Goal: Information Seeking & Learning: Learn about a topic

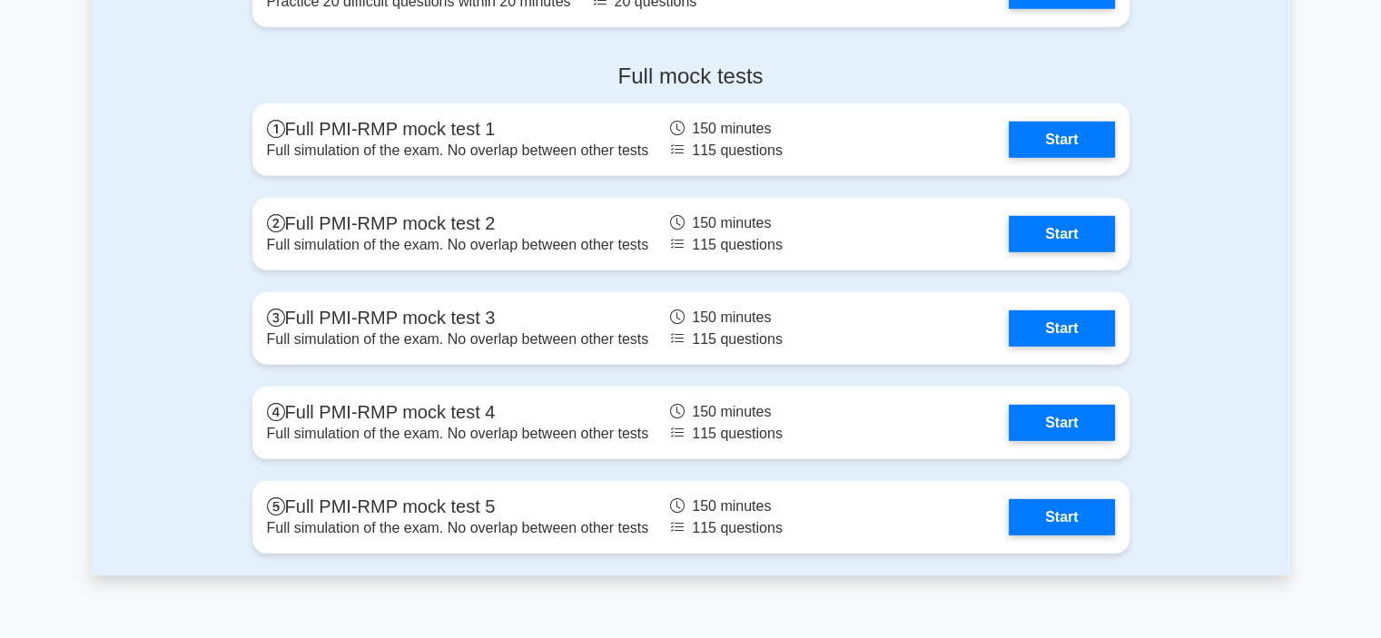
scroll to position [5177, 0]
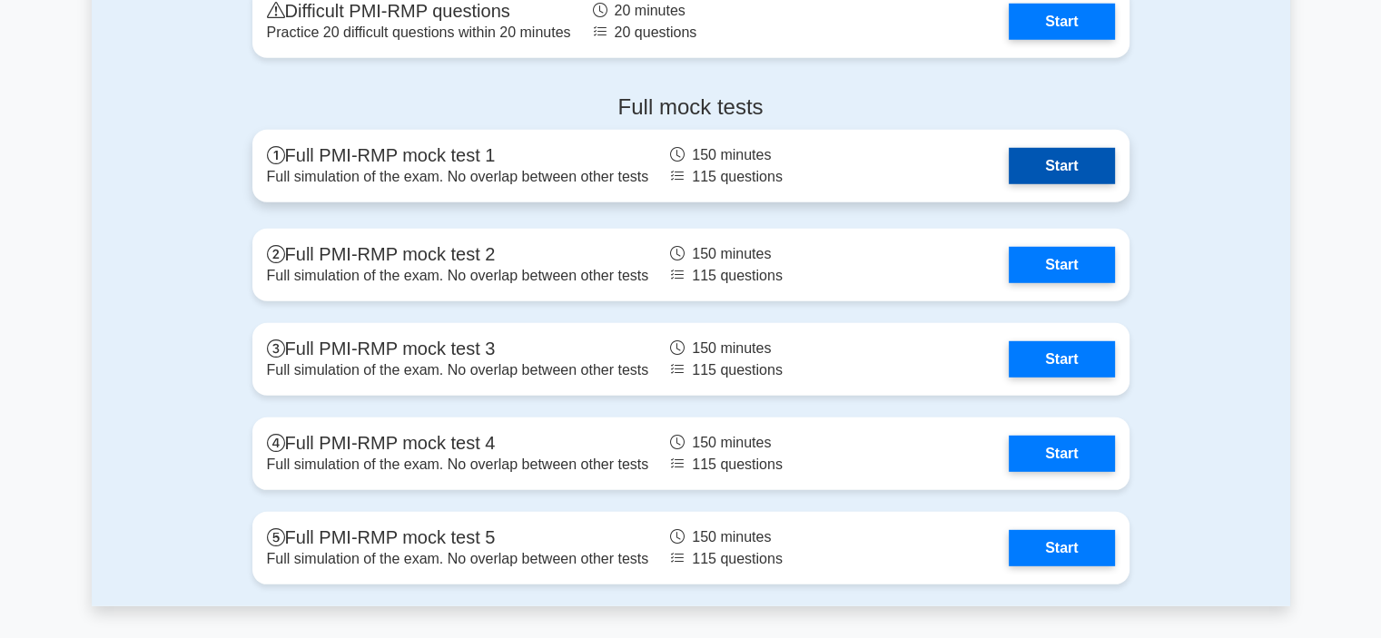
click at [1075, 157] on link "Start" at bounding box center [1061, 166] width 105 height 36
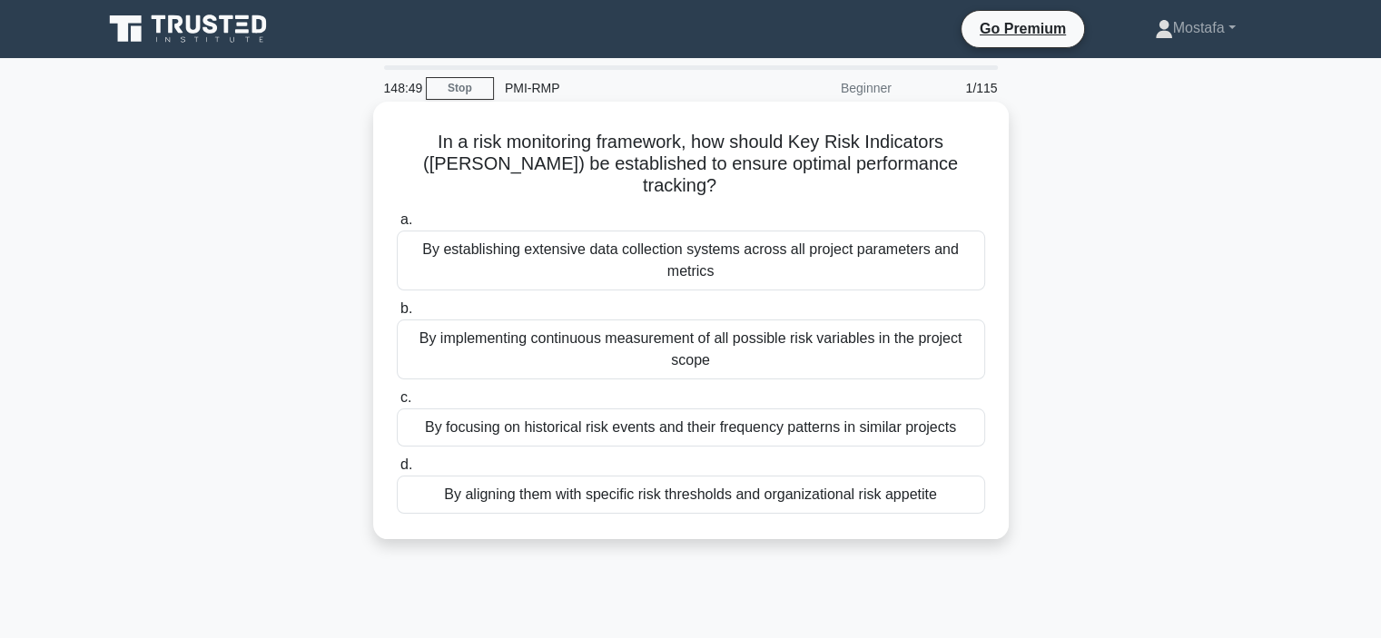
click at [956, 480] on div "By aligning them with specific risk thresholds and organizational risk appetite" at bounding box center [691, 495] width 589 height 38
click at [397, 471] on input "d. By aligning them with specific risk thresholds and organizational risk appet…" at bounding box center [397, 466] width 0 height 12
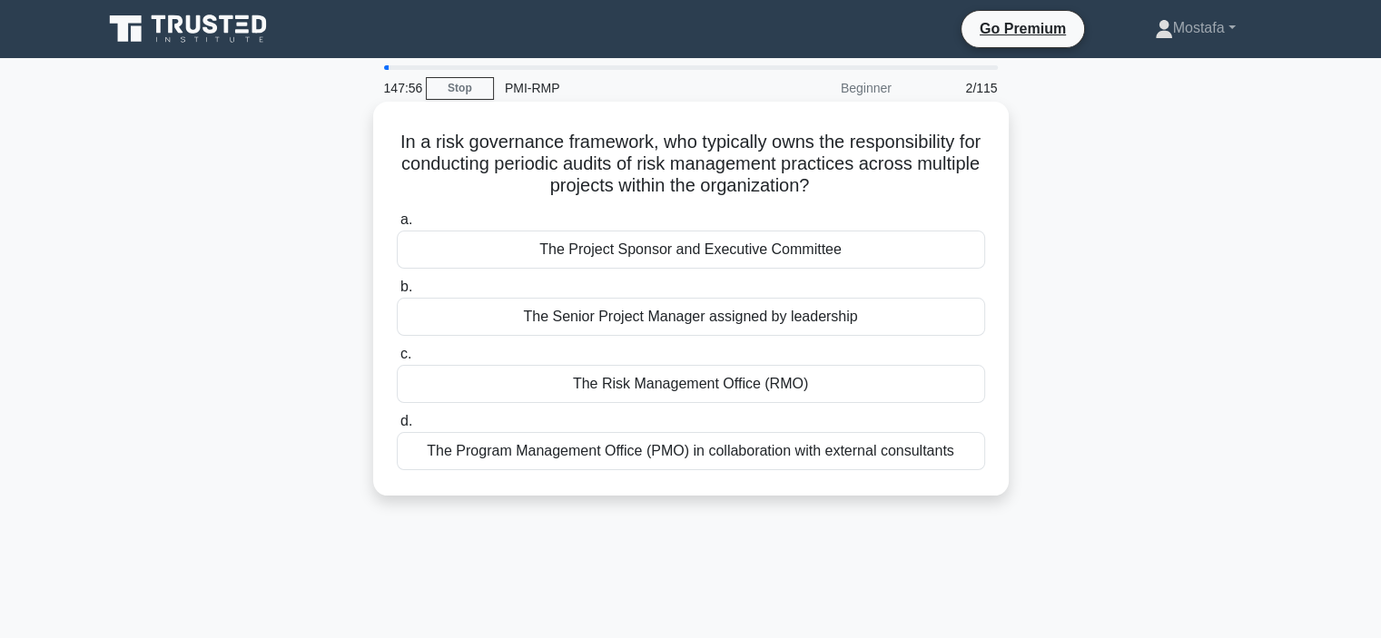
click at [950, 390] on div "The Risk Management Office (RMO)" at bounding box center [691, 384] width 589 height 38
click at [397, 361] on input "c. The Risk Management Office (RMO)" at bounding box center [397, 355] width 0 height 12
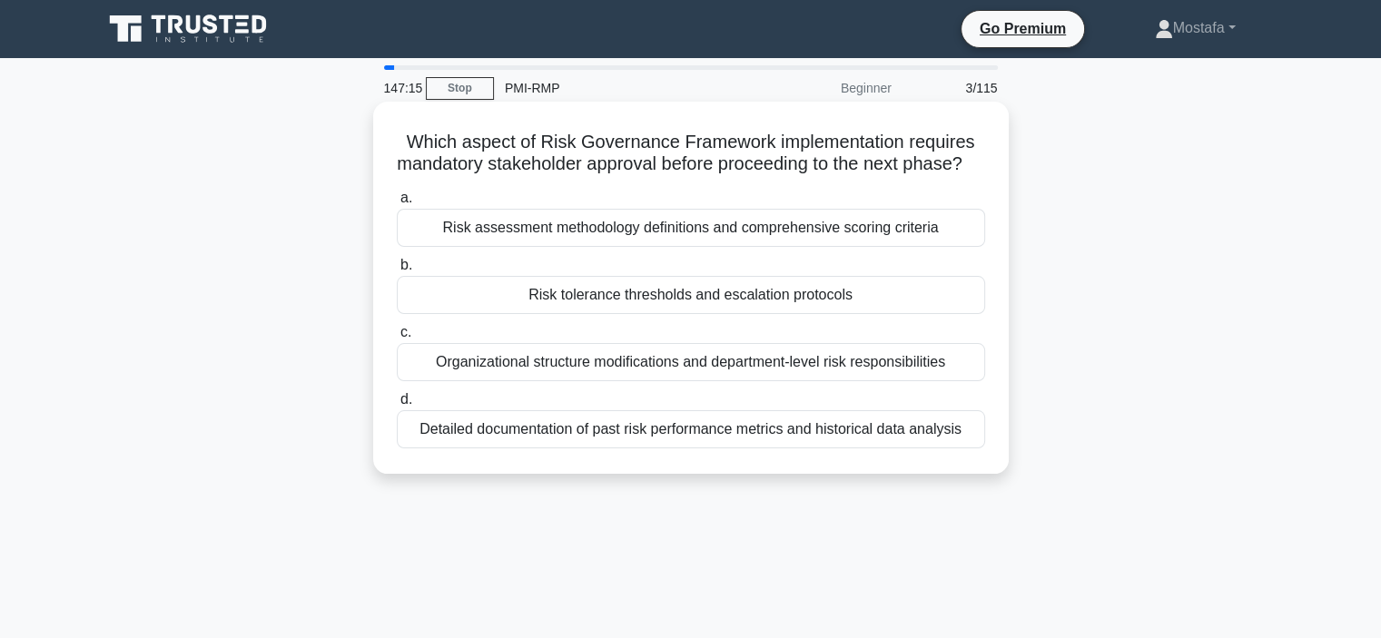
click at [966, 314] on div "Risk tolerance thresholds and escalation protocols" at bounding box center [691, 295] width 589 height 38
click at [397, 272] on input "b. Risk tolerance thresholds and escalation protocols" at bounding box center [397, 266] width 0 height 12
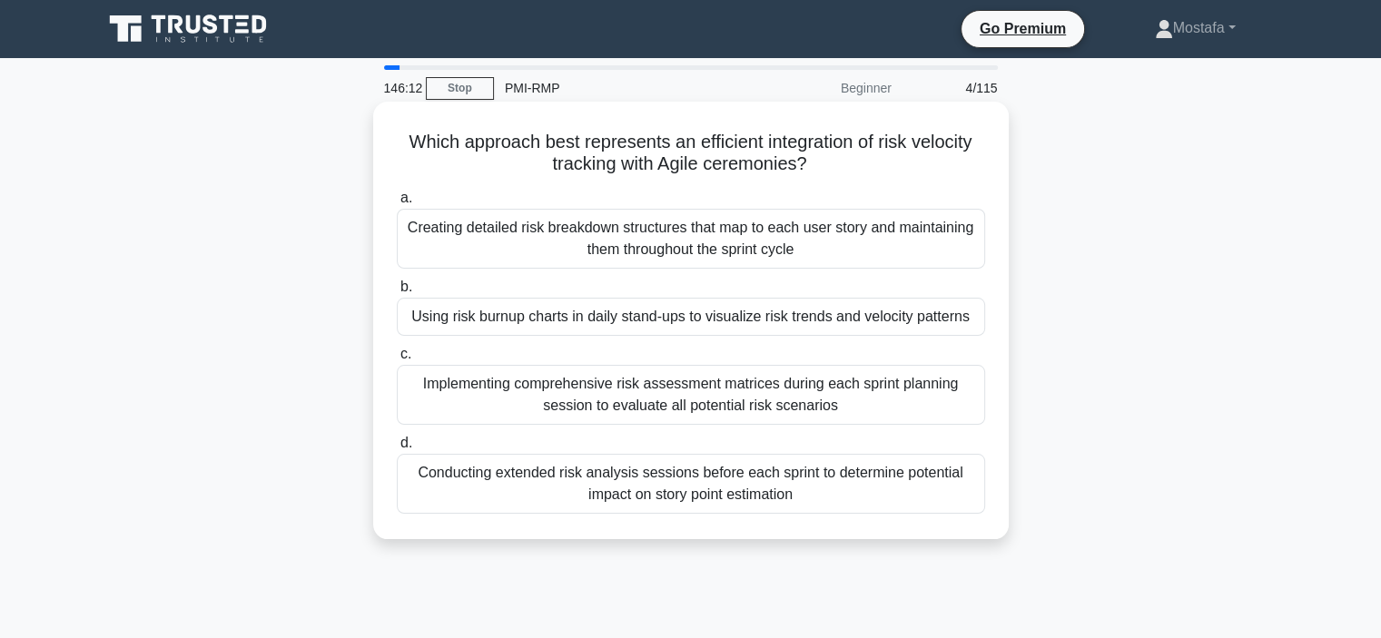
click at [936, 406] on div "Implementing comprehensive risk assessment matrices during each sprint planning…" at bounding box center [691, 395] width 589 height 60
click at [397, 361] on input "c. Implementing comprehensive risk assessment matrices during each sprint plann…" at bounding box center [397, 355] width 0 height 12
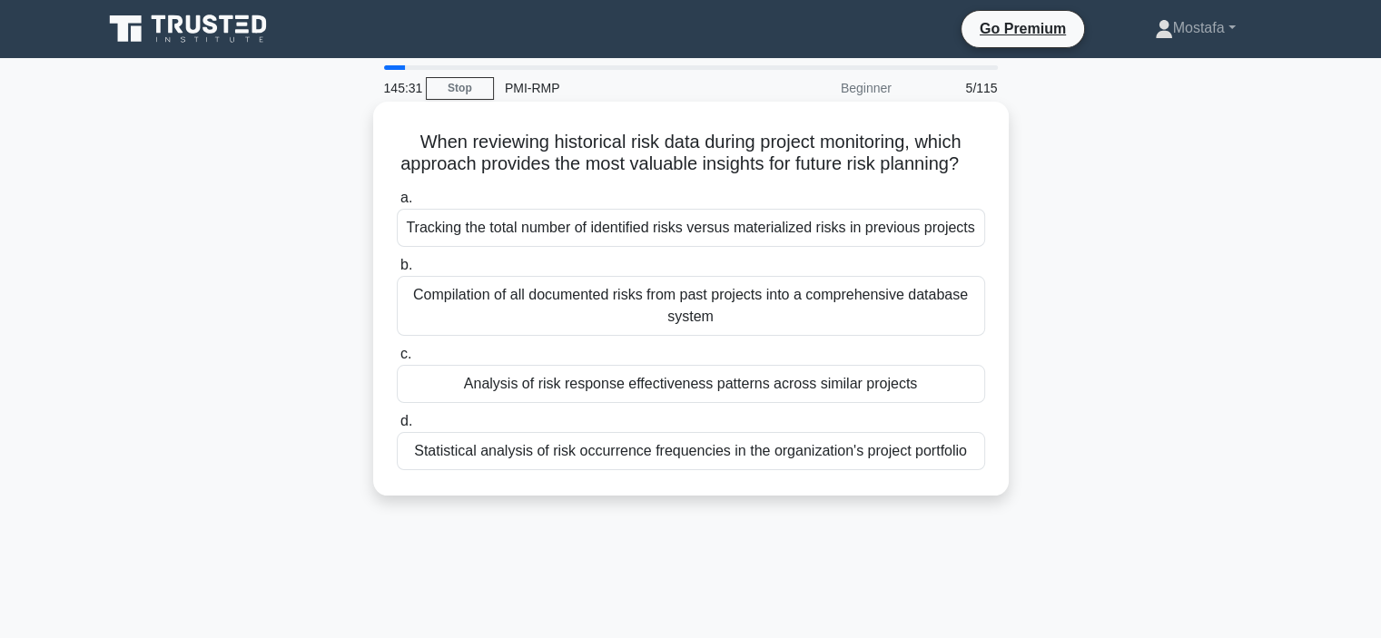
click at [970, 403] on div "Analysis of risk response effectiveness patterns across similar projects" at bounding box center [691, 384] width 589 height 38
click at [397, 361] on input "c. Analysis of risk response effectiveness patterns across similar projects" at bounding box center [397, 355] width 0 height 12
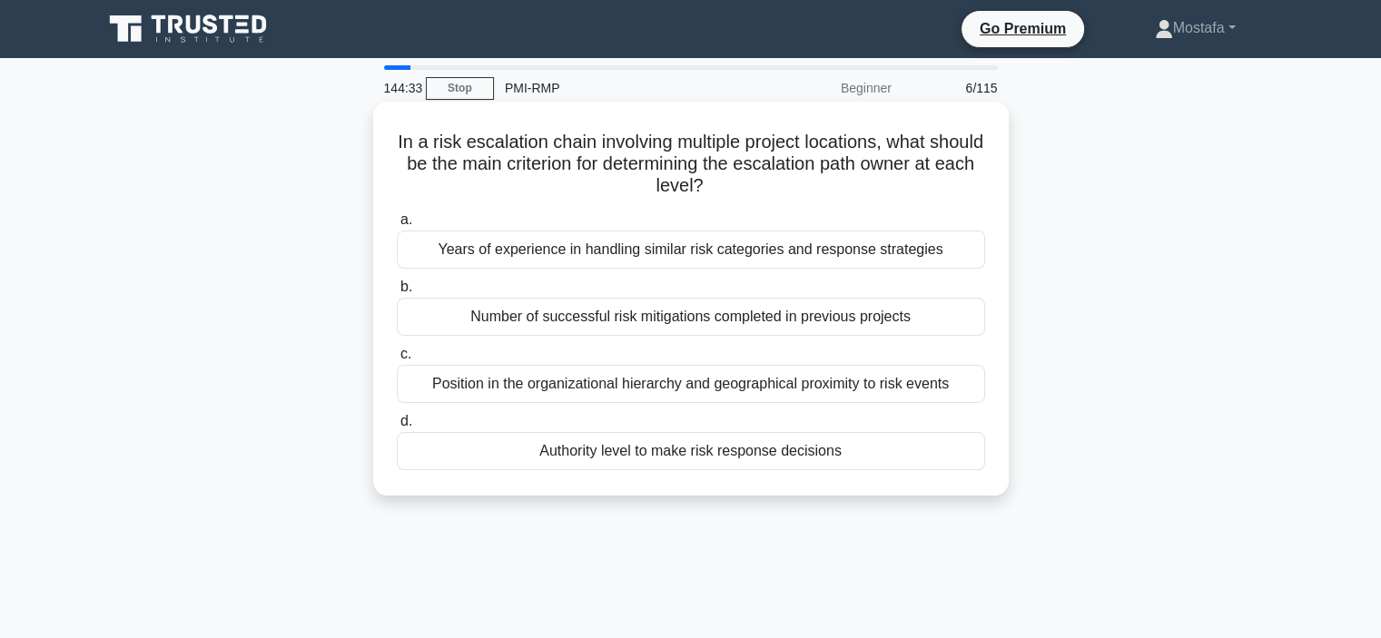
click at [949, 463] on div "Authority level to make risk response decisions" at bounding box center [691, 451] width 589 height 38
click at [397, 428] on input "d. Authority level to make risk response decisions" at bounding box center [397, 422] width 0 height 12
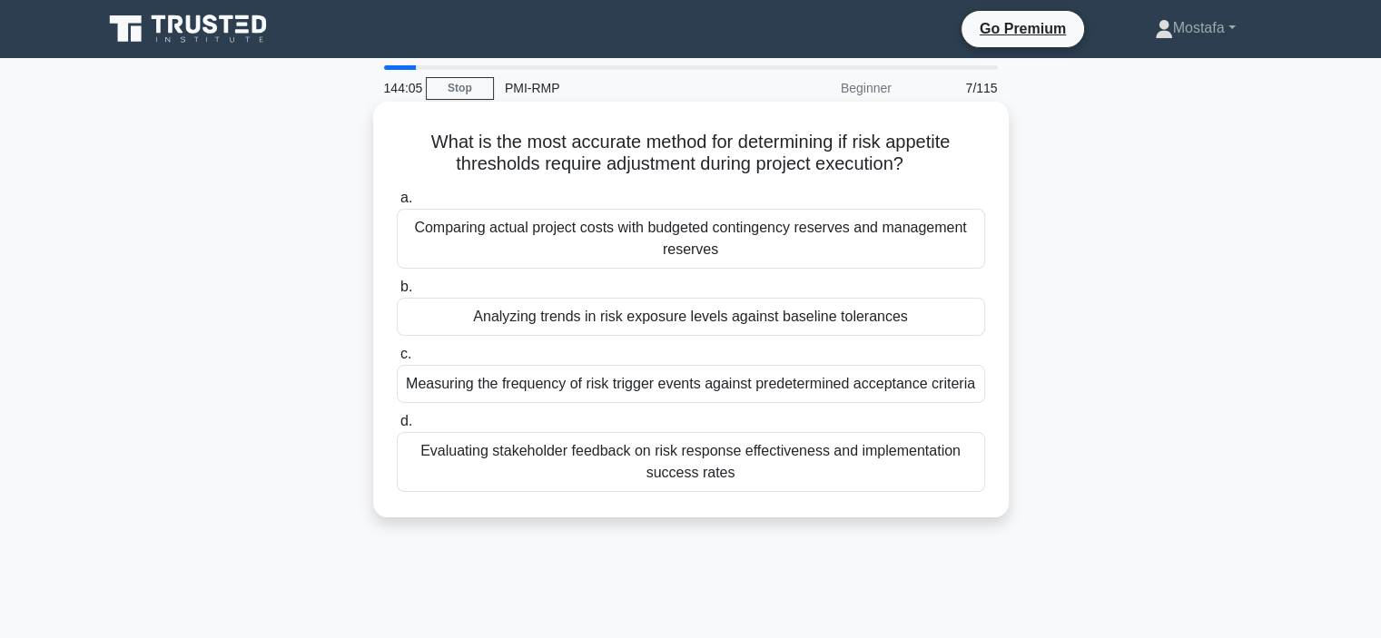
click at [965, 250] on div "Comparing actual project costs with budgeted contingency reserves and managemen…" at bounding box center [691, 239] width 589 height 60
click at [397, 204] on input "a. Comparing actual project costs with budgeted contingency reserves and manage…" at bounding box center [397, 199] width 0 height 12
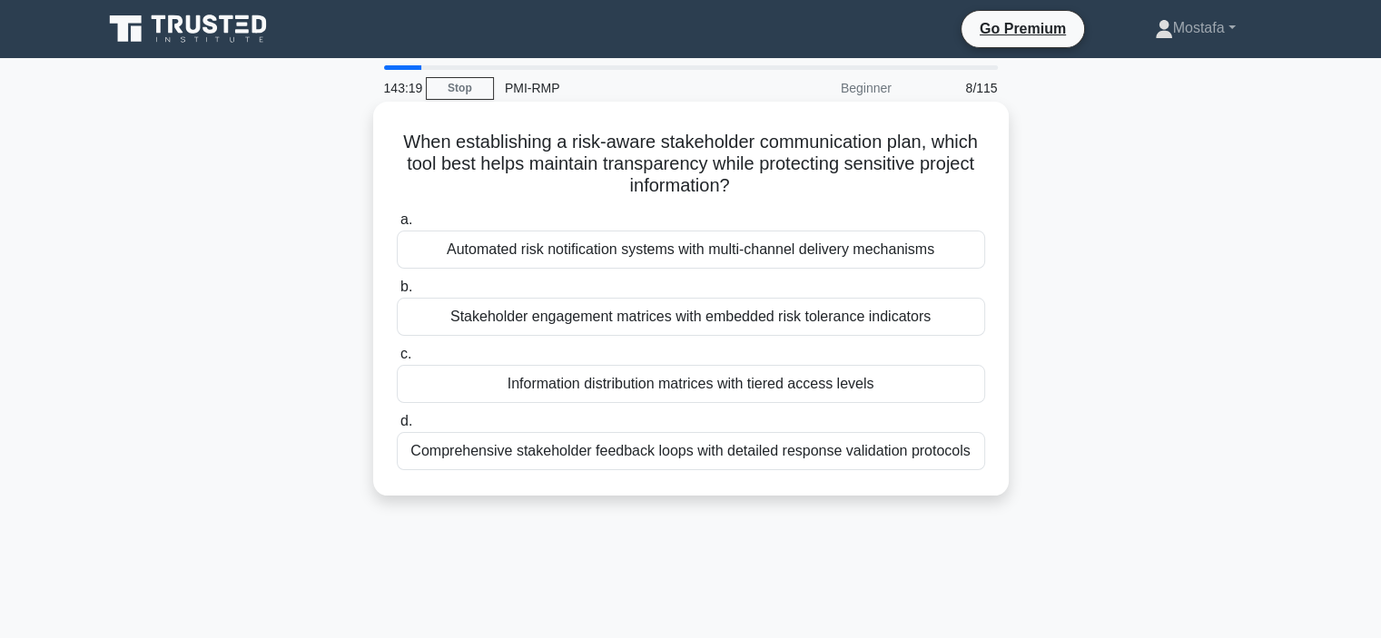
click at [960, 390] on div "Information distribution matrices with tiered access levels" at bounding box center [691, 384] width 589 height 38
click at [397, 361] on input "c. Information distribution matrices with tiered access levels" at bounding box center [397, 355] width 0 height 12
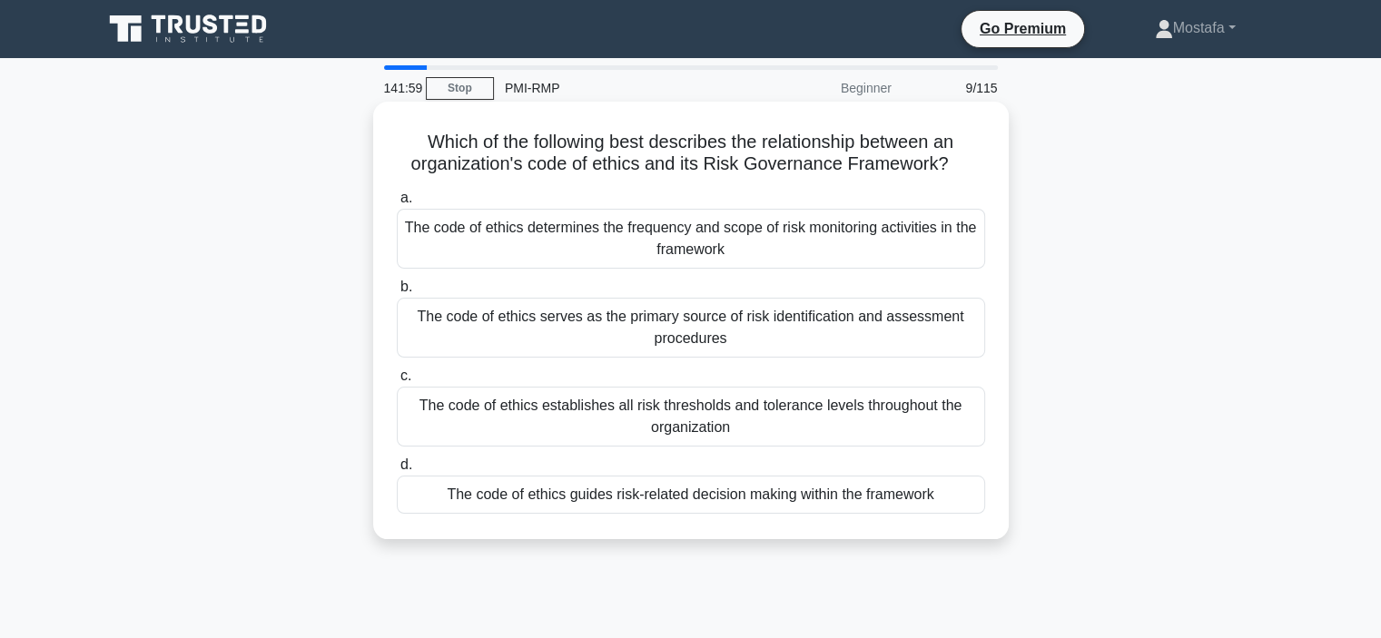
click at [965, 494] on div "The code of ethics guides risk-related decision making within the framework" at bounding box center [691, 495] width 589 height 38
click at [397, 471] on input "d. The code of ethics guides risk-related decision making within the framework" at bounding box center [397, 466] width 0 height 12
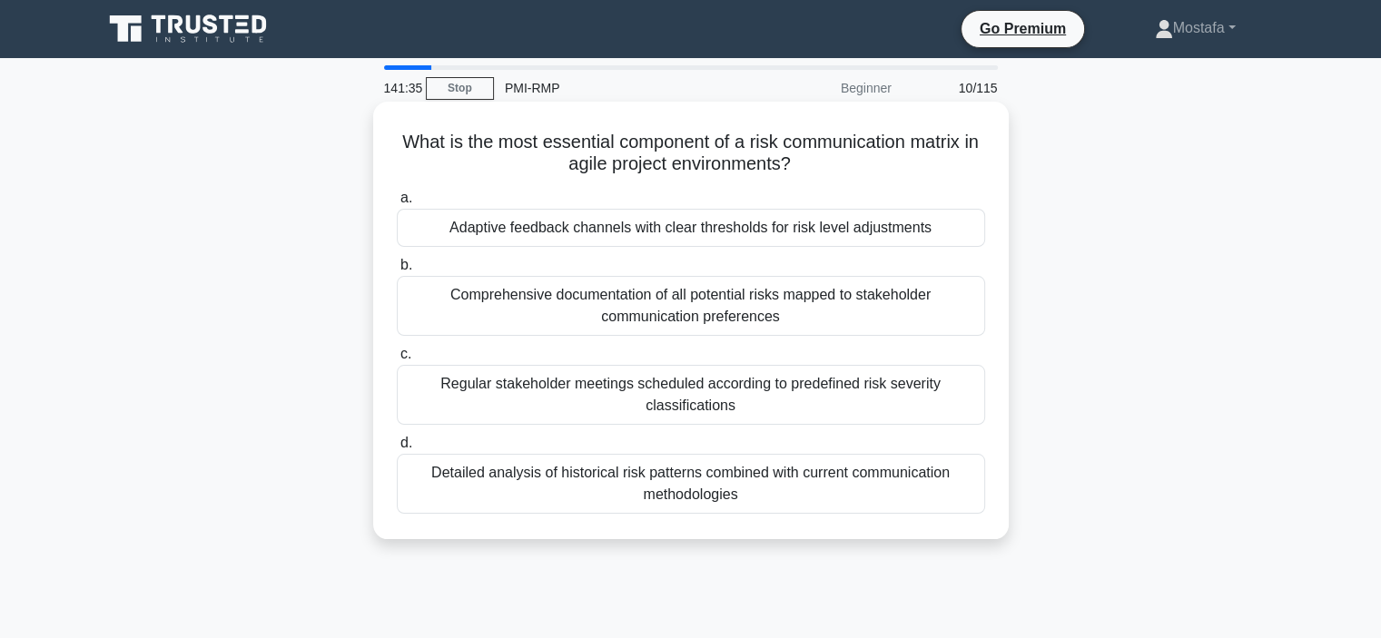
click at [965, 237] on div "Adaptive feedback channels with clear thresholds for risk level adjustments" at bounding box center [691, 228] width 589 height 38
click at [397, 204] on input "a. Adaptive feedback channels with clear thresholds for risk level adjustments" at bounding box center [397, 199] width 0 height 12
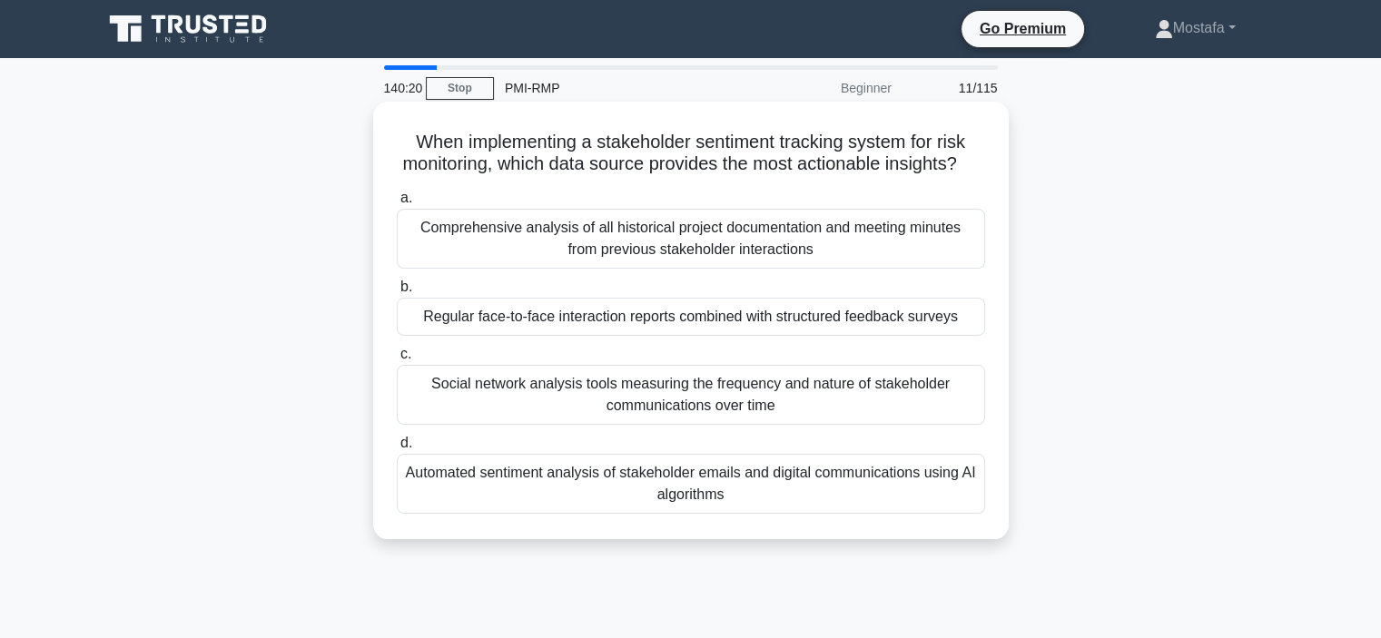
click at [948, 425] on div "Social network analysis tools measuring the frequency and nature of stakeholder…" at bounding box center [691, 395] width 589 height 60
click at [397, 361] on input "c. Social network analysis tools measuring the frequency and nature of stakehol…" at bounding box center [397, 355] width 0 height 12
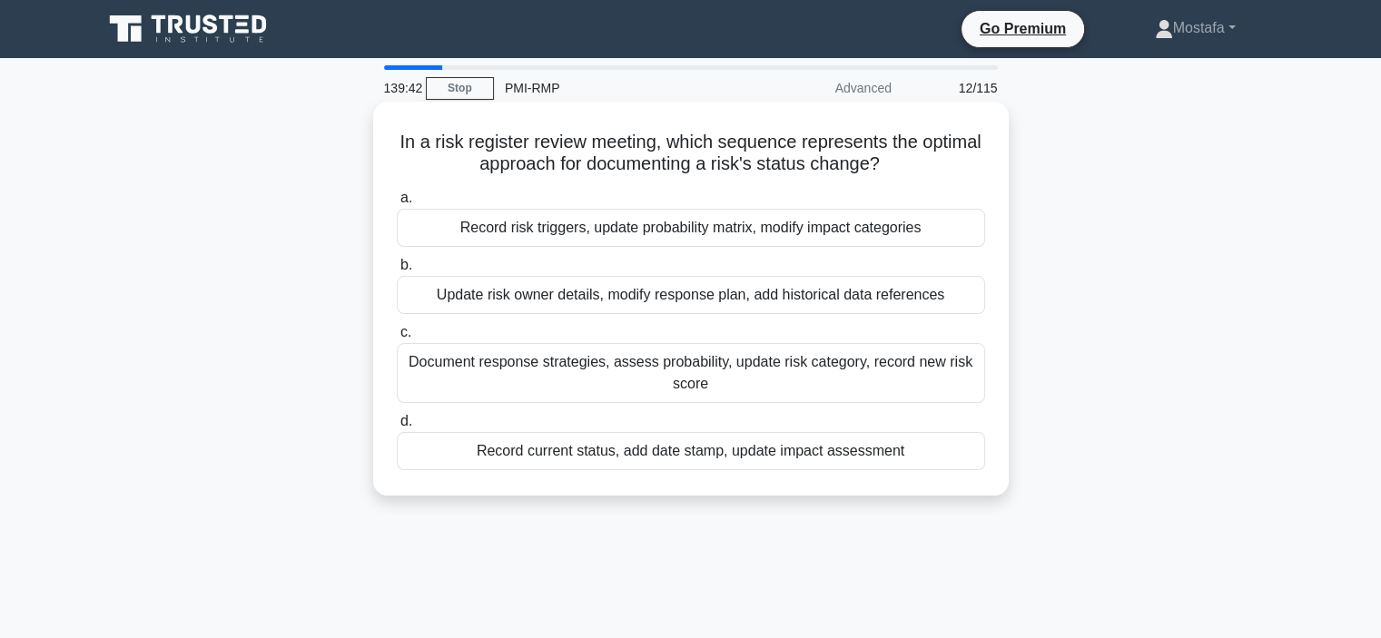
click at [954, 236] on div "Record risk triggers, update probability matrix, modify impact categories" at bounding box center [691, 228] width 589 height 38
click at [397, 204] on input "a. Record risk triggers, update probability matrix, modify impact categories" at bounding box center [397, 199] width 0 height 12
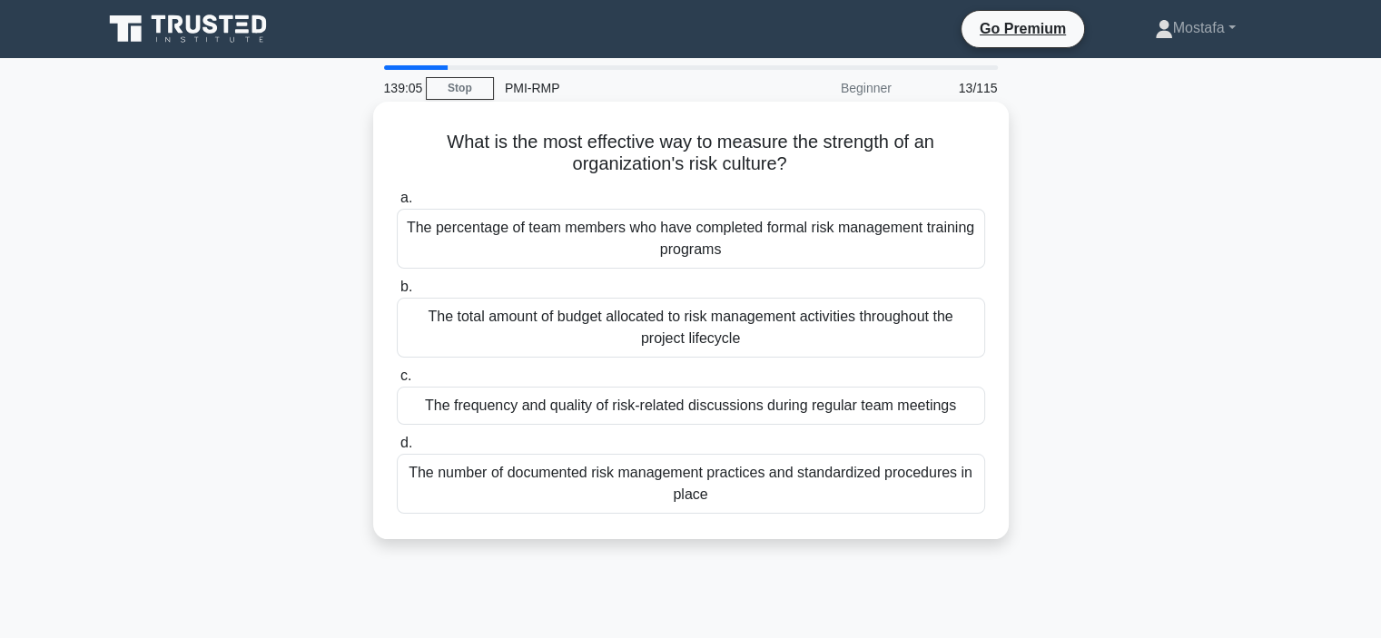
click at [959, 337] on div "The total amount of budget allocated to risk management activities throughout t…" at bounding box center [691, 328] width 589 height 60
click at [397, 293] on input "b. The total amount of budget allocated to risk management activities throughou…" at bounding box center [397, 288] width 0 height 12
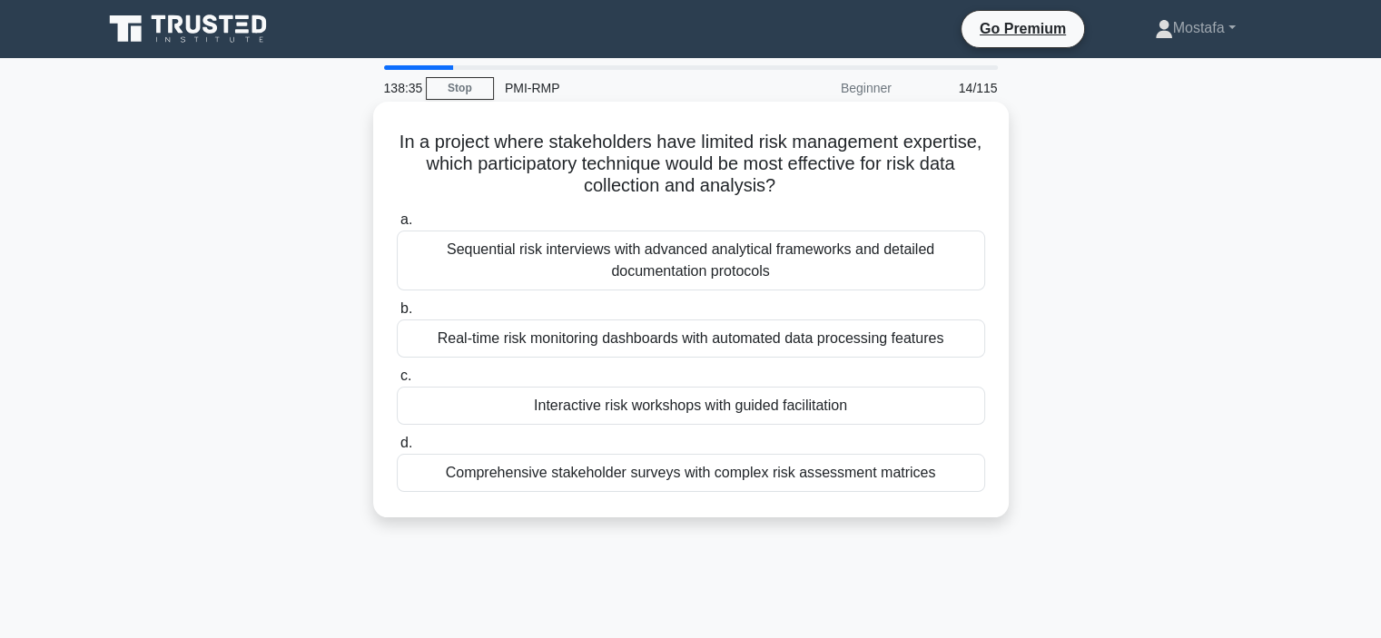
click at [919, 404] on div "Interactive risk workshops with guided facilitation" at bounding box center [691, 406] width 589 height 38
click at [397, 382] on input "c. Interactive risk workshops with guided facilitation" at bounding box center [397, 377] width 0 height 12
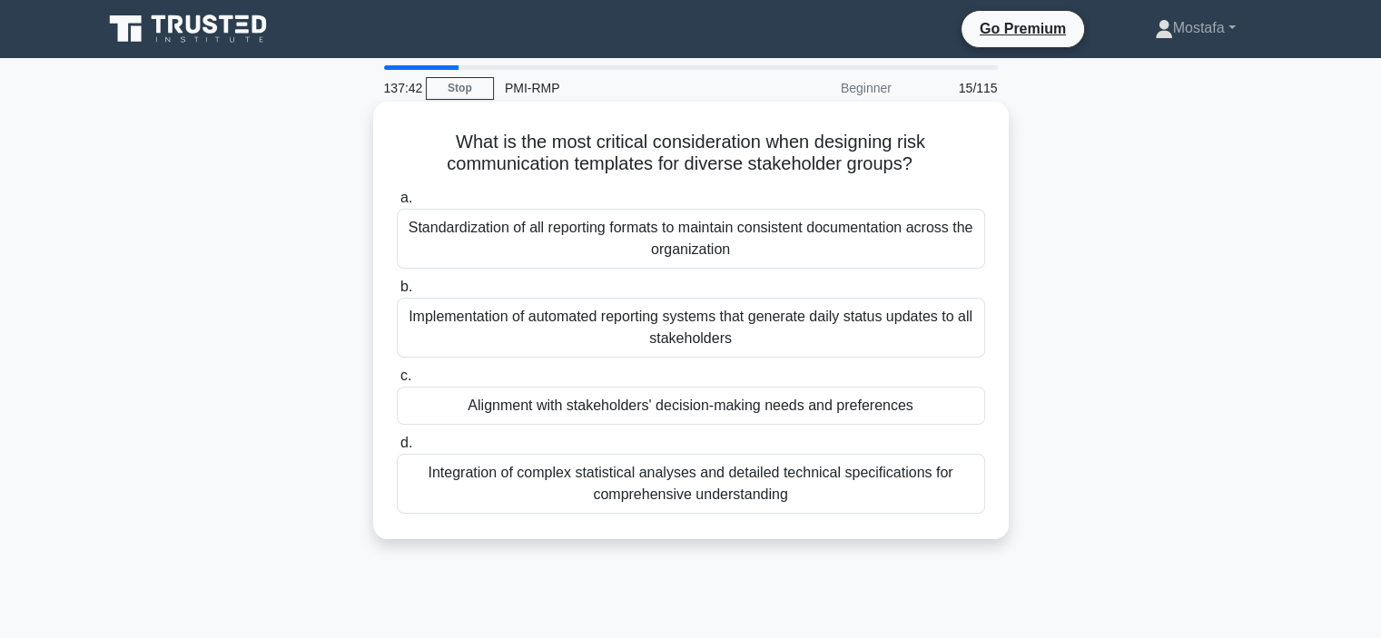
click at [934, 412] on div "Alignment with stakeholders' decision-making needs and preferences" at bounding box center [691, 406] width 589 height 38
click at [397, 382] on input "c. Alignment with stakeholders' decision-making needs and preferences" at bounding box center [397, 377] width 0 height 12
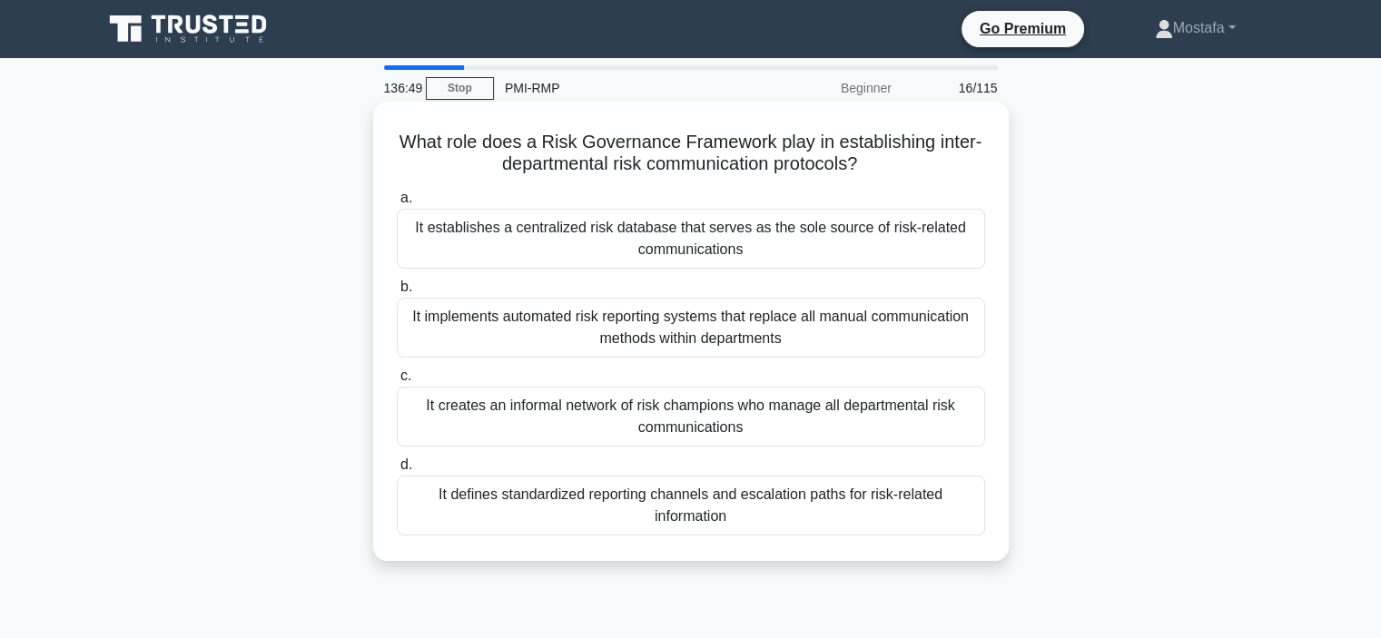
click at [909, 517] on div "It defines standardized reporting channels and escalation paths for risk-relate…" at bounding box center [691, 506] width 589 height 60
click at [397, 471] on input "d. It defines standardized reporting channels and escalation paths for risk-rel…" at bounding box center [397, 466] width 0 height 12
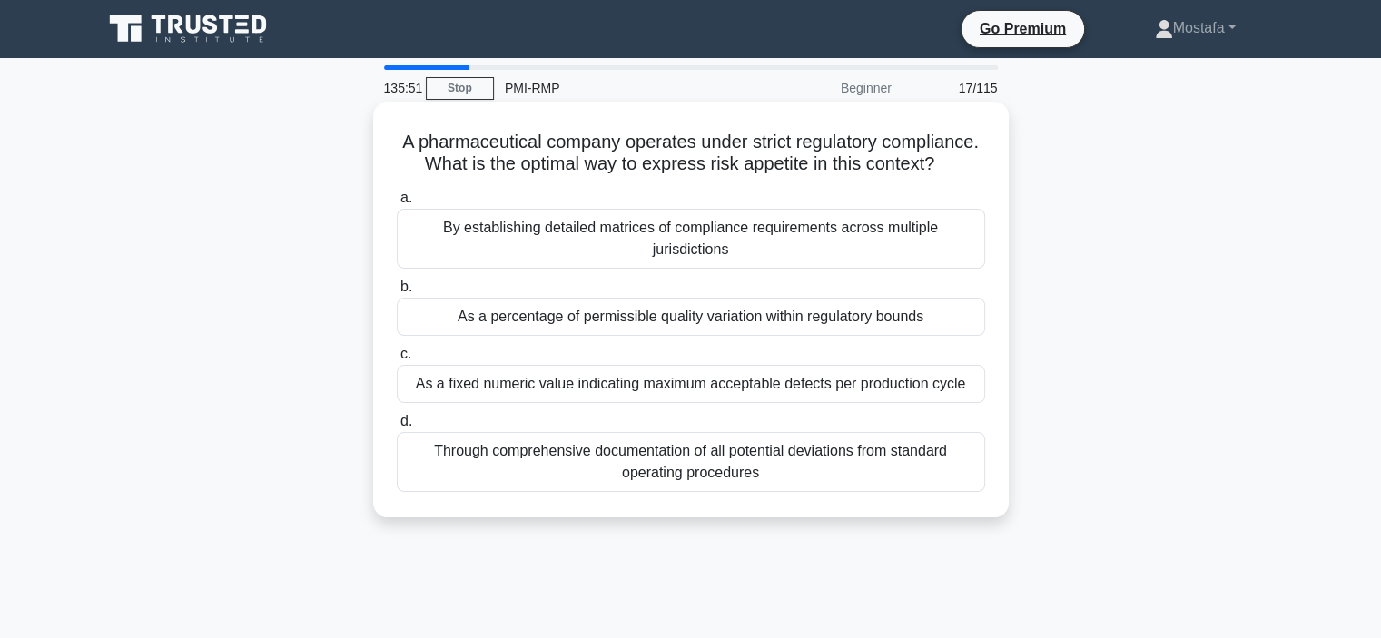
click at [965, 269] on div "By establishing detailed matrices of compliance requirements across multiple ju…" at bounding box center [691, 239] width 589 height 60
click at [397, 204] on input "a. By establishing detailed matrices of compliance requirements across multiple…" at bounding box center [397, 199] width 0 height 12
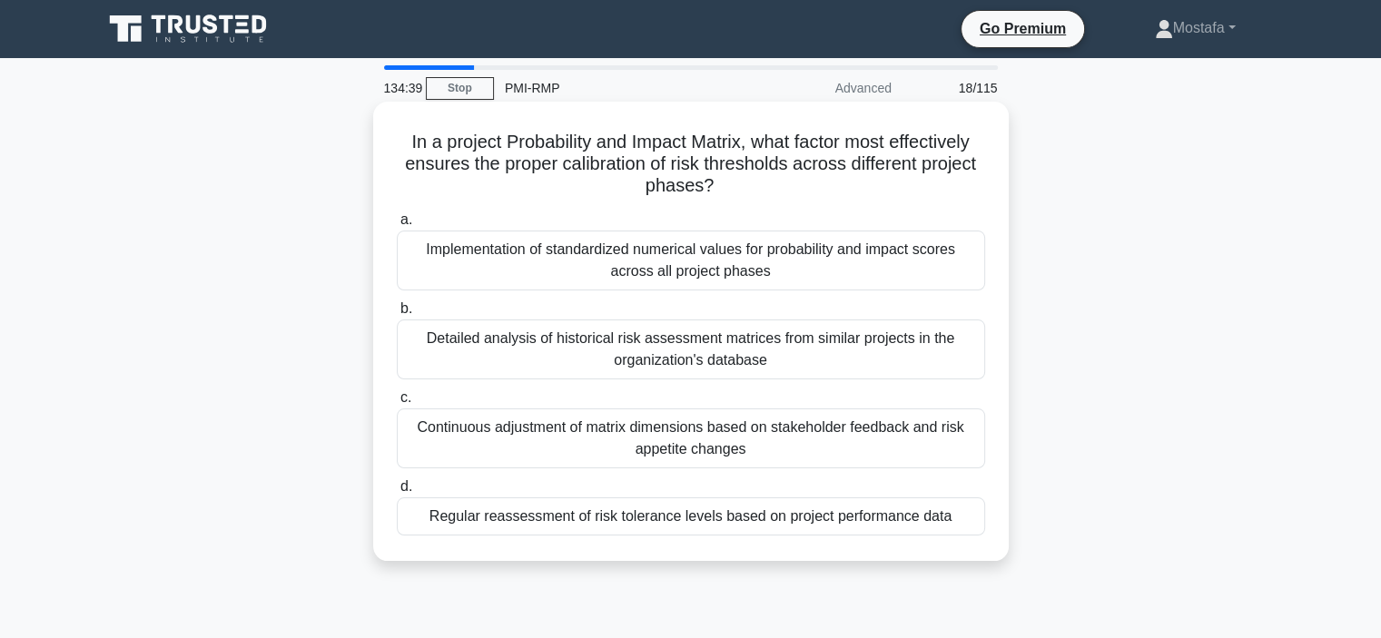
click at [962, 526] on div "Regular reassessment of risk tolerance levels based on project performance data" at bounding box center [691, 517] width 589 height 38
click at [397, 493] on input "d. Regular reassessment of risk tolerance levels based on project performance d…" at bounding box center [397, 487] width 0 height 12
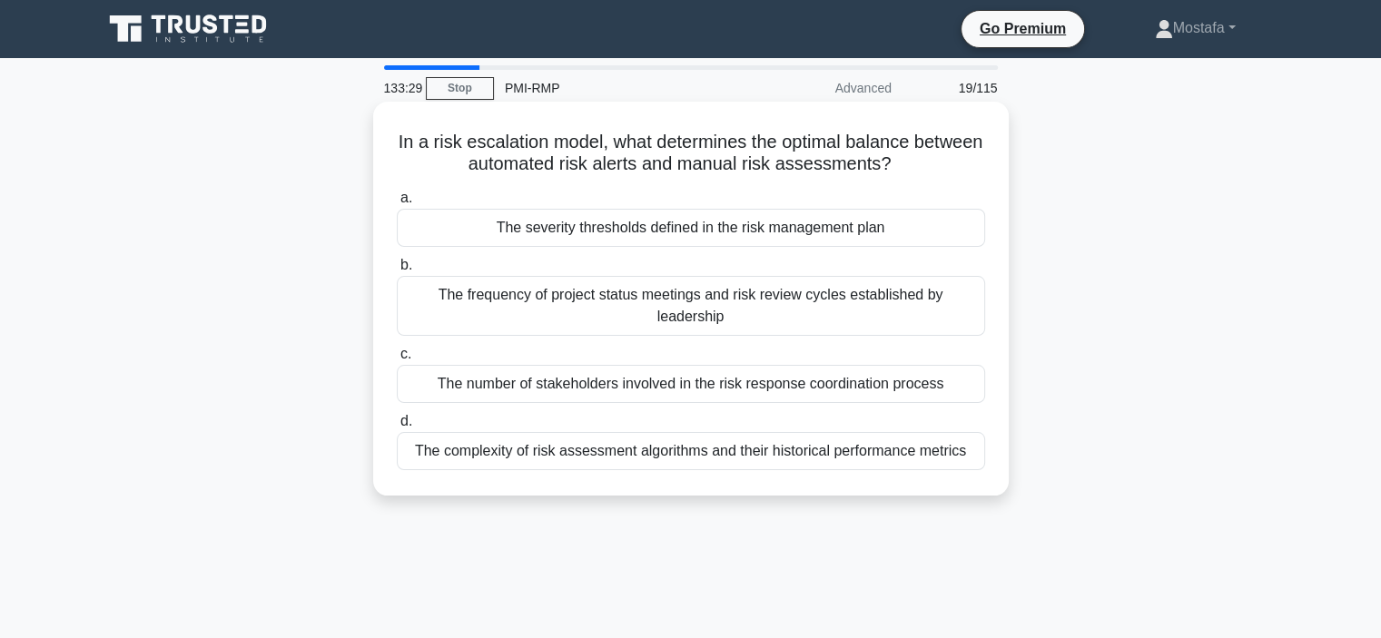
click at [948, 235] on div "The severity thresholds defined in the risk management plan" at bounding box center [691, 228] width 589 height 38
click at [397, 204] on input "a. The severity thresholds defined in the risk management plan" at bounding box center [397, 199] width 0 height 12
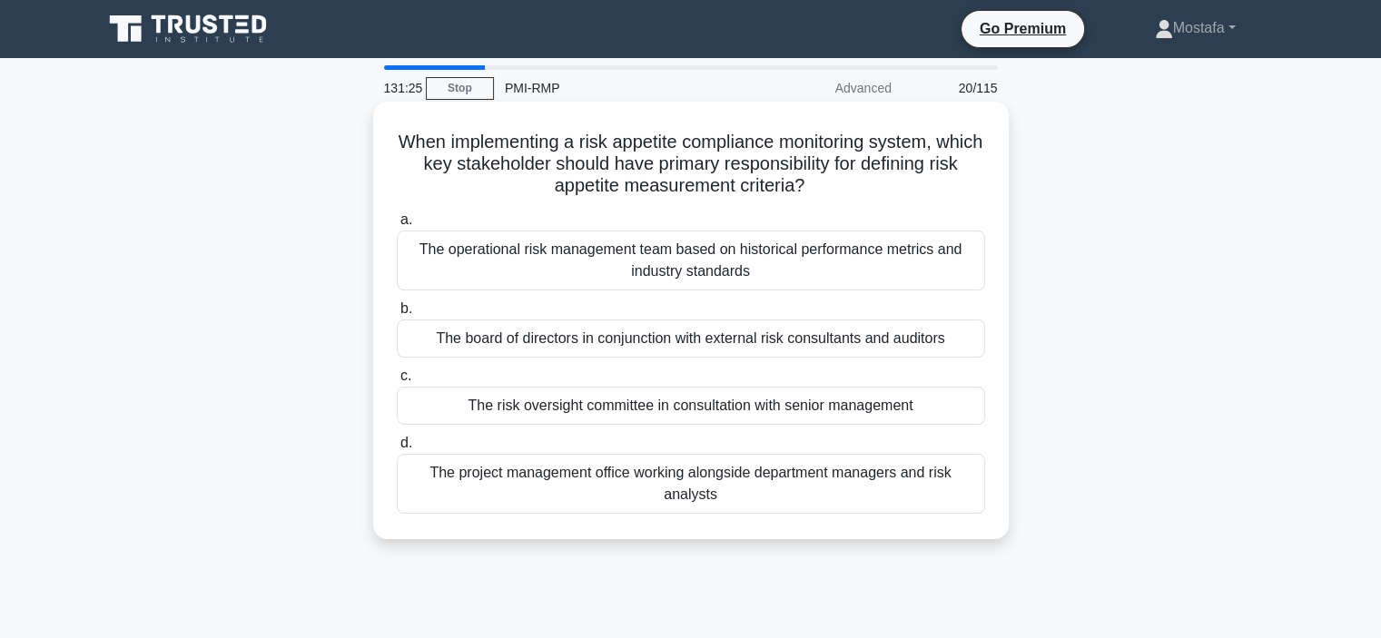
click at [950, 270] on div "The operational risk management team based on historical performance metrics an…" at bounding box center [691, 261] width 589 height 60
click at [397, 226] on input "a. The operational risk management team based on historical performance metrics…" at bounding box center [397, 220] width 0 height 12
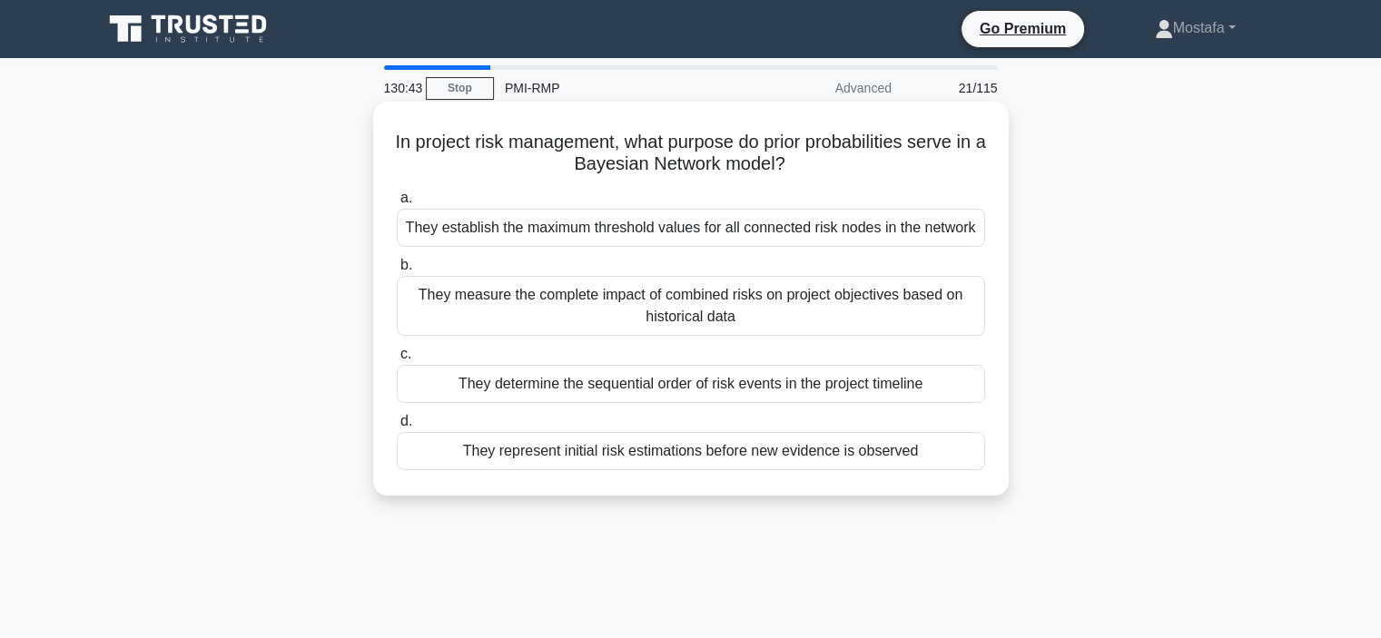
click at [970, 223] on div "They establish the maximum threshold values for all connected risk nodes in the…" at bounding box center [691, 228] width 589 height 38
click at [397, 204] on input "a. They establish the maximum threshold values for all connected risk nodes in …" at bounding box center [397, 199] width 0 height 12
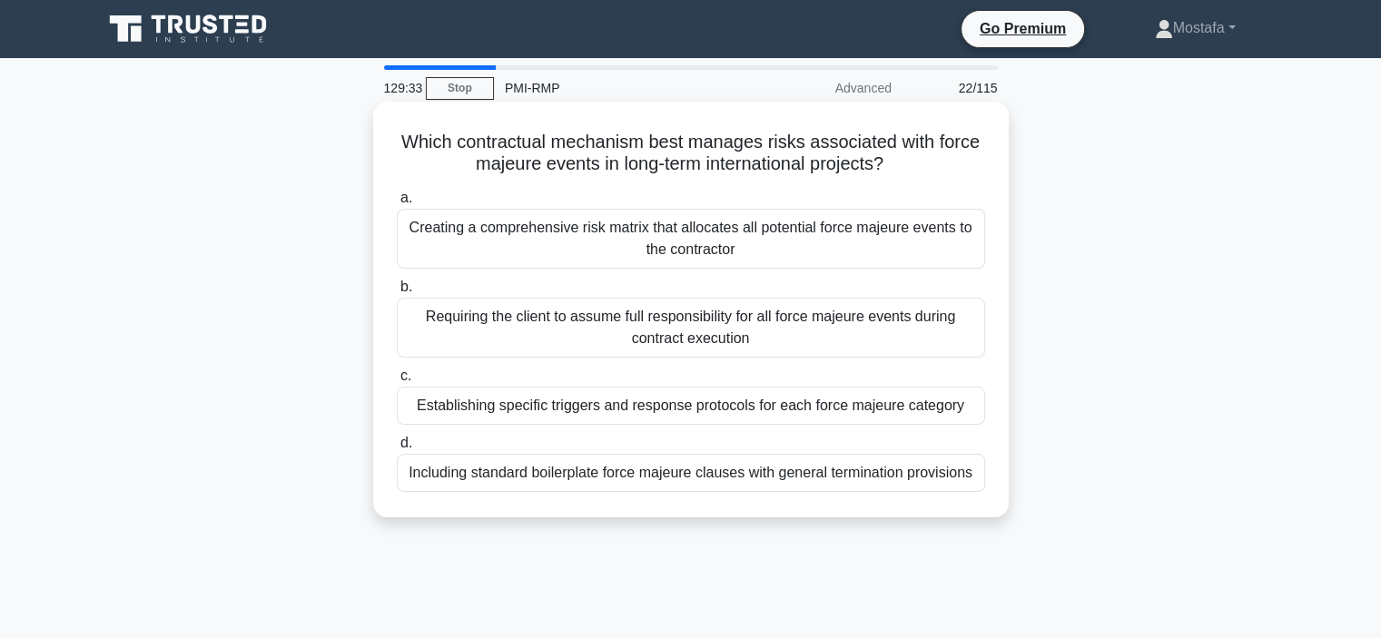
click at [973, 411] on div "Establishing specific triggers and response protocols for each force majeure ca…" at bounding box center [691, 406] width 589 height 38
click at [397, 382] on input "c. Establishing specific triggers and response protocols for each force majeure…" at bounding box center [397, 377] width 0 height 12
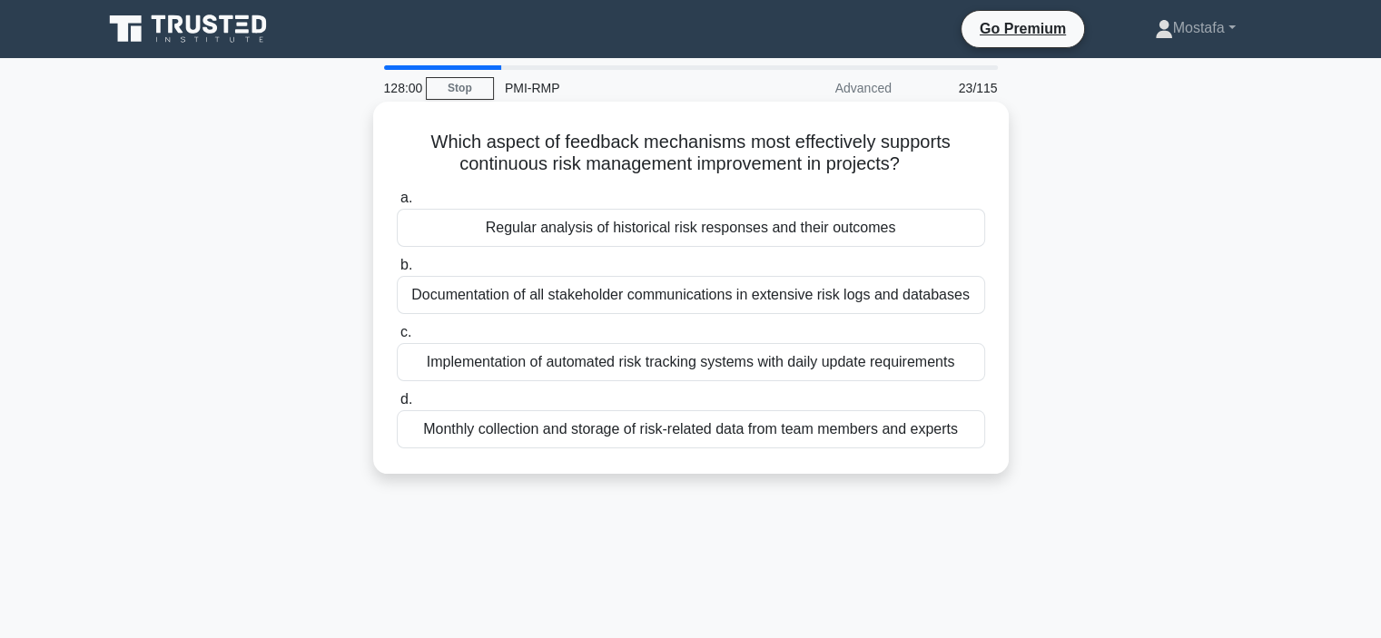
click at [944, 229] on div "Regular analysis of historical risk responses and their outcomes" at bounding box center [691, 228] width 589 height 38
click at [397, 204] on input "a. Regular analysis of historical risk responses and their outcomes" at bounding box center [397, 199] width 0 height 12
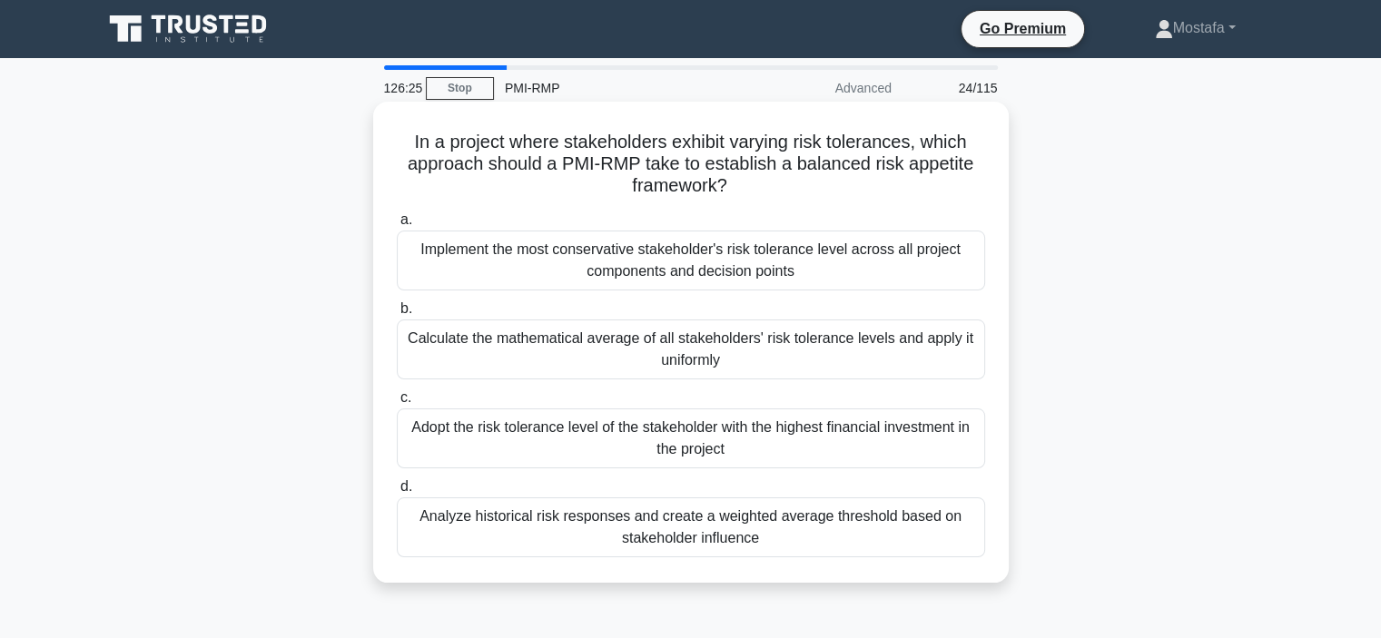
click at [932, 538] on div "Analyze historical risk responses and create a weighted average threshold based…" at bounding box center [691, 528] width 589 height 60
click at [397, 493] on input "d. Analyze historical risk responses and create a weighted average threshold ba…" at bounding box center [397, 487] width 0 height 12
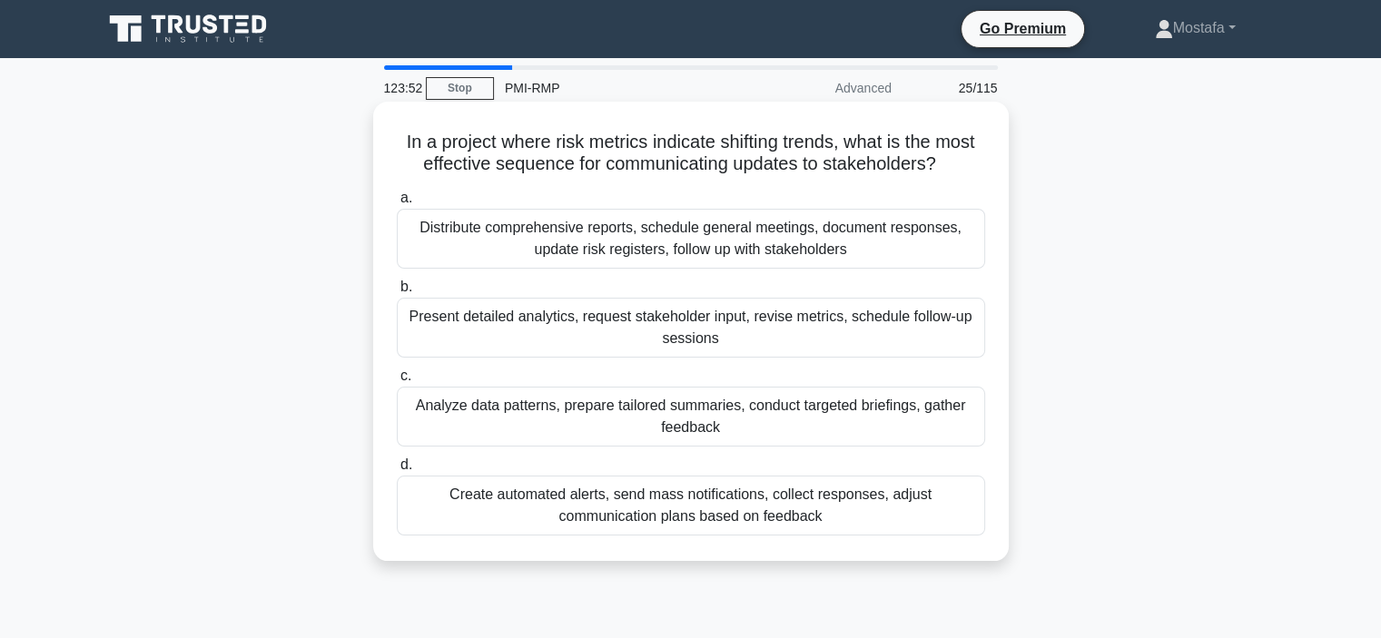
click at [872, 341] on div "Present detailed analytics, request stakeholder input, revise metrics, schedule…" at bounding box center [691, 328] width 589 height 60
click at [397, 293] on input "b. Present detailed analytics, request stakeholder input, revise metrics, sched…" at bounding box center [397, 288] width 0 height 12
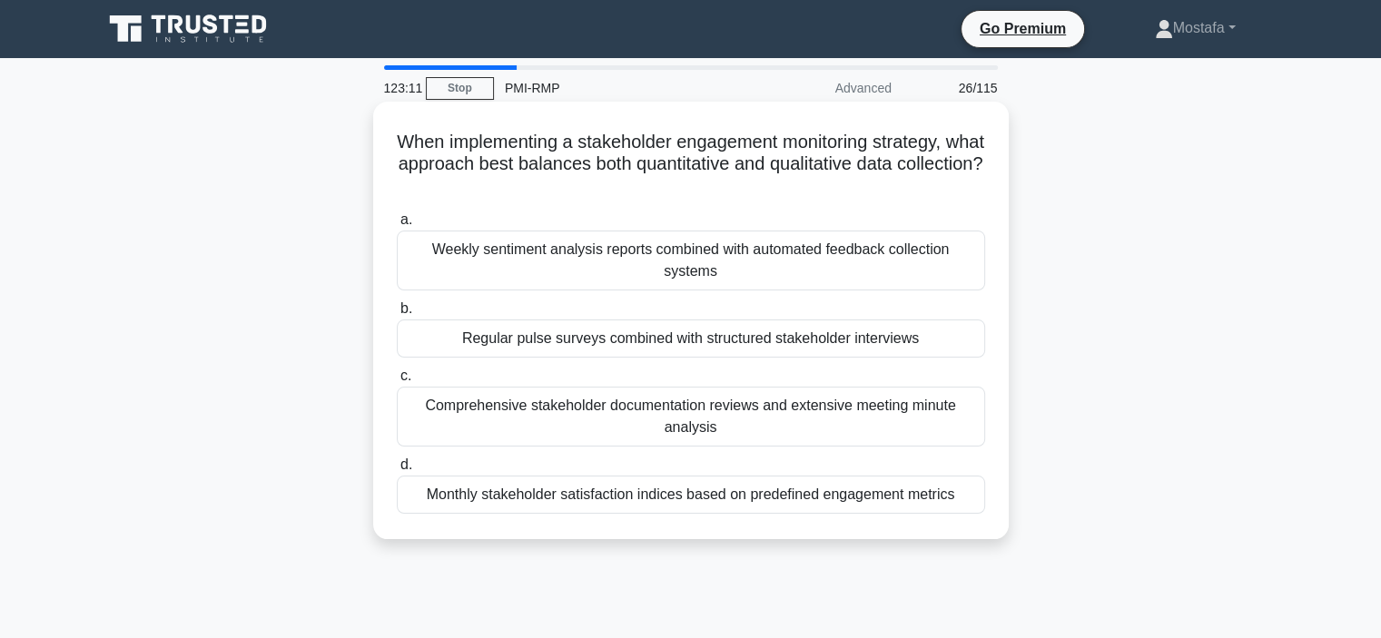
click at [965, 503] on div "Monthly stakeholder satisfaction indices based on predefined engagement metrics" at bounding box center [691, 495] width 589 height 38
click at [397, 471] on input "d. Monthly stakeholder satisfaction indices based on predefined engagement metr…" at bounding box center [397, 466] width 0 height 12
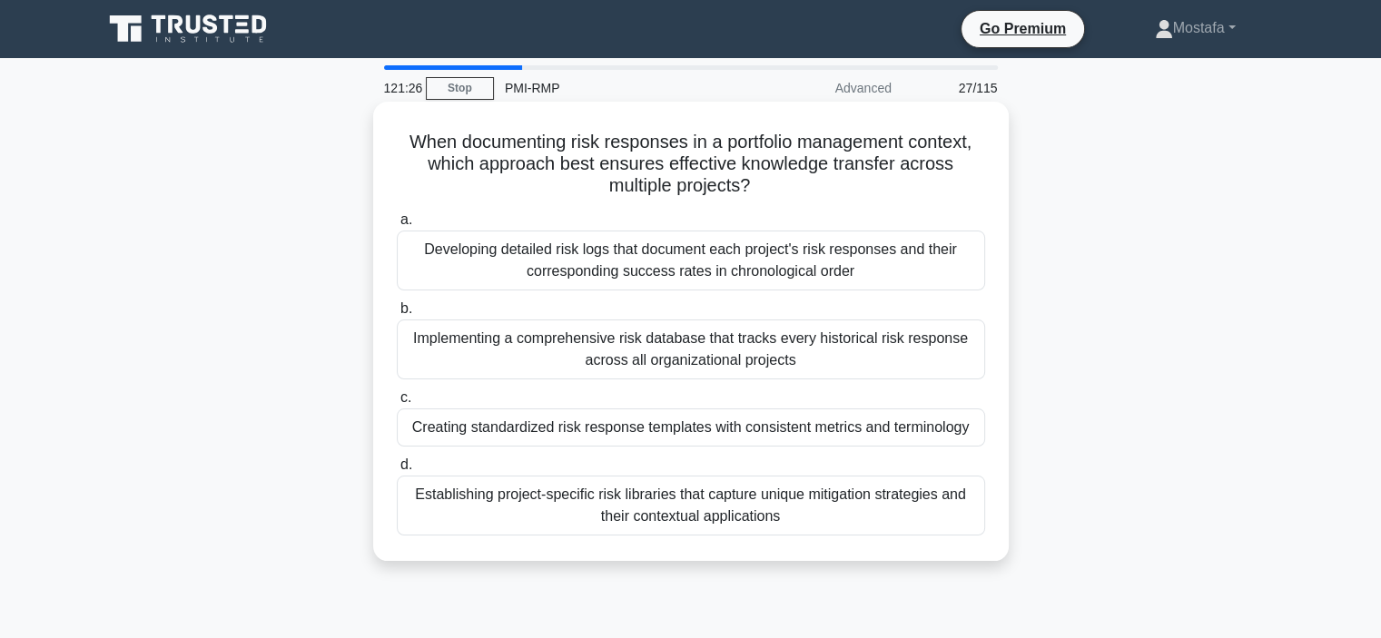
click at [900, 272] on div "Developing detailed risk logs that document each project's risk responses and t…" at bounding box center [691, 261] width 589 height 60
click at [397, 226] on input "a. Developing detailed risk logs that document each project's risk responses an…" at bounding box center [397, 220] width 0 height 12
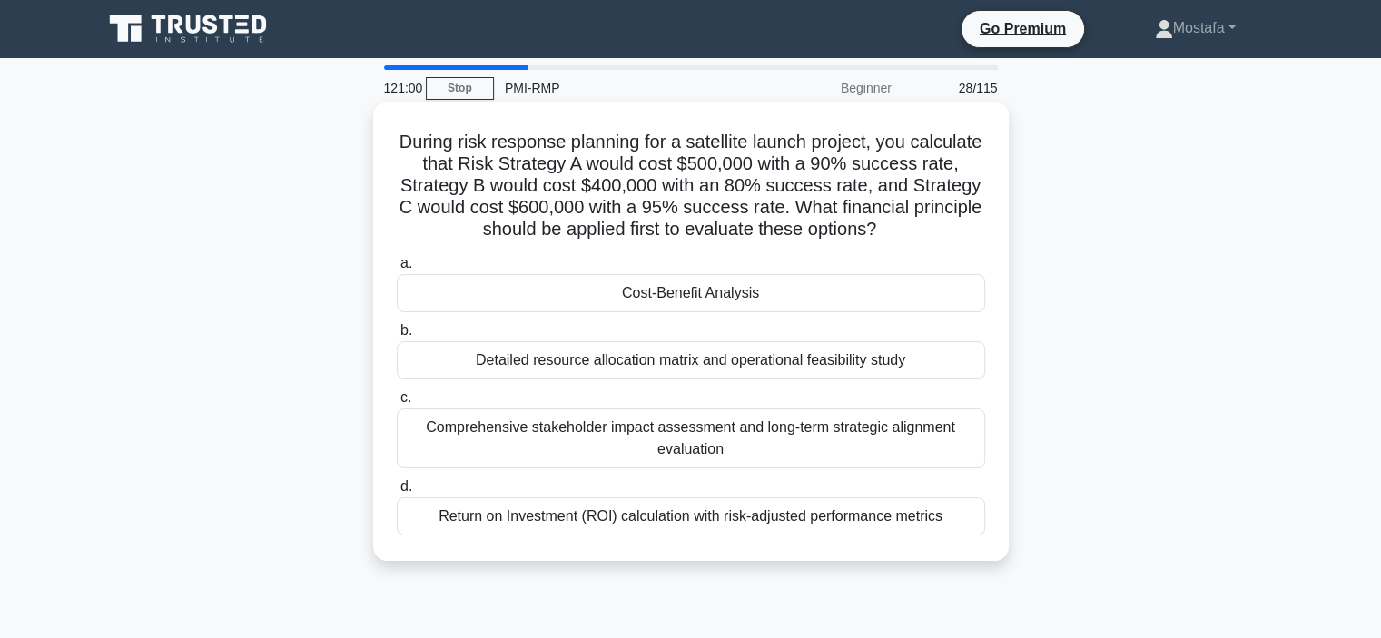
click at [860, 297] on div "Cost-Benefit Analysis" at bounding box center [691, 293] width 589 height 38
click at [397, 270] on input "a. Cost-Benefit Analysis" at bounding box center [397, 264] width 0 height 12
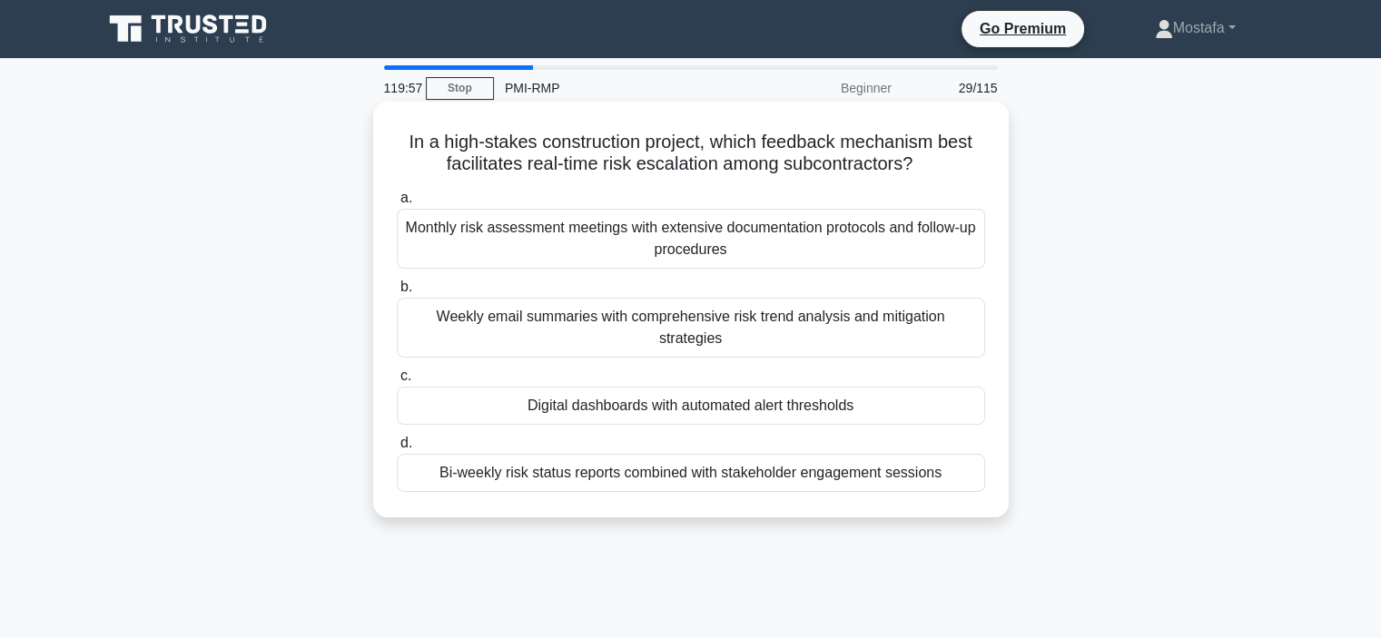
click at [955, 321] on div "Weekly email summaries with comprehensive risk trend analysis and mitigation st…" at bounding box center [691, 328] width 589 height 60
click at [397, 293] on input "b. Weekly email summaries with comprehensive risk trend analysis and mitigation…" at bounding box center [397, 288] width 0 height 12
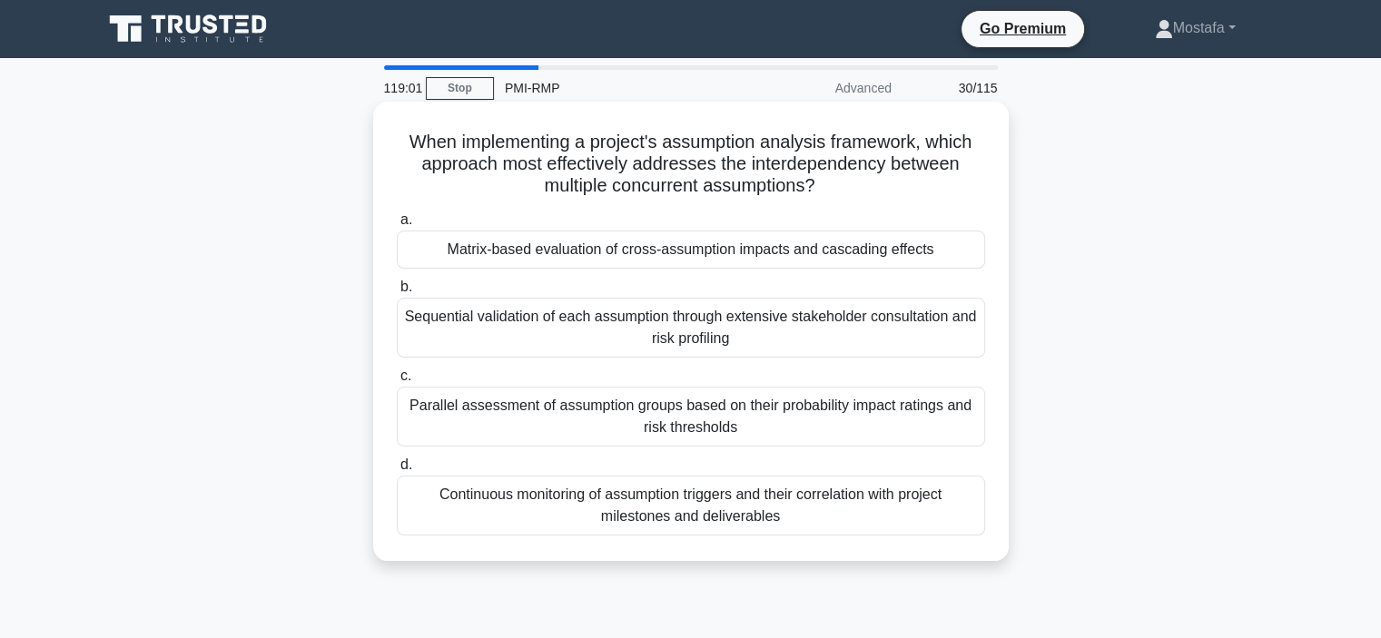
click at [970, 511] on div "Continuous monitoring of assumption triggers and their correlation with project…" at bounding box center [691, 506] width 589 height 60
click at [397, 471] on input "d. Continuous monitoring of assumption triggers and their correlation with proj…" at bounding box center [397, 466] width 0 height 12
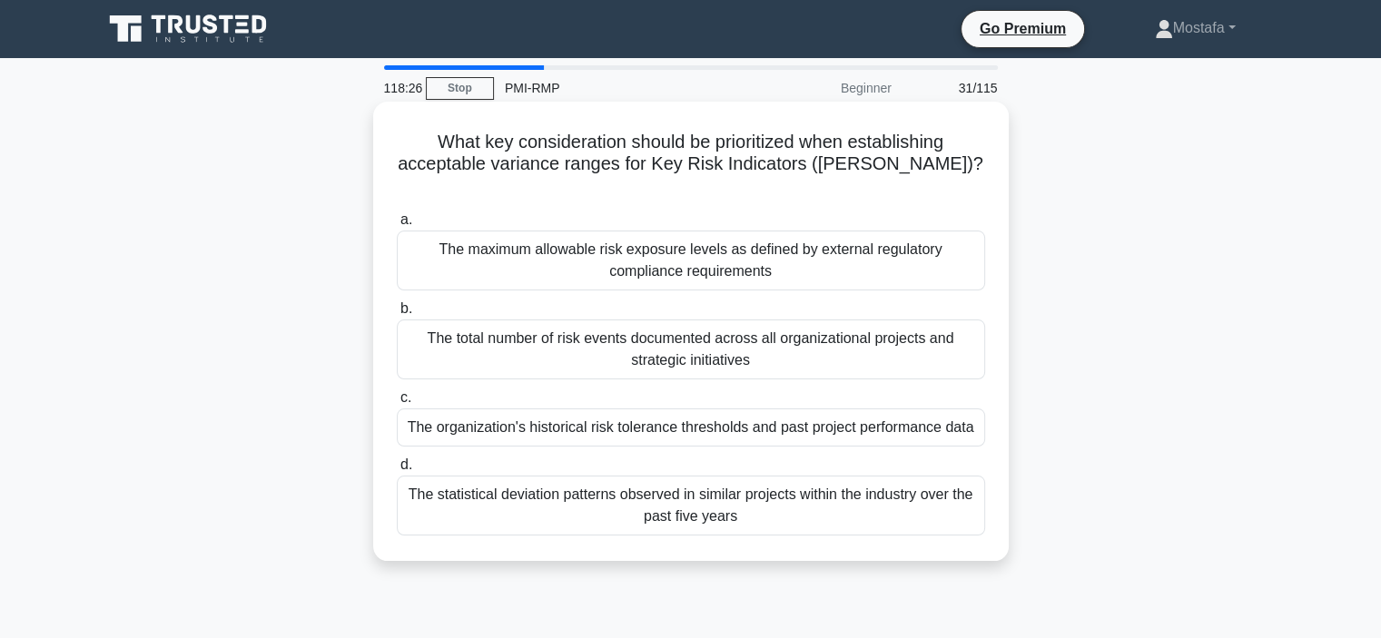
click at [966, 412] on div "The organization's historical risk tolerance thresholds and past project perfor…" at bounding box center [691, 428] width 589 height 38
click at [397, 404] on input "c. The organization's historical risk tolerance thresholds and past project per…" at bounding box center [397, 398] width 0 height 12
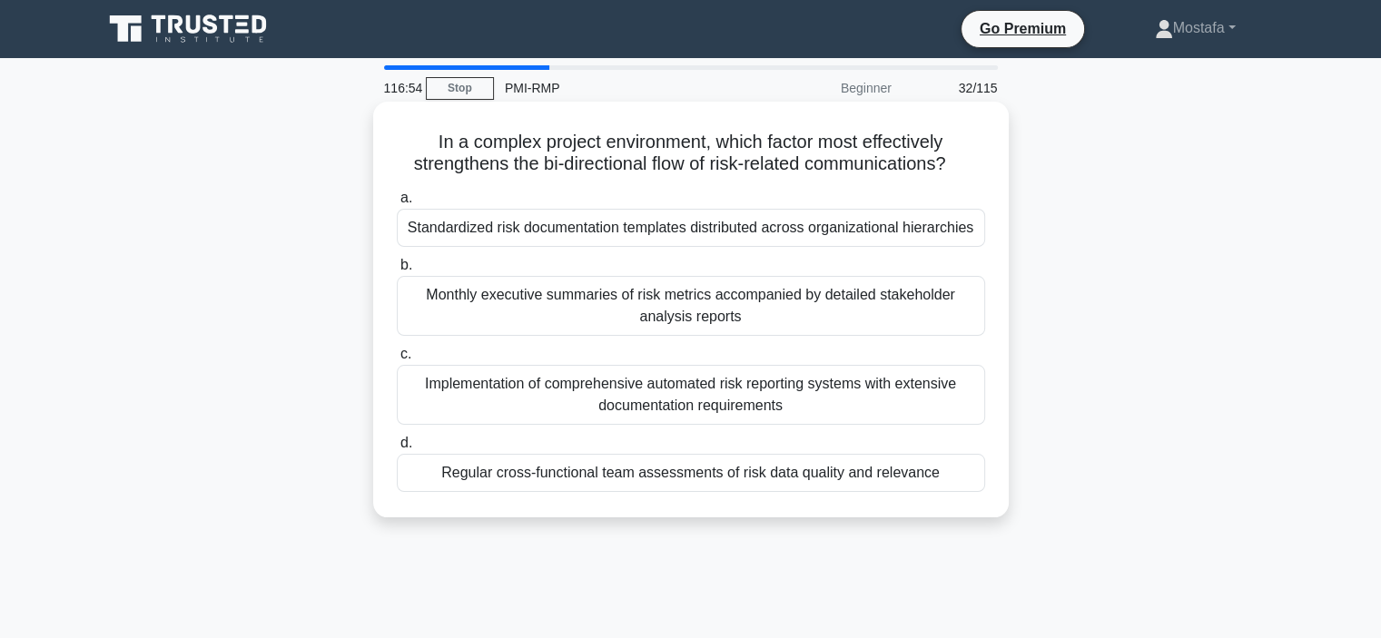
click at [955, 480] on div "Regular cross-functional team assessments of risk data quality and relevance" at bounding box center [691, 473] width 589 height 38
click at [397, 450] on input "d. Regular cross-functional team assessments of risk data quality and relevance" at bounding box center [397, 444] width 0 height 12
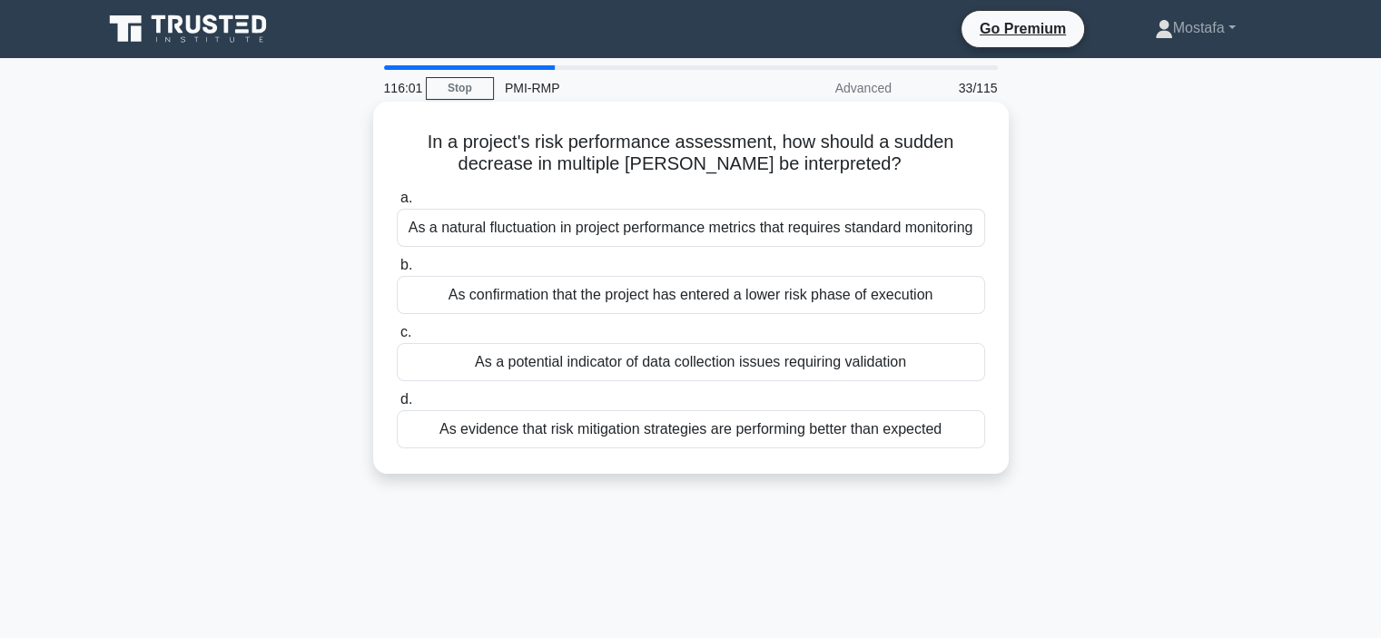
click at [959, 368] on div "As a potential indicator of data collection issues requiring validation" at bounding box center [691, 362] width 589 height 38
click at [397, 339] on input "c. As a potential indicator of data collection issues requiring validation" at bounding box center [397, 333] width 0 height 12
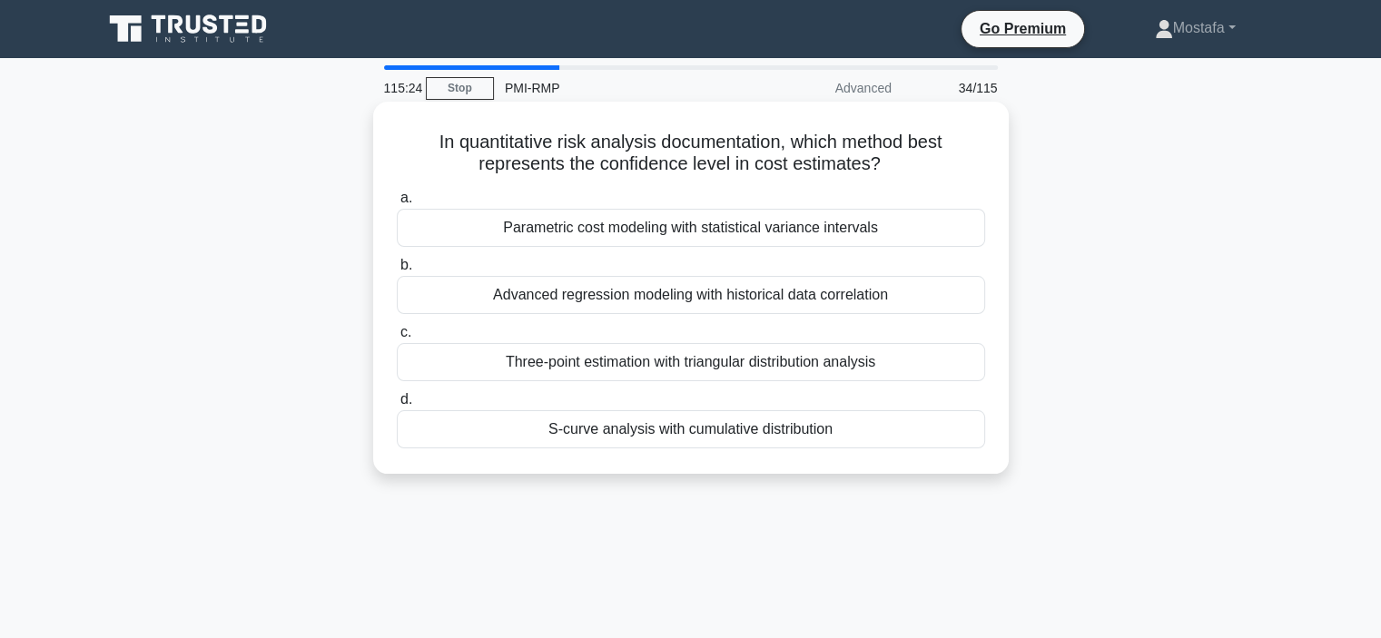
click at [957, 436] on div "S-curve analysis with cumulative distribution" at bounding box center [691, 430] width 589 height 38
click at [397, 406] on input "d. S-curve analysis with cumulative distribution" at bounding box center [397, 400] width 0 height 12
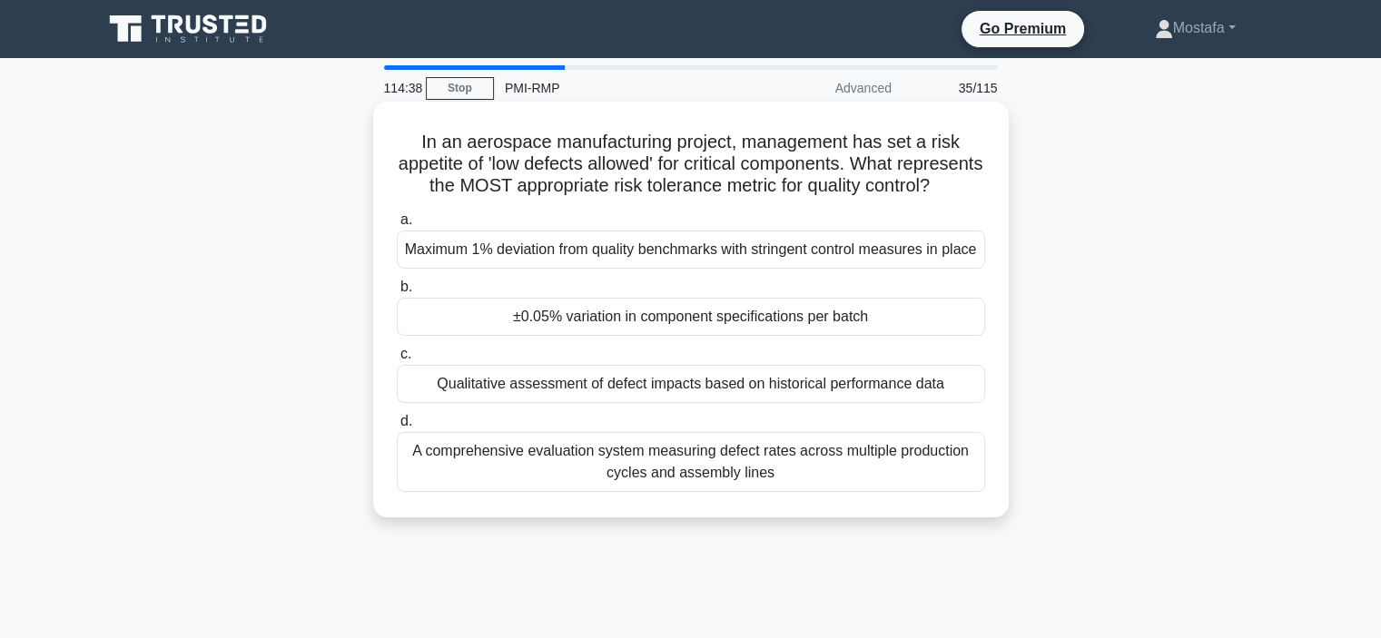
click at [954, 269] on div "Maximum 1% deviation from quality benchmarks with stringent control measures in…" at bounding box center [691, 250] width 589 height 38
click at [397, 226] on input "a. Maximum 1% deviation from quality benchmarks with stringent control measures…" at bounding box center [397, 220] width 0 height 12
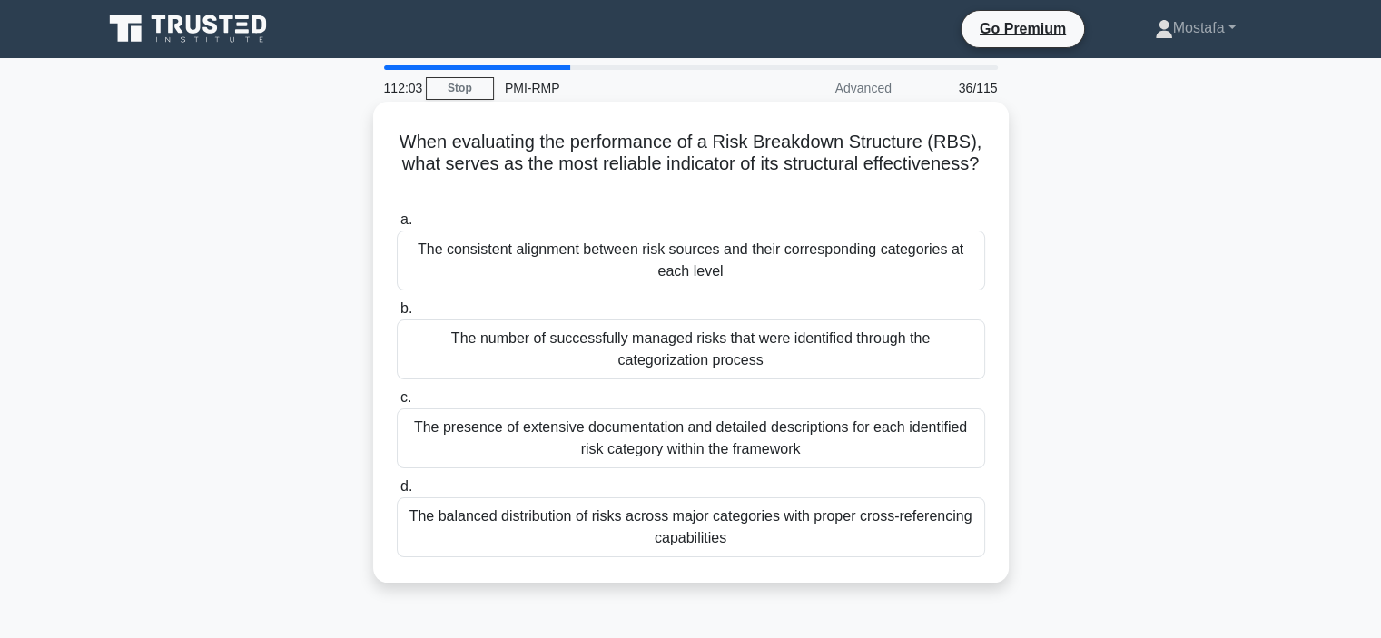
click at [970, 267] on div "The consistent alignment between risk sources and their corresponding categorie…" at bounding box center [691, 261] width 589 height 60
click at [397, 226] on input "a. The consistent alignment between risk sources and their corresponding catego…" at bounding box center [397, 220] width 0 height 12
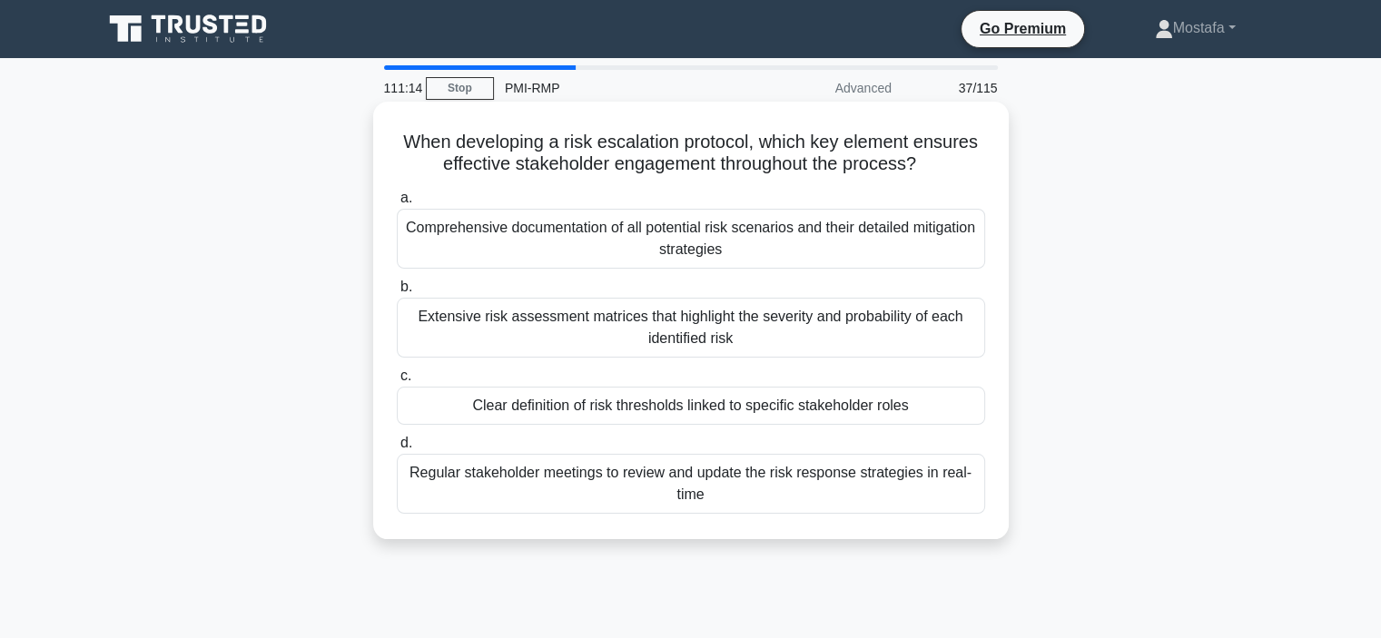
click at [952, 402] on div "Clear definition of risk thresholds linked to specific stakeholder roles" at bounding box center [691, 406] width 589 height 38
click at [397, 382] on input "c. Clear definition of risk thresholds linked to specific stakeholder roles" at bounding box center [397, 377] width 0 height 12
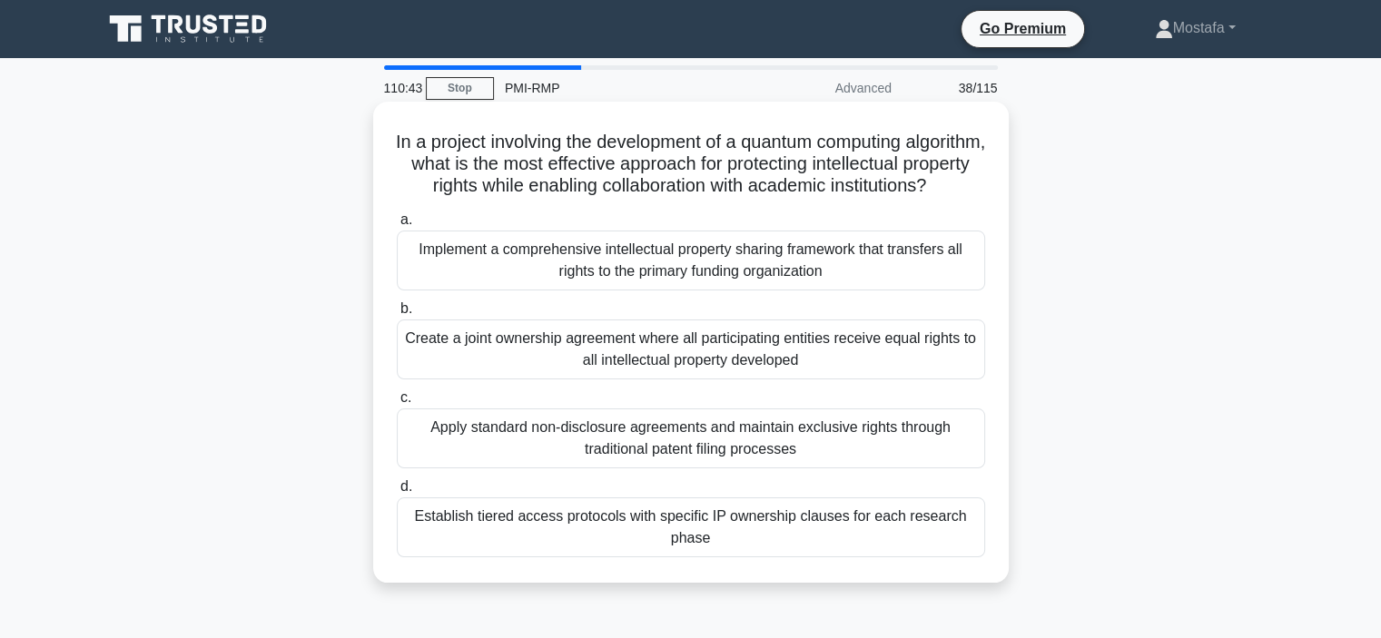
click at [905, 469] on div "Apply standard non-disclosure agreements and maintain exclusive rights through …" at bounding box center [691, 439] width 589 height 60
click at [397, 404] on input "c. Apply standard non-disclosure agreements and maintain exclusive rights throu…" at bounding box center [397, 398] width 0 height 12
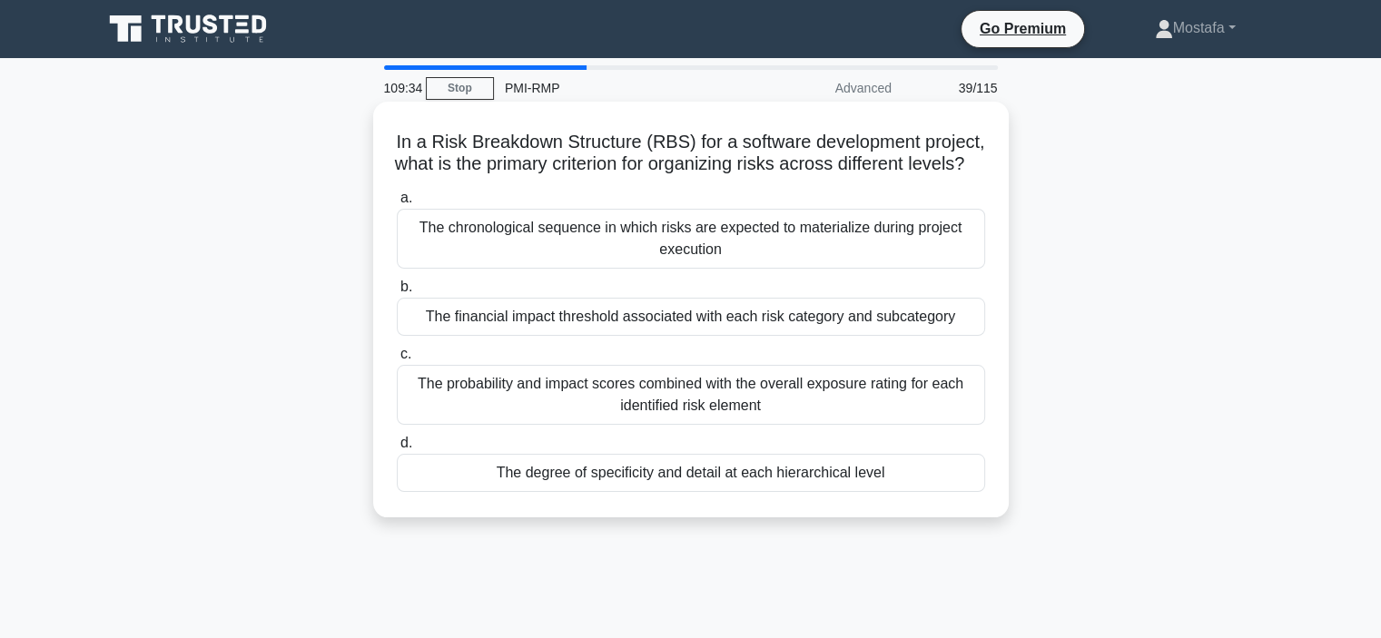
click at [952, 268] on div "The chronological sequence in which risks are expected to materialize during pr…" at bounding box center [691, 239] width 589 height 60
click at [397, 204] on input "a. The chronological sequence in which risks are expected to materialize during…" at bounding box center [397, 199] width 0 height 12
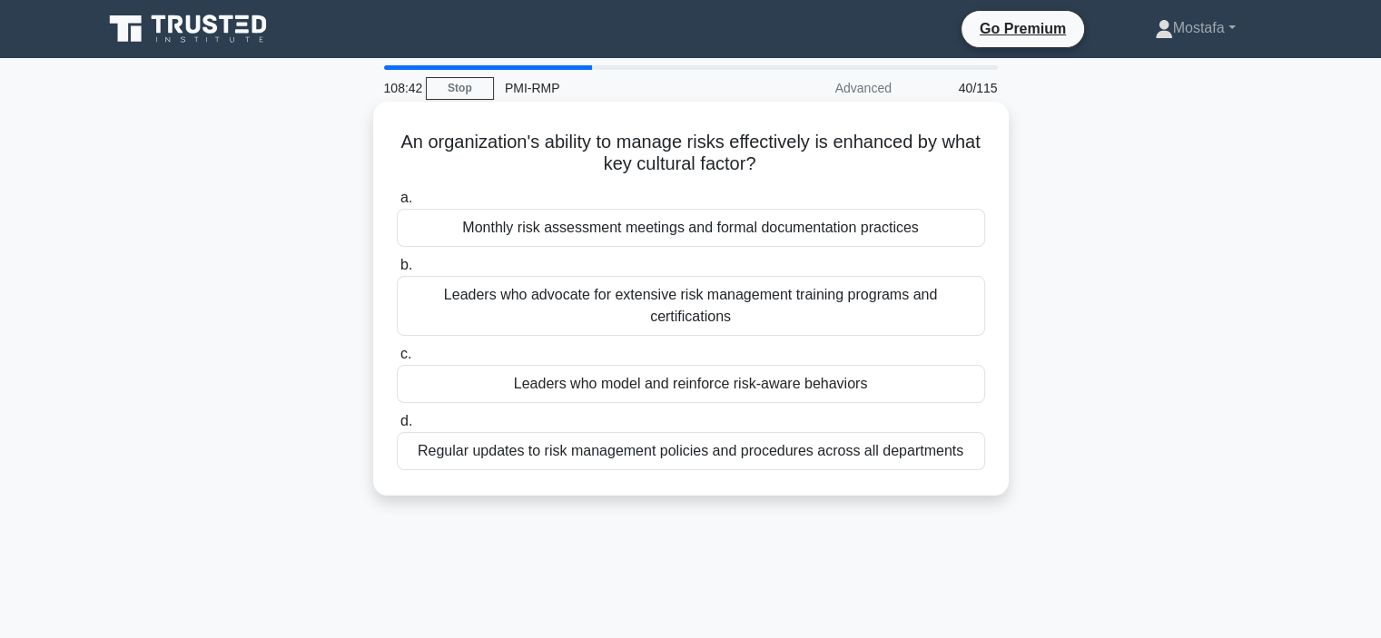
click at [946, 385] on div "Leaders who model and reinforce risk-aware behaviors" at bounding box center [691, 384] width 589 height 38
click at [397, 361] on input "c. Leaders who model and reinforce risk-aware behaviors" at bounding box center [397, 355] width 0 height 12
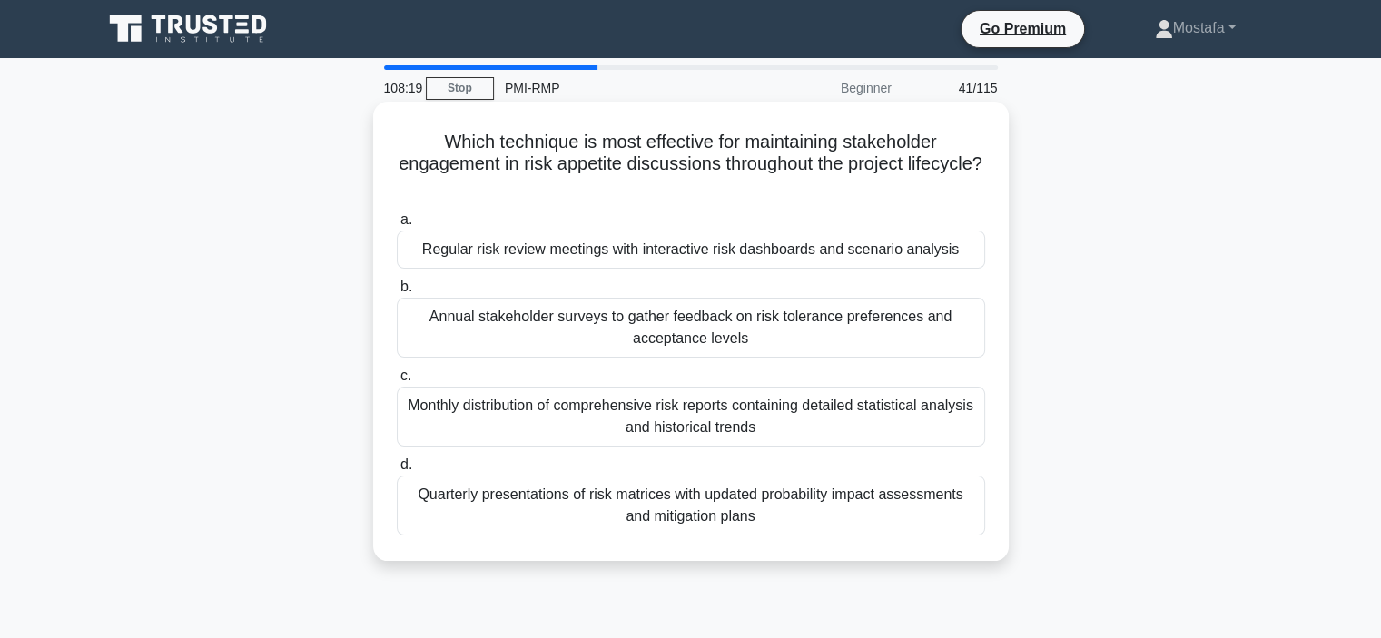
click at [969, 257] on div "Regular risk review meetings with interactive risk dashboards and scenario anal…" at bounding box center [691, 250] width 589 height 38
click at [397, 226] on input "a. Regular risk review meetings with interactive risk dashboards and scenario a…" at bounding box center [397, 220] width 0 height 12
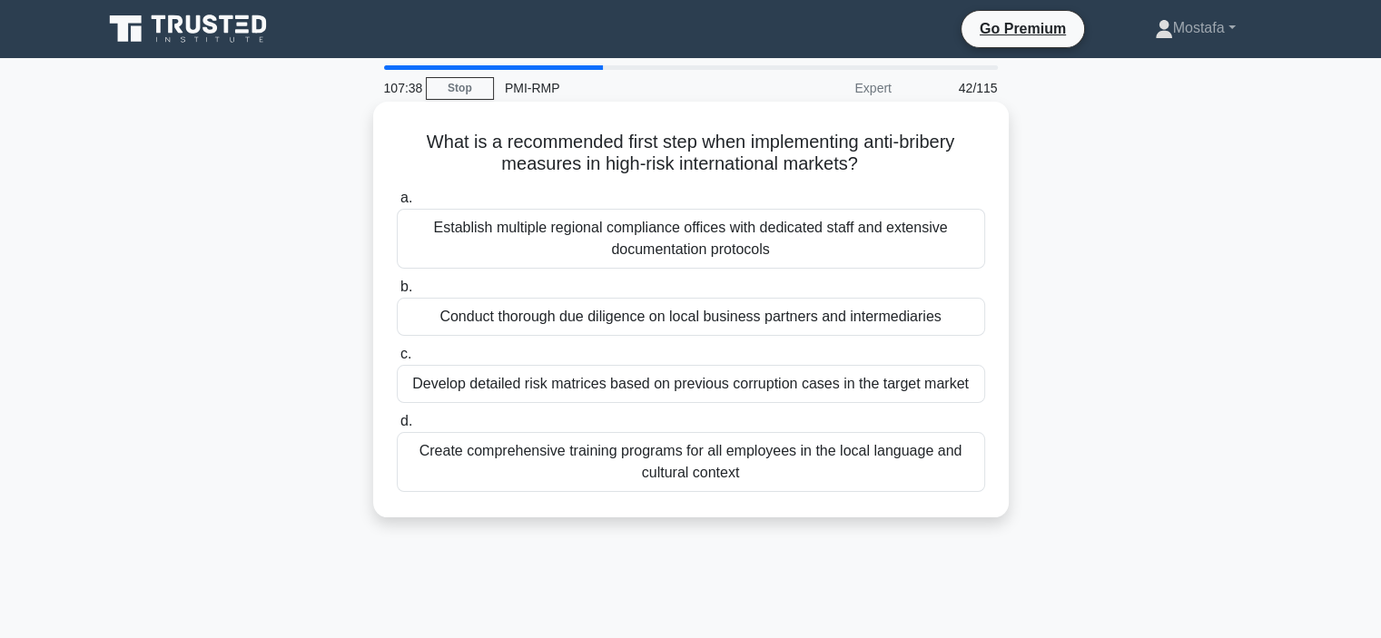
click at [945, 388] on div "Develop detailed risk matrices based on previous corruption cases in the target…" at bounding box center [691, 384] width 589 height 38
click at [397, 361] on input "c. Develop detailed risk matrices based on previous corruption cases in the tar…" at bounding box center [397, 355] width 0 height 12
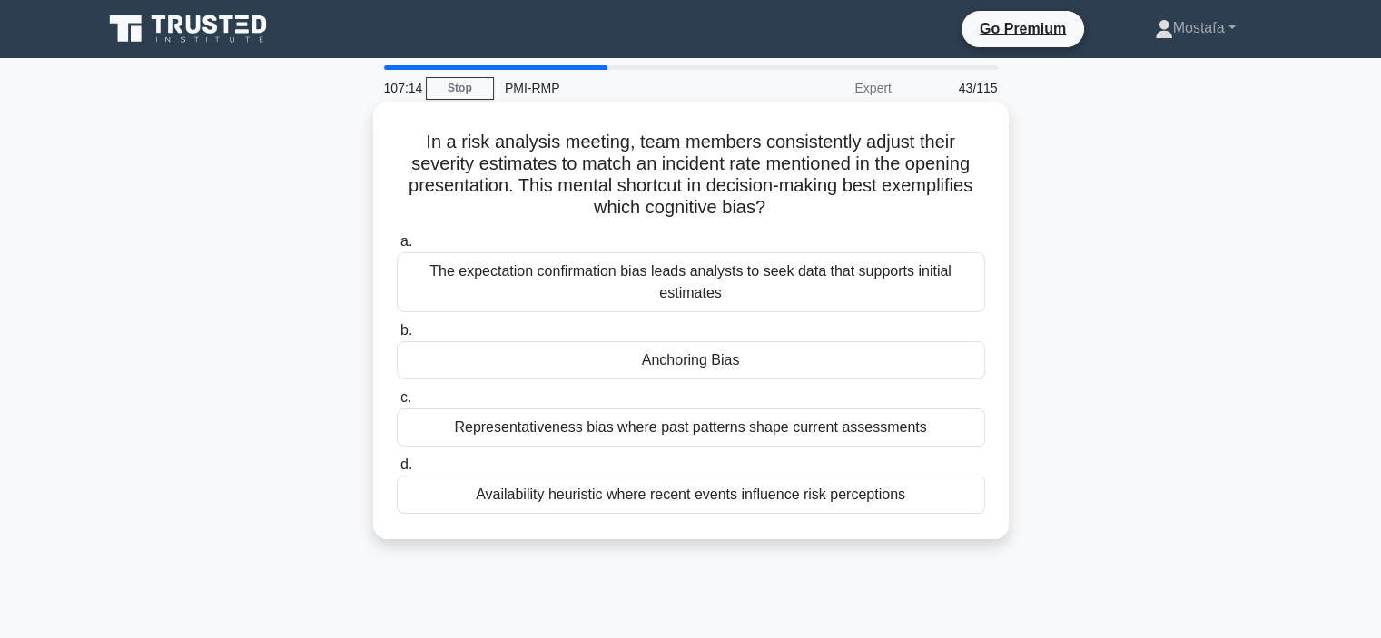
click at [935, 367] on div "Anchoring Bias" at bounding box center [691, 360] width 589 height 38
click at [397, 337] on input "b. Anchoring Bias" at bounding box center [397, 331] width 0 height 12
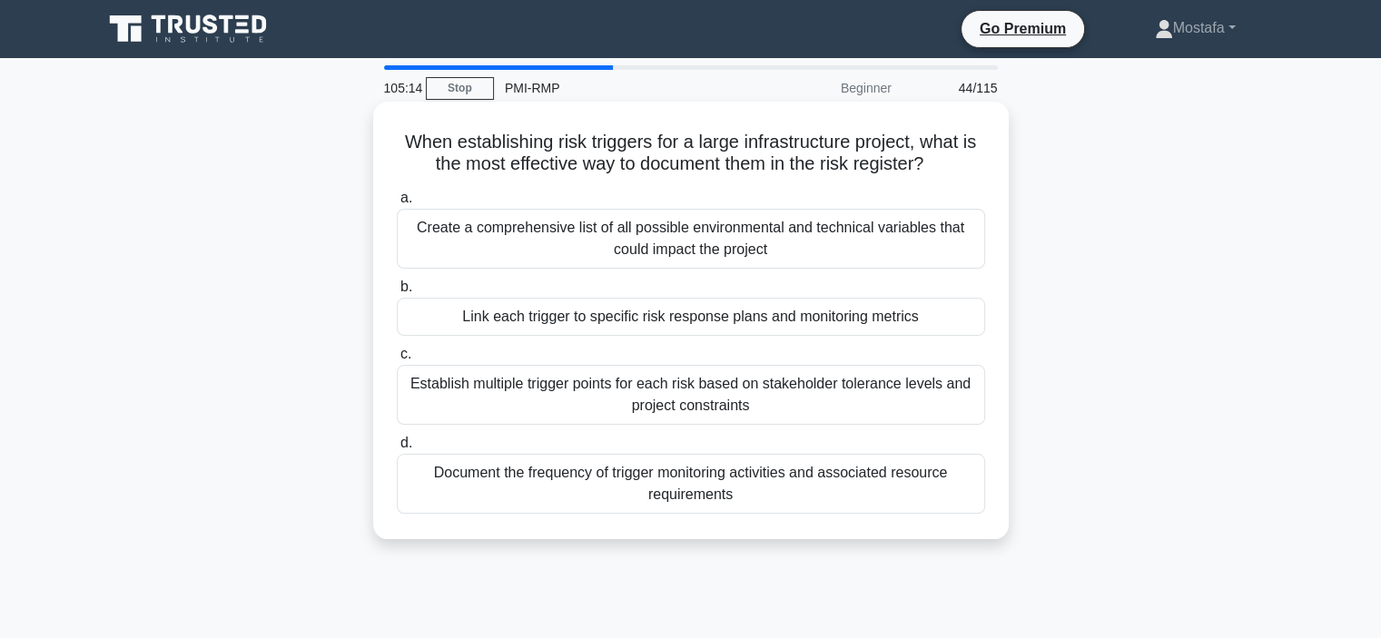
click at [969, 322] on div "Link each trigger to specific risk response plans and monitoring metrics" at bounding box center [691, 317] width 589 height 38
click at [397, 293] on input "b. Link each trigger to specific risk response plans and monitoring metrics" at bounding box center [397, 288] width 0 height 12
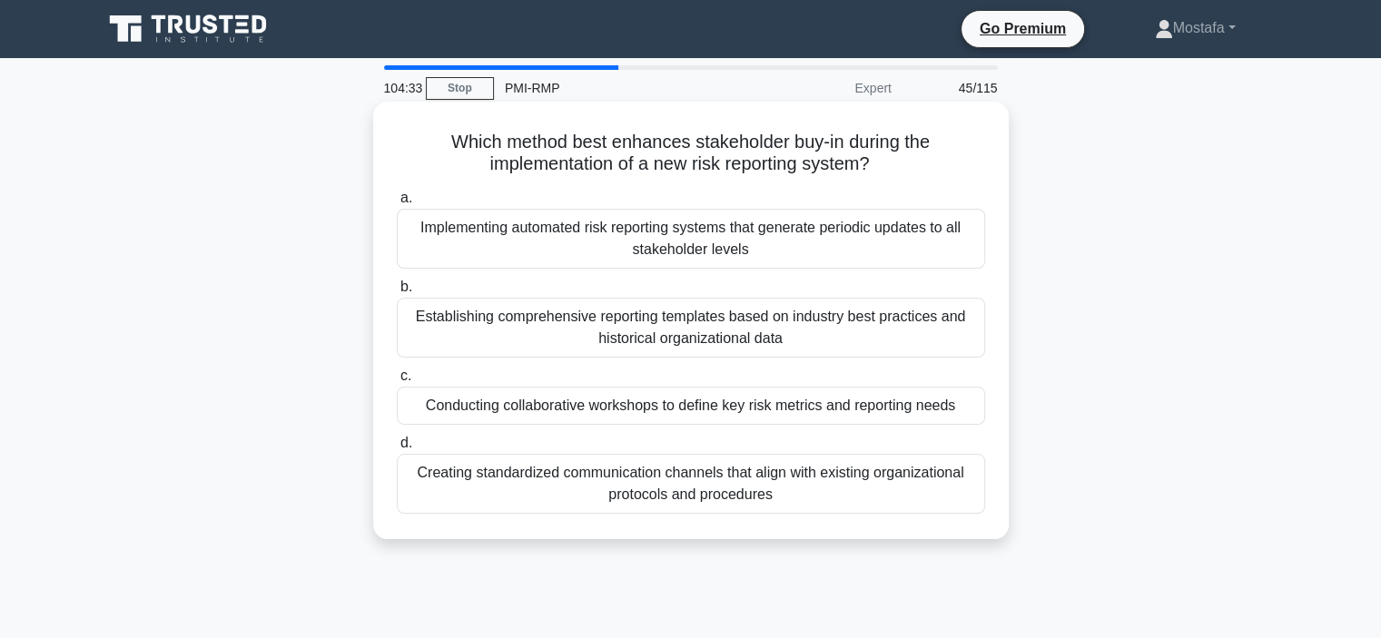
click at [959, 402] on div "Conducting collaborative workshops to define key risk metrics and reporting nee…" at bounding box center [691, 406] width 589 height 38
click at [397, 382] on input "c. Conducting collaborative workshops to define key risk metrics and reporting …" at bounding box center [397, 377] width 0 height 12
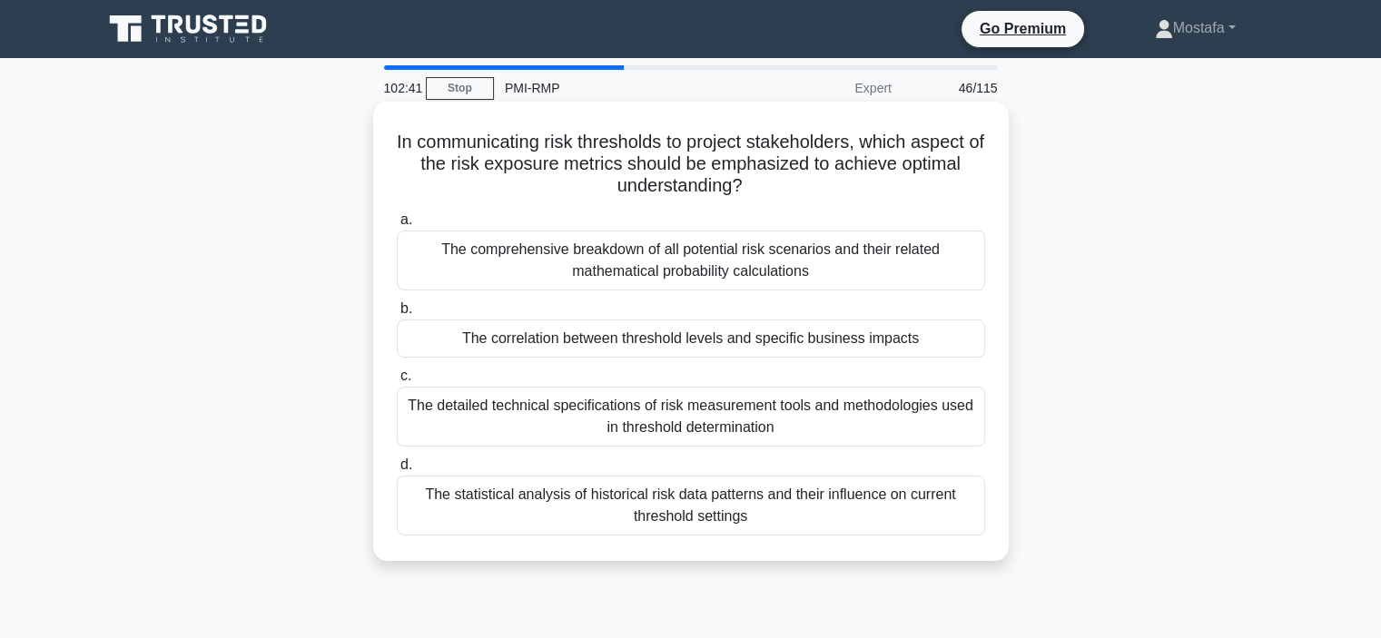
click at [951, 341] on div "The correlation between threshold levels and specific business impacts" at bounding box center [691, 339] width 589 height 38
click at [397, 315] on input "b. The correlation between threshold levels and specific business impacts" at bounding box center [397, 309] width 0 height 12
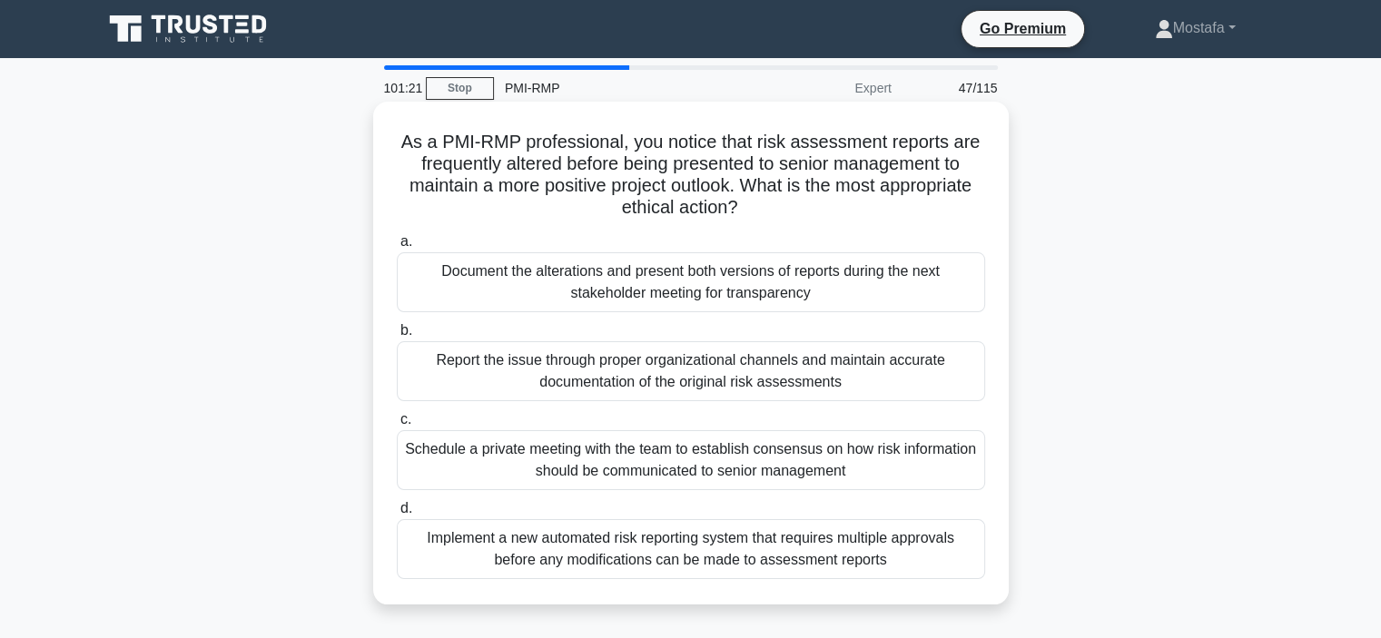
click at [933, 381] on div "Report the issue through proper organizational channels and maintain accurate d…" at bounding box center [691, 371] width 589 height 60
click at [397, 337] on input "b. Report the issue through proper organizational channels and maintain accurat…" at bounding box center [397, 331] width 0 height 12
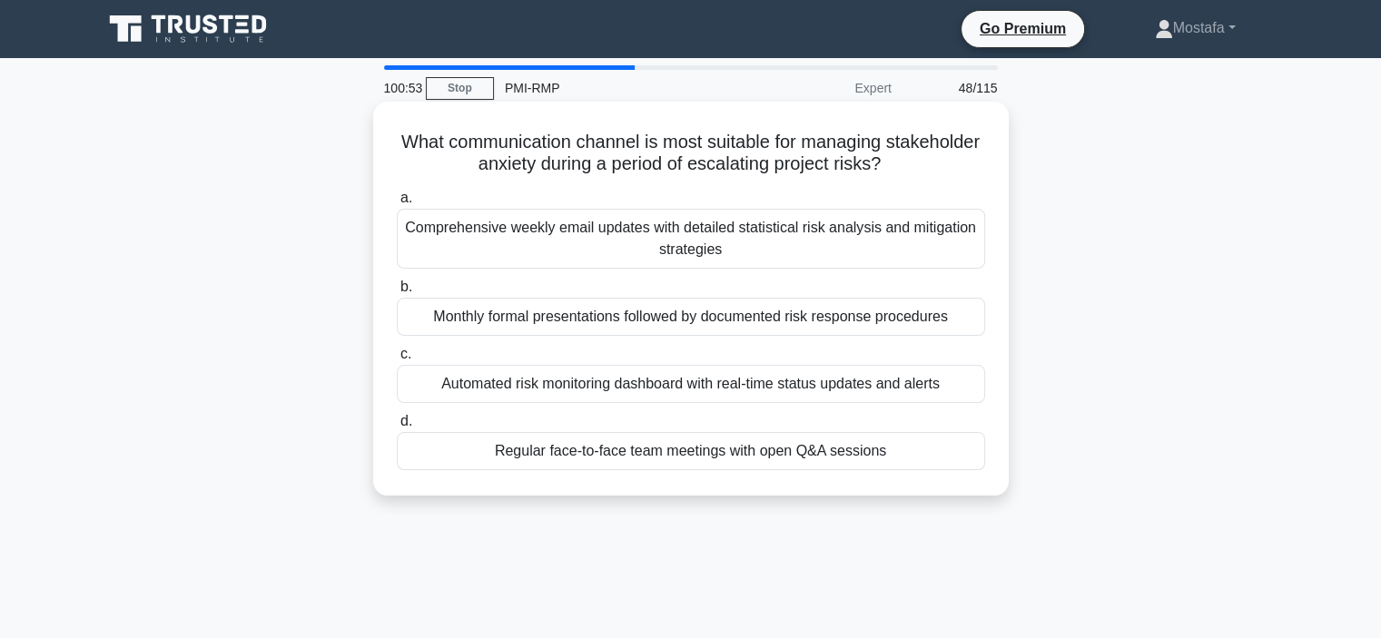
click at [928, 448] on div "Regular face-to-face team meetings with open Q&A sessions" at bounding box center [691, 451] width 589 height 38
click at [397, 428] on input "d. Regular face-to-face team meetings with open Q&A sessions" at bounding box center [397, 422] width 0 height 12
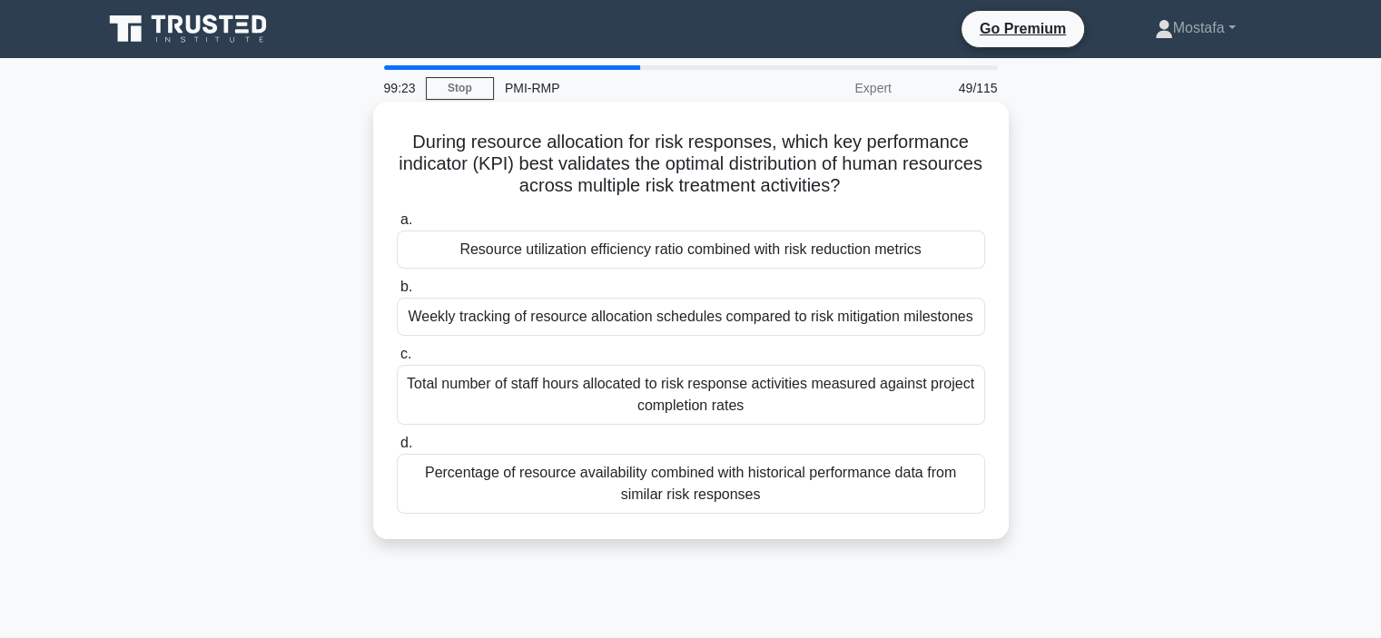
click at [955, 251] on div "Resource utilization efficiency ratio combined with risk reduction metrics" at bounding box center [691, 250] width 589 height 38
click at [397, 226] on input "a. Resource utilization efficiency ratio combined with risk reduction metrics" at bounding box center [397, 220] width 0 height 12
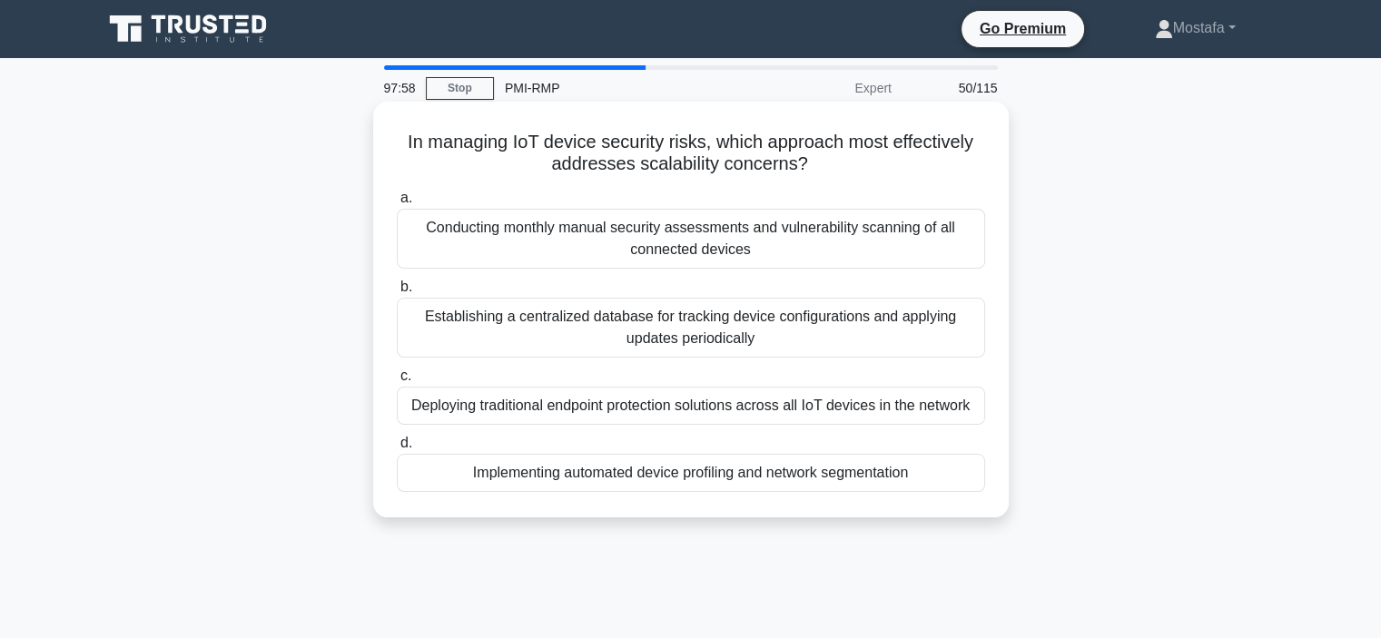
click at [949, 477] on div "Implementing automated device profiling and network segmentation" at bounding box center [691, 473] width 589 height 38
click at [397, 450] on input "d. Implementing automated device profiling and network segmentation" at bounding box center [397, 444] width 0 height 12
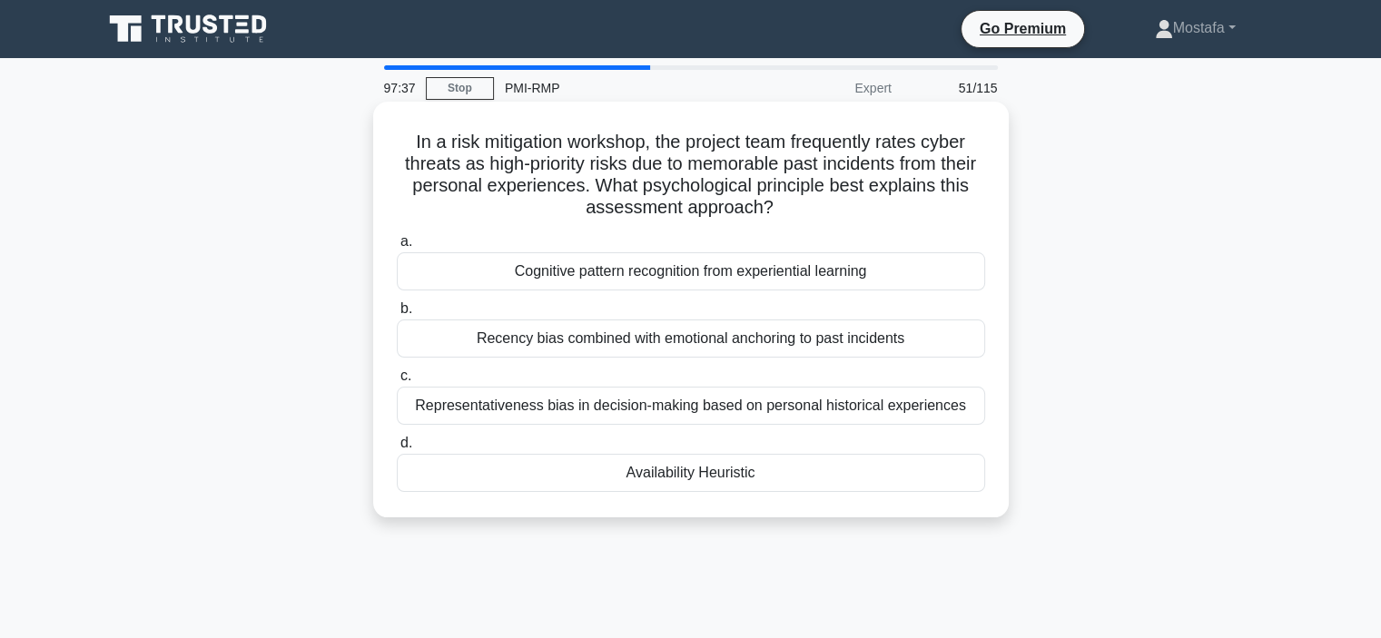
click at [870, 476] on div "Availability Heuristic" at bounding box center [691, 473] width 589 height 38
click at [397, 450] on input "d. Availability Heuristic" at bounding box center [397, 444] width 0 height 12
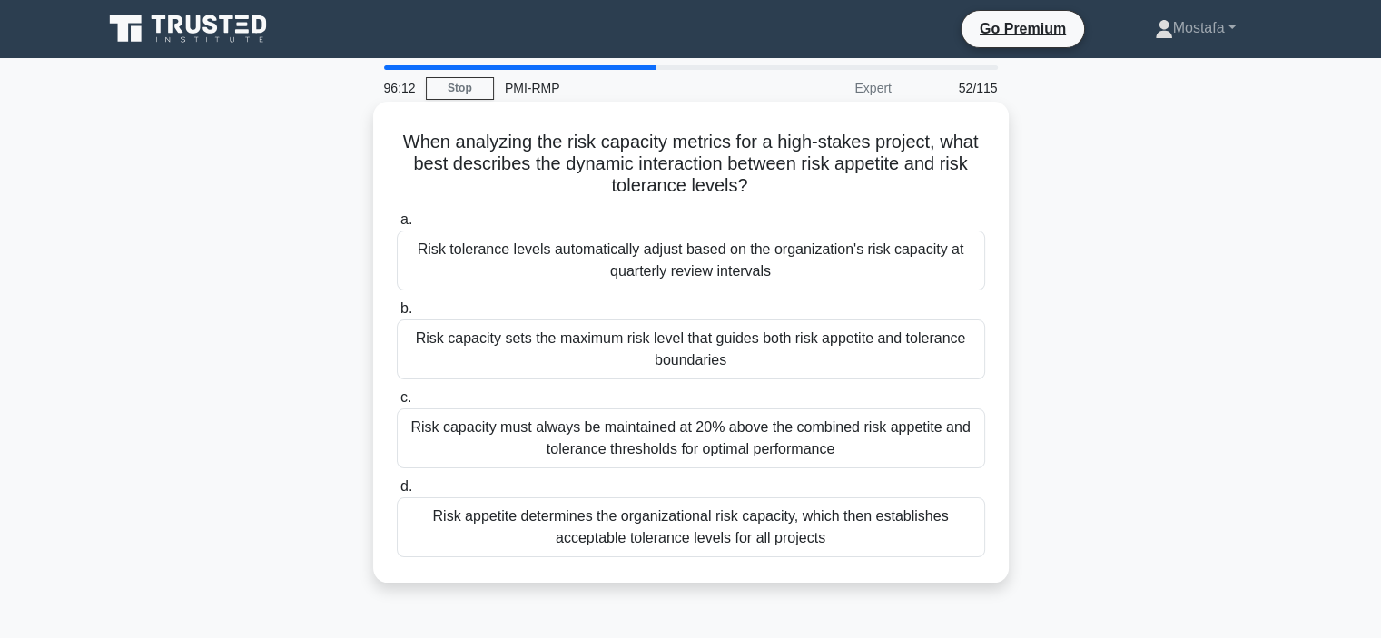
click at [921, 537] on div "Risk appetite determines the organizational risk capacity, which then establish…" at bounding box center [691, 528] width 589 height 60
click at [397, 493] on input "d. Risk appetite determines the organizational risk capacity, which then establ…" at bounding box center [397, 487] width 0 height 12
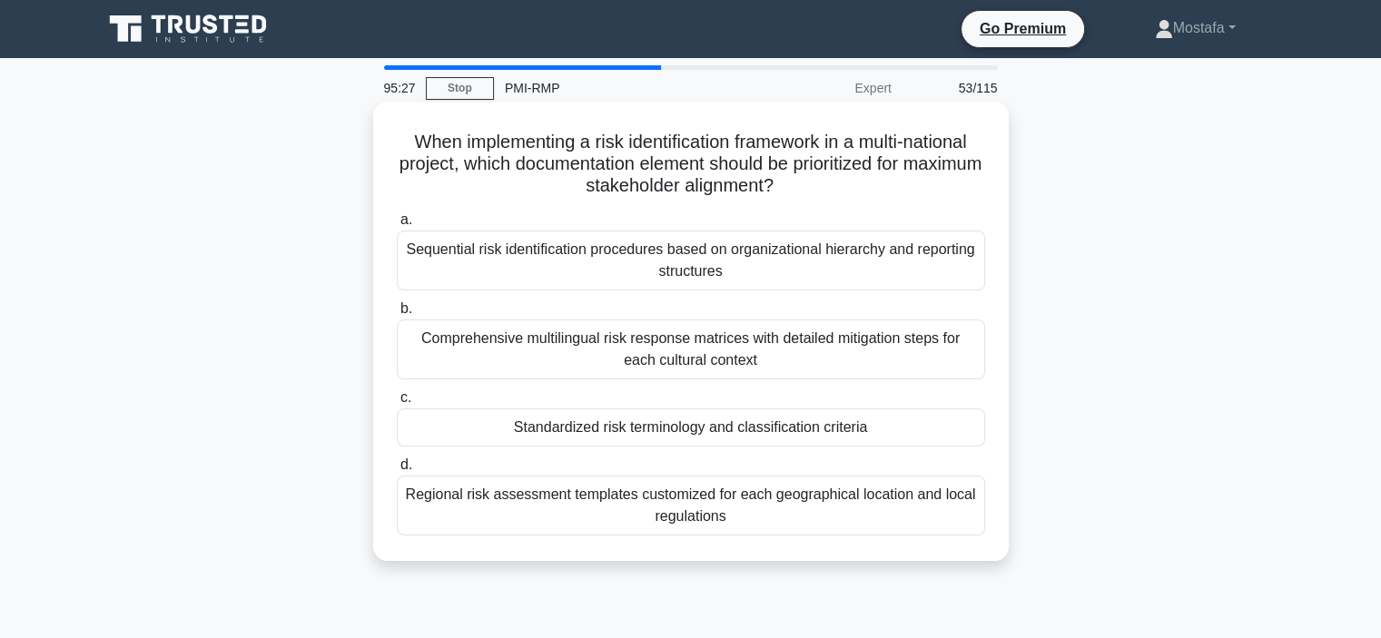
click at [955, 500] on div "Regional risk assessment templates customized for each geographical location an…" at bounding box center [691, 506] width 589 height 60
click at [397, 471] on input "d. Regional risk assessment templates customized for each geographical location…" at bounding box center [397, 466] width 0 height 12
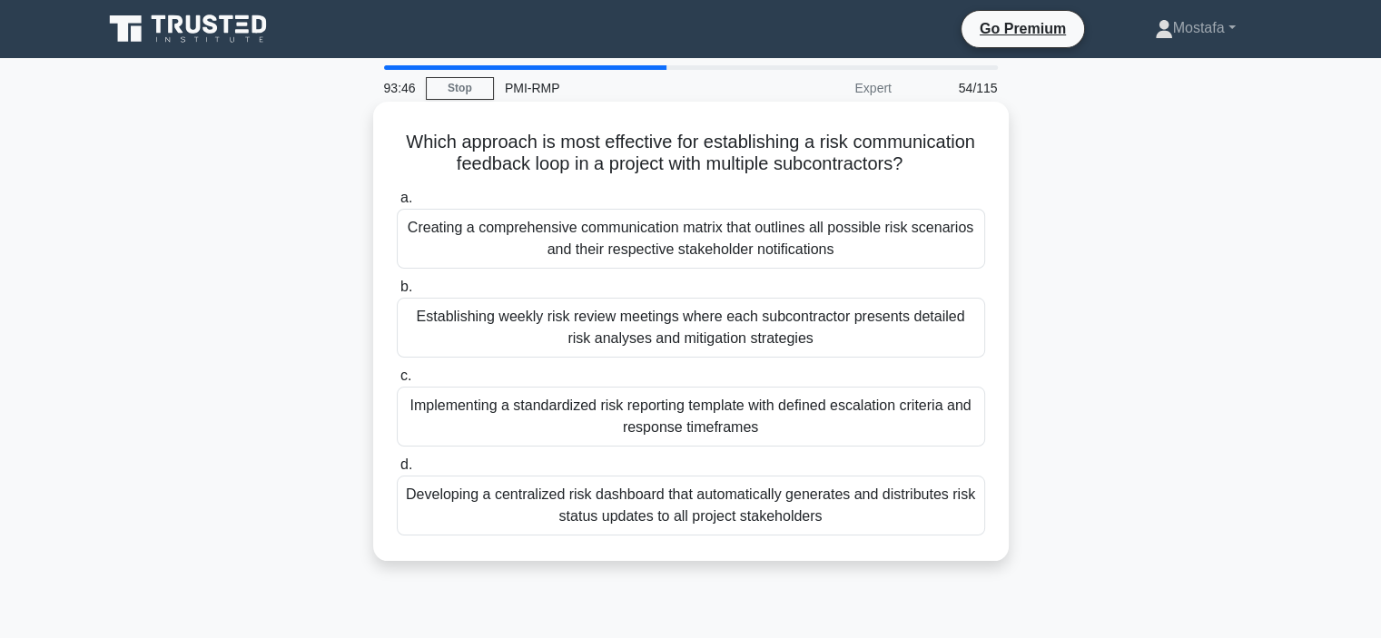
click at [935, 428] on div "Implementing a standardized risk reporting template with defined escalation cri…" at bounding box center [691, 417] width 589 height 60
click at [397, 382] on input "c. Implementing a standardized risk reporting template with defined escalation …" at bounding box center [397, 377] width 0 height 12
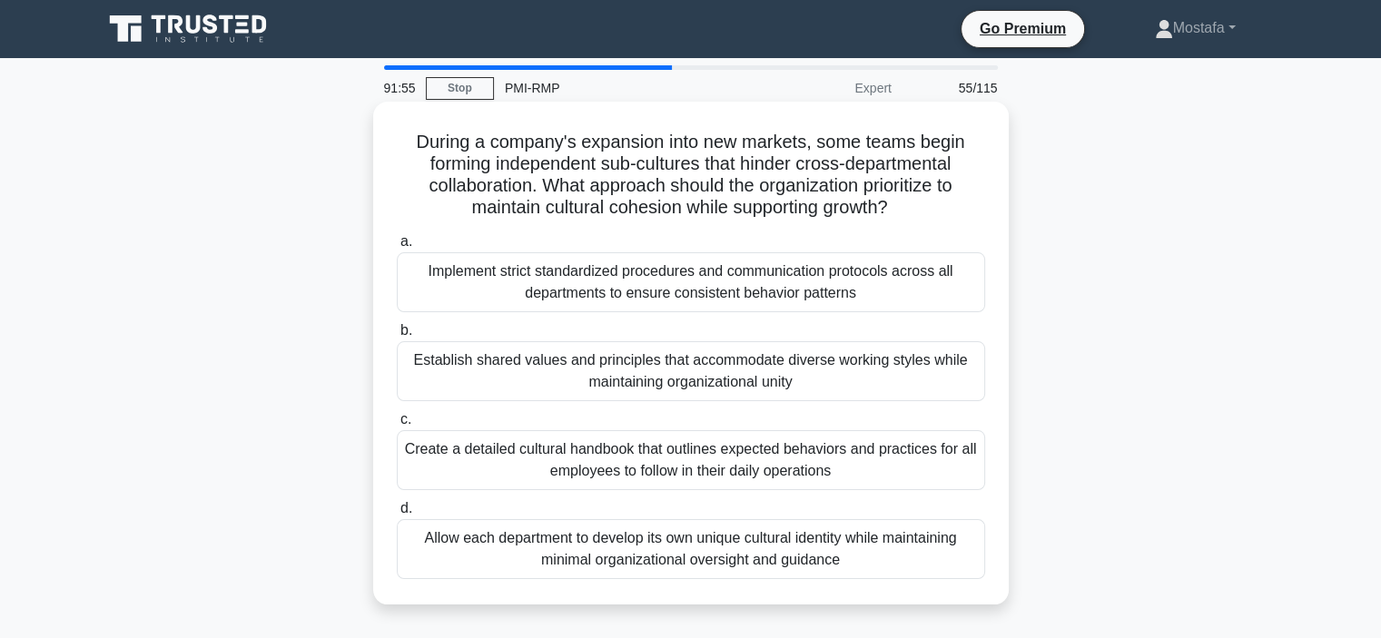
click at [940, 559] on div "Allow each department to develop its own unique cultural identity while maintai…" at bounding box center [691, 549] width 589 height 60
click at [397, 515] on input "d. Allow each department to develop its own unique cultural identity while main…" at bounding box center [397, 509] width 0 height 12
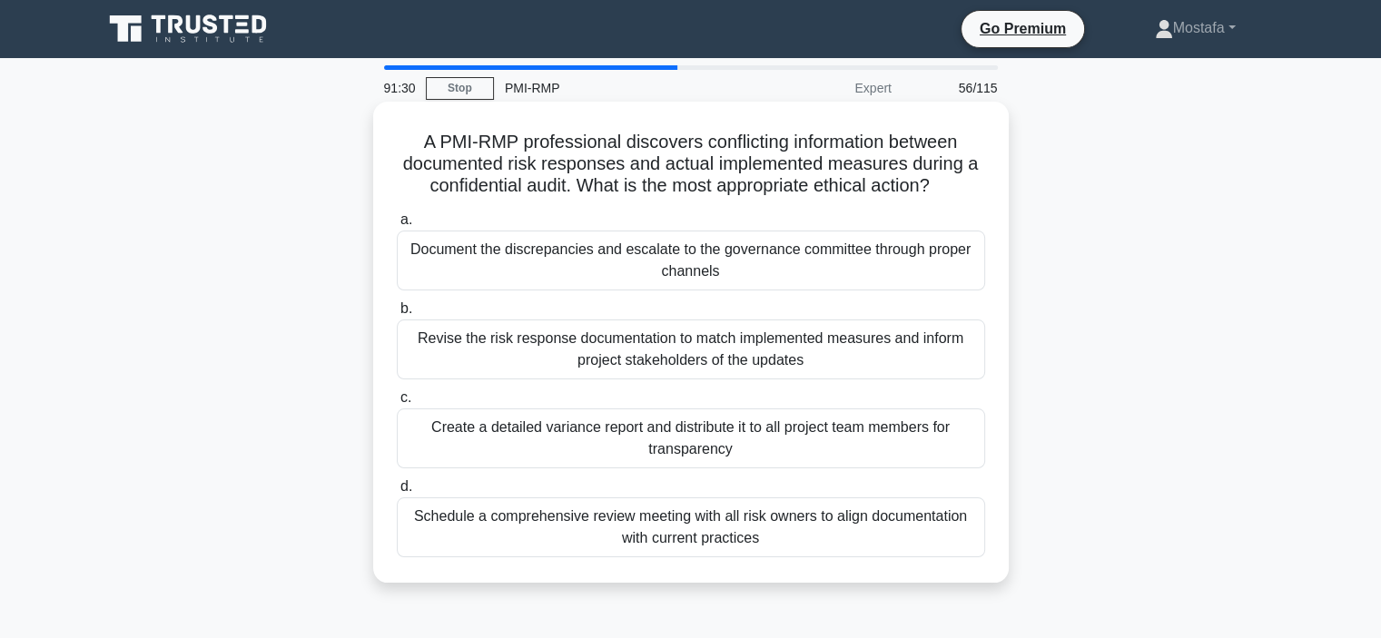
click at [887, 275] on div "Document the discrepancies and escalate to the governance committee through pro…" at bounding box center [691, 261] width 589 height 60
click at [397, 226] on input "a. Document the discrepancies and escalate to the governance committee through …" at bounding box center [397, 220] width 0 height 12
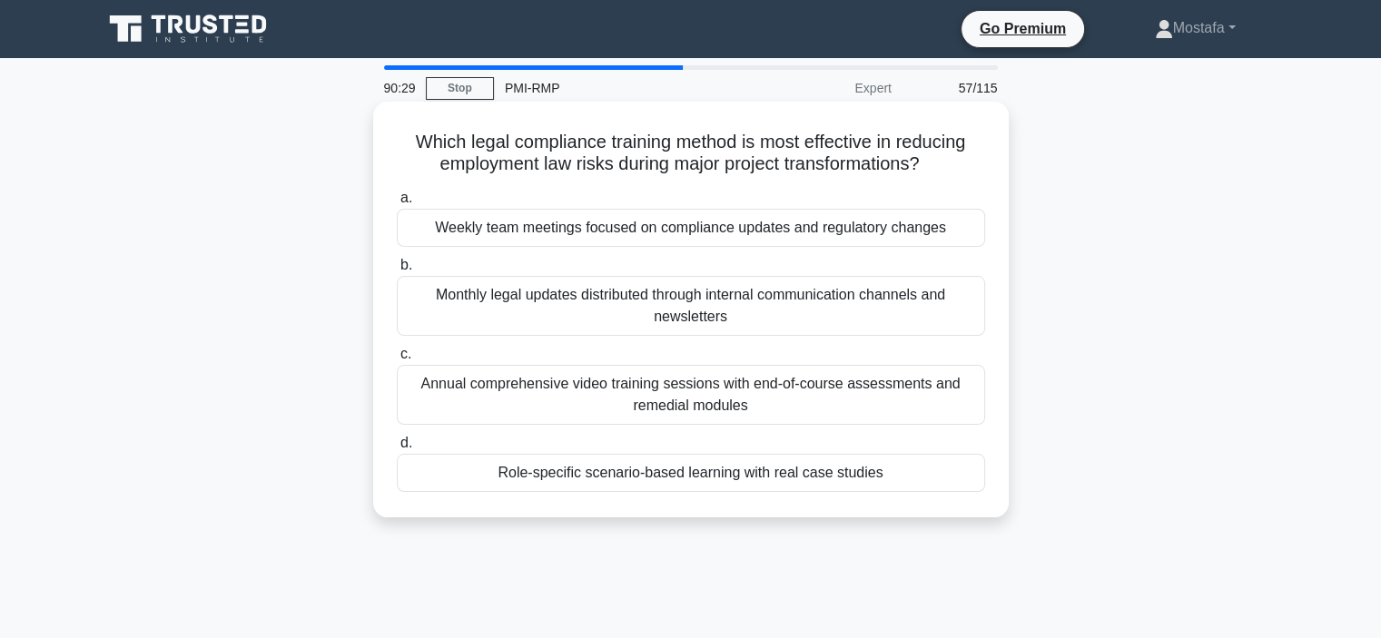
click at [960, 478] on div "Role-specific scenario-based learning with real case studies" at bounding box center [691, 473] width 589 height 38
click at [397, 450] on input "d. Role-specific scenario-based learning with real case studies" at bounding box center [397, 444] width 0 height 12
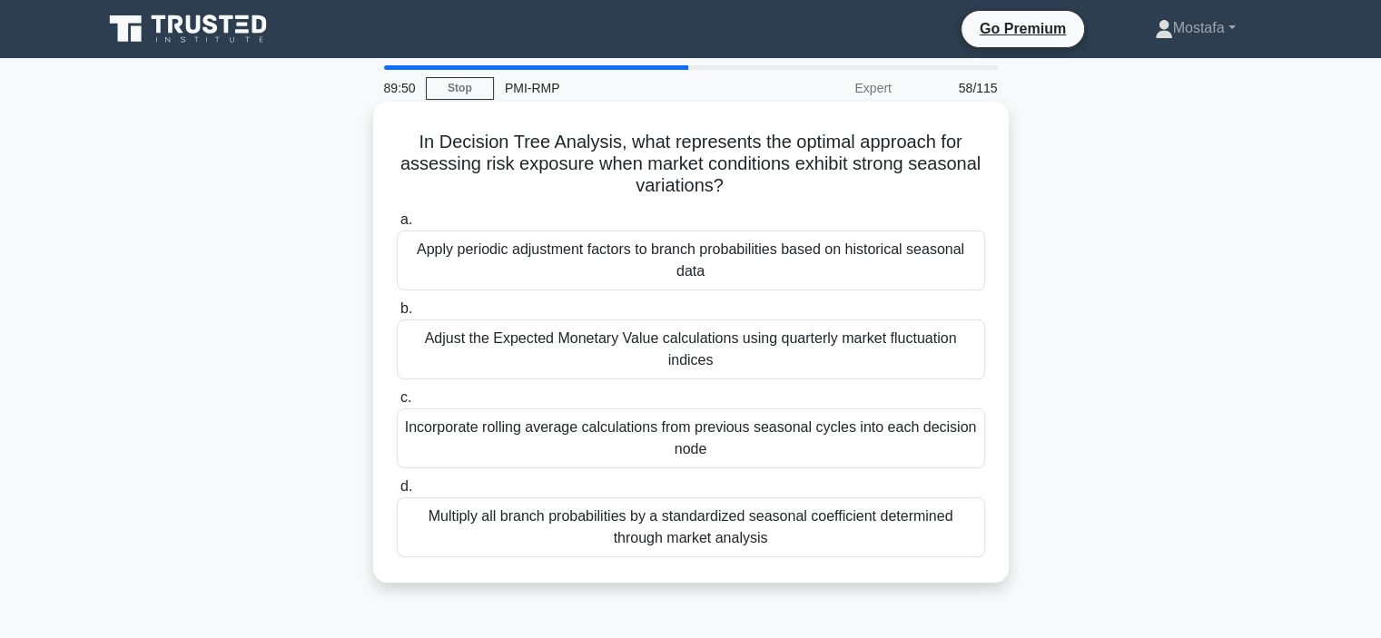
click at [946, 449] on div "Incorporate rolling average calculations from previous seasonal cycles into eac…" at bounding box center [691, 439] width 589 height 60
click at [397, 404] on input "c. Incorporate rolling average calculations from previous seasonal cycles into …" at bounding box center [397, 398] width 0 height 12
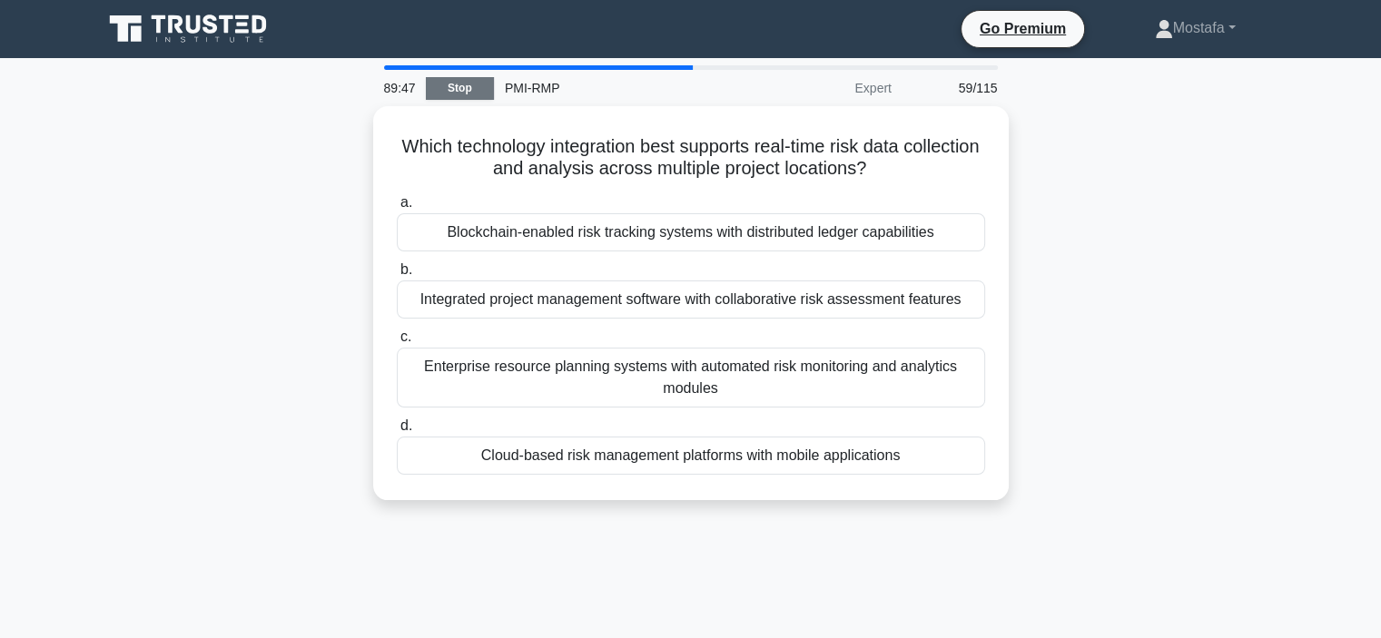
click at [480, 92] on link "Stop" at bounding box center [460, 88] width 68 height 23
drag, startPoint x: 480, startPoint y: 92, endPoint x: 482, endPoint y: 101, distance: 9.3
click at [480, 92] on link "Stop" at bounding box center [460, 88] width 68 height 23
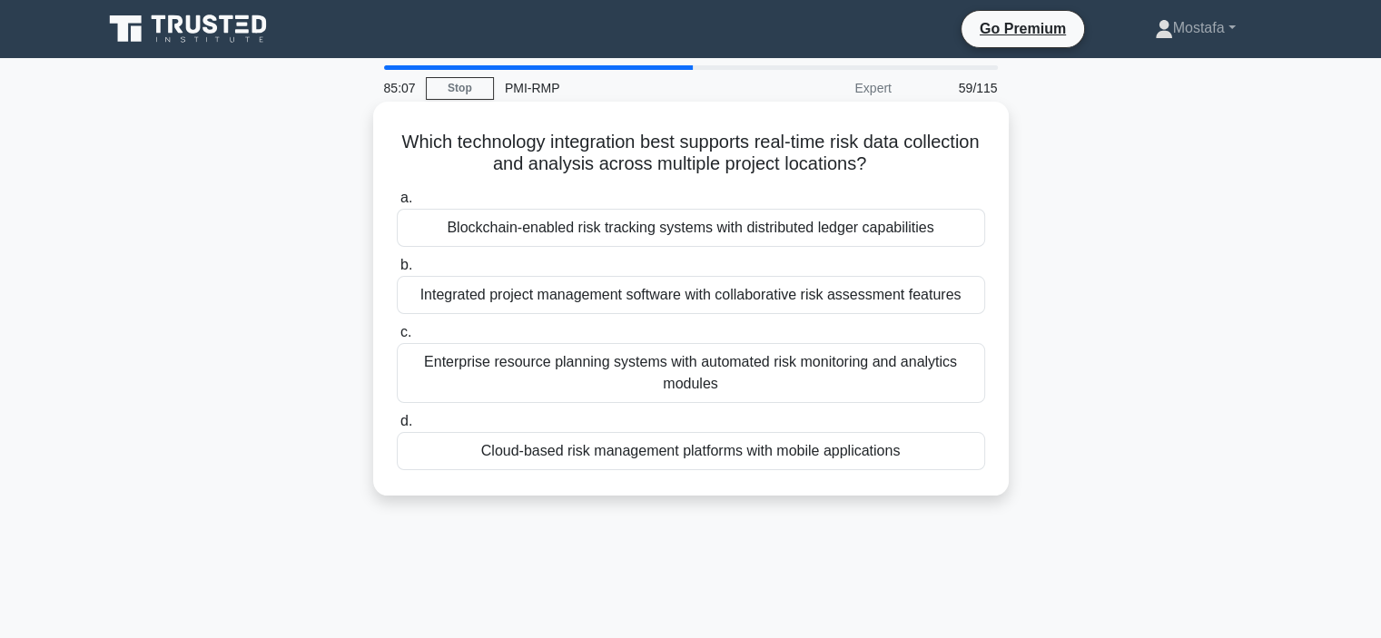
click at [955, 238] on div "Blockchain-enabled risk tracking systems with distributed ledger capabilities" at bounding box center [691, 228] width 589 height 38
click at [397, 204] on input "a. Blockchain-enabled risk tracking systems with distributed ledger capabilities" at bounding box center [397, 199] width 0 height 12
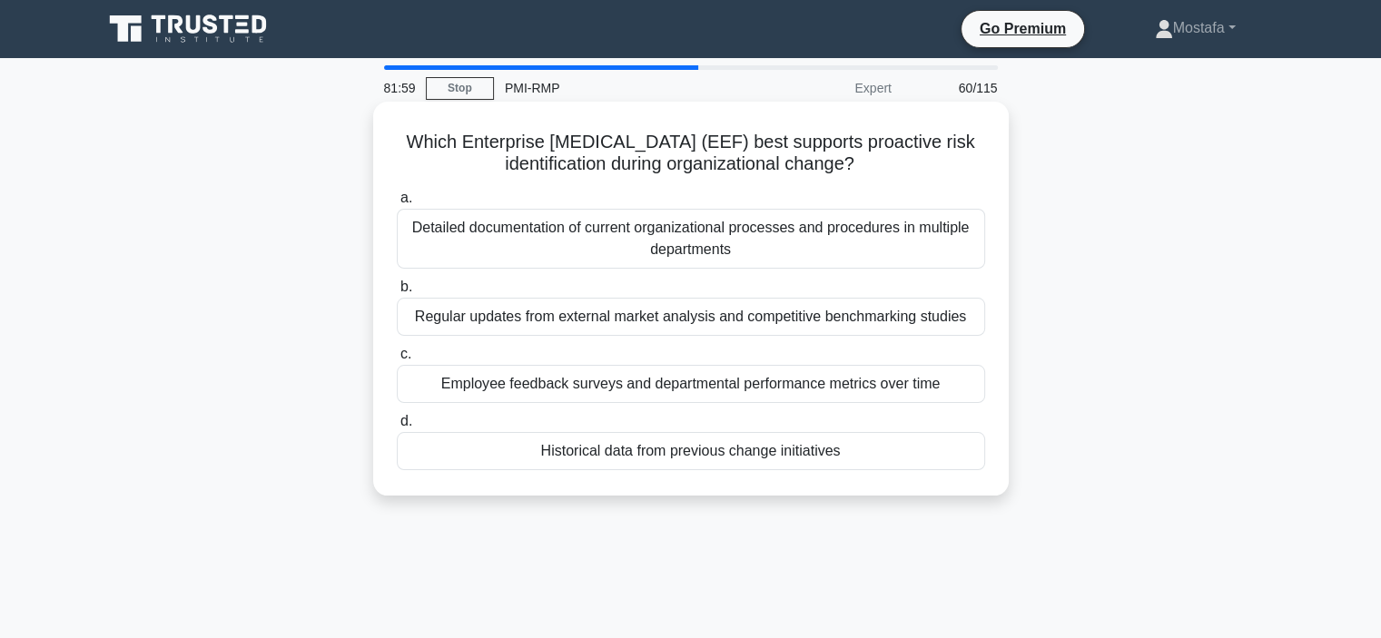
click at [910, 459] on div "Historical data from previous change initiatives" at bounding box center [691, 451] width 589 height 38
click at [397, 428] on input "d. Historical data from previous change initiatives" at bounding box center [397, 422] width 0 height 12
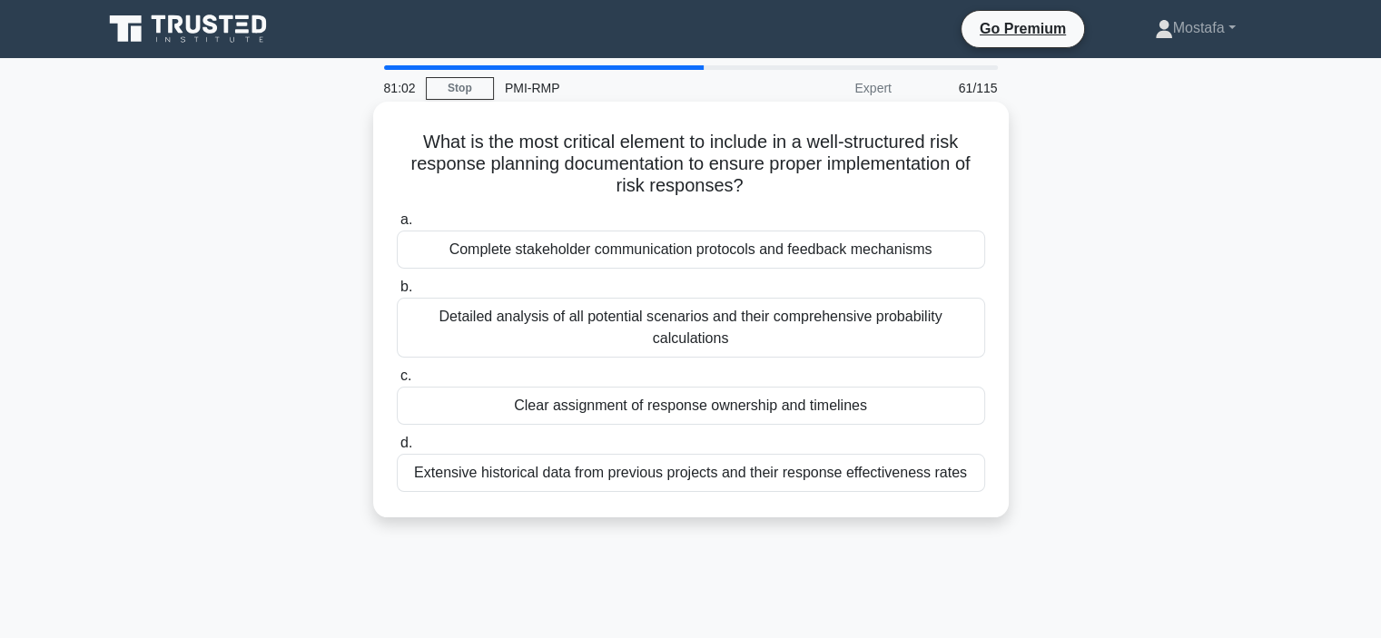
click at [963, 412] on div "Clear assignment of response ownership and timelines" at bounding box center [691, 406] width 589 height 38
click at [397, 382] on input "c. Clear assignment of response ownership and timelines" at bounding box center [397, 377] width 0 height 12
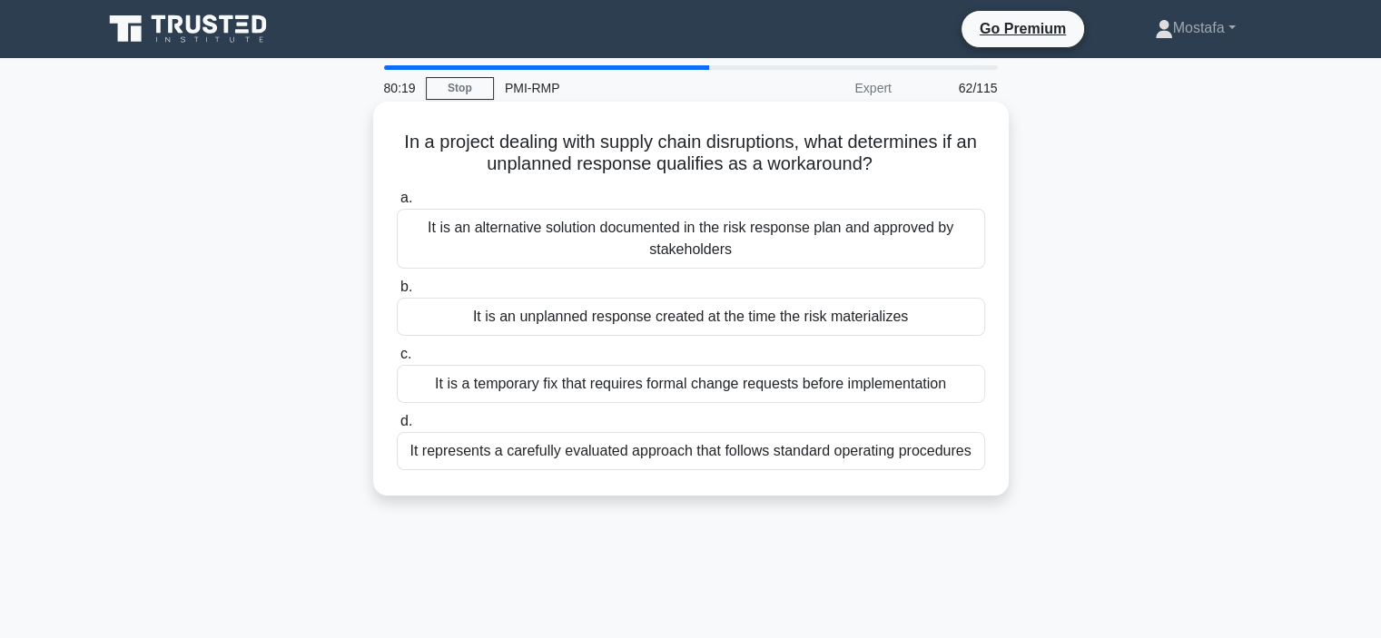
click at [963, 315] on div "It is an unplanned response created at the time the risk materializes" at bounding box center [691, 317] width 589 height 38
click at [397, 293] on input "b. It is an unplanned response created at the time the risk materializes" at bounding box center [397, 288] width 0 height 12
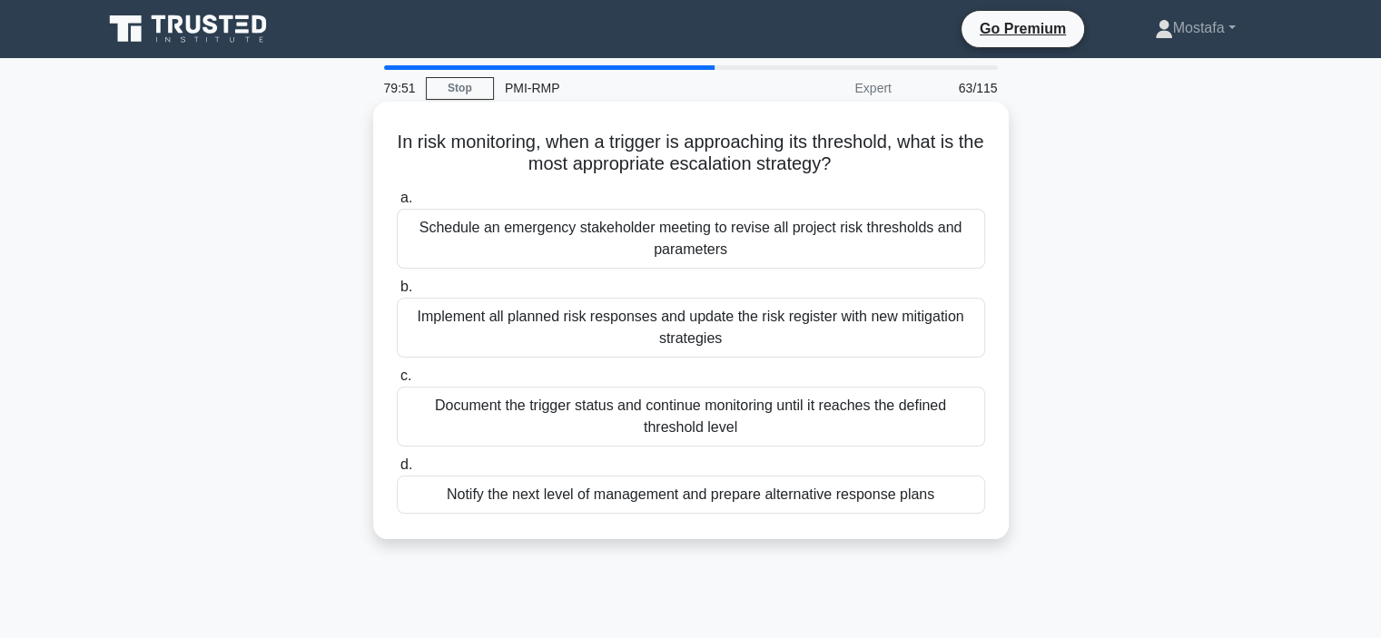
click at [813, 340] on div "Implement all planned risk responses and update the risk register with new miti…" at bounding box center [691, 328] width 589 height 60
click at [397, 293] on input "b. Implement all planned risk responses and update the risk register with new m…" at bounding box center [397, 288] width 0 height 12
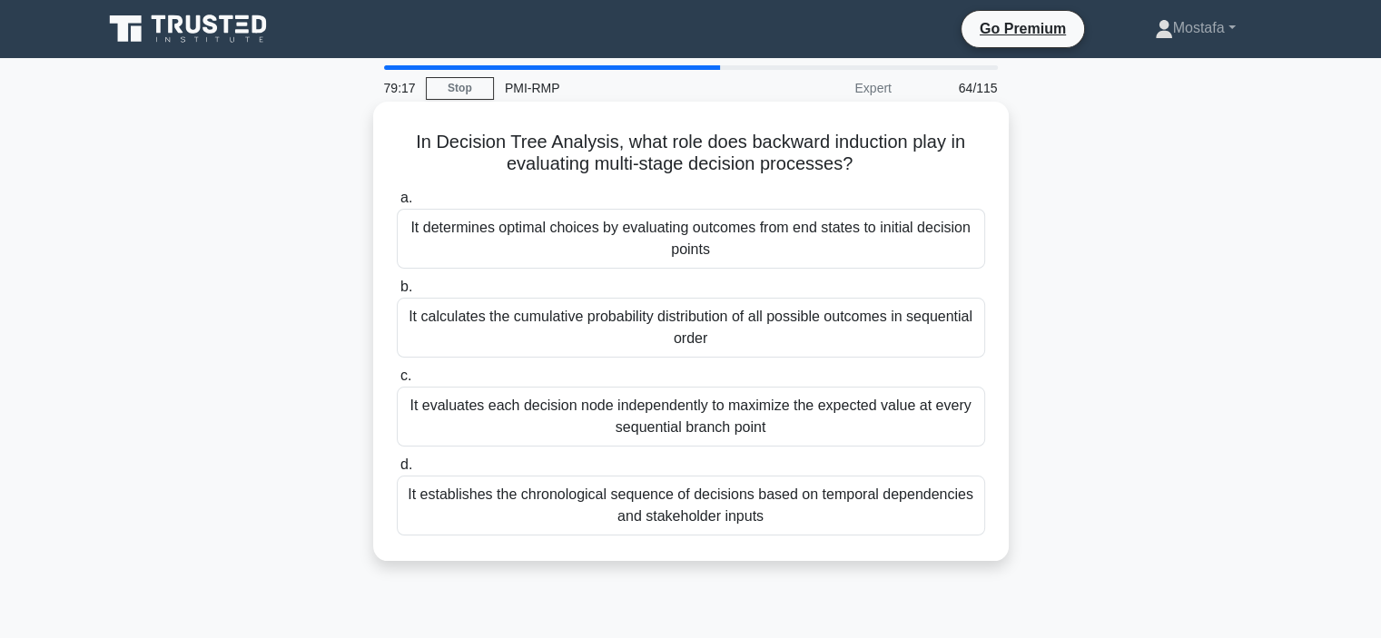
click at [823, 425] on div "It evaluates each decision node independently to maximize the expected value at…" at bounding box center [691, 417] width 589 height 60
click at [397, 382] on input "c. It evaluates each decision node independently to maximize the expected value…" at bounding box center [397, 377] width 0 height 12
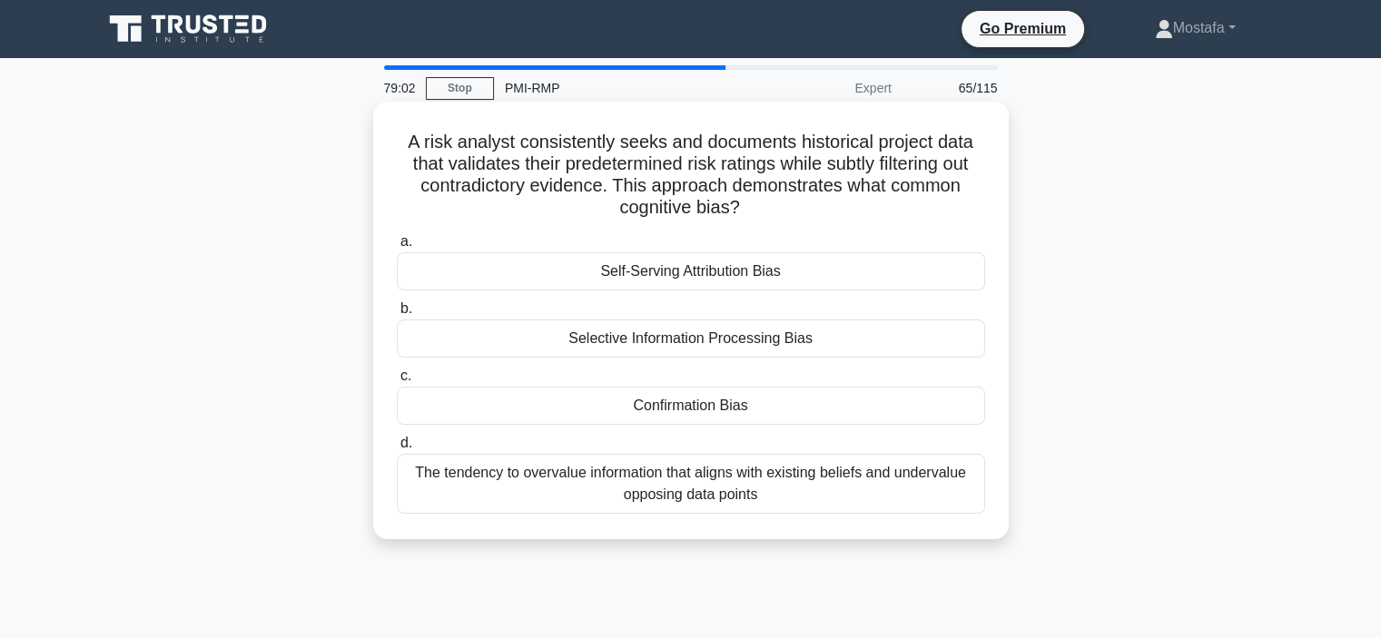
click at [876, 406] on div "Confirmation Bias" at bounding box center [691, 406] width 589 height 38
click at [397, 382] on input "c. Confirmation Bias" at bounding box center [397, 377] width 0 height 12
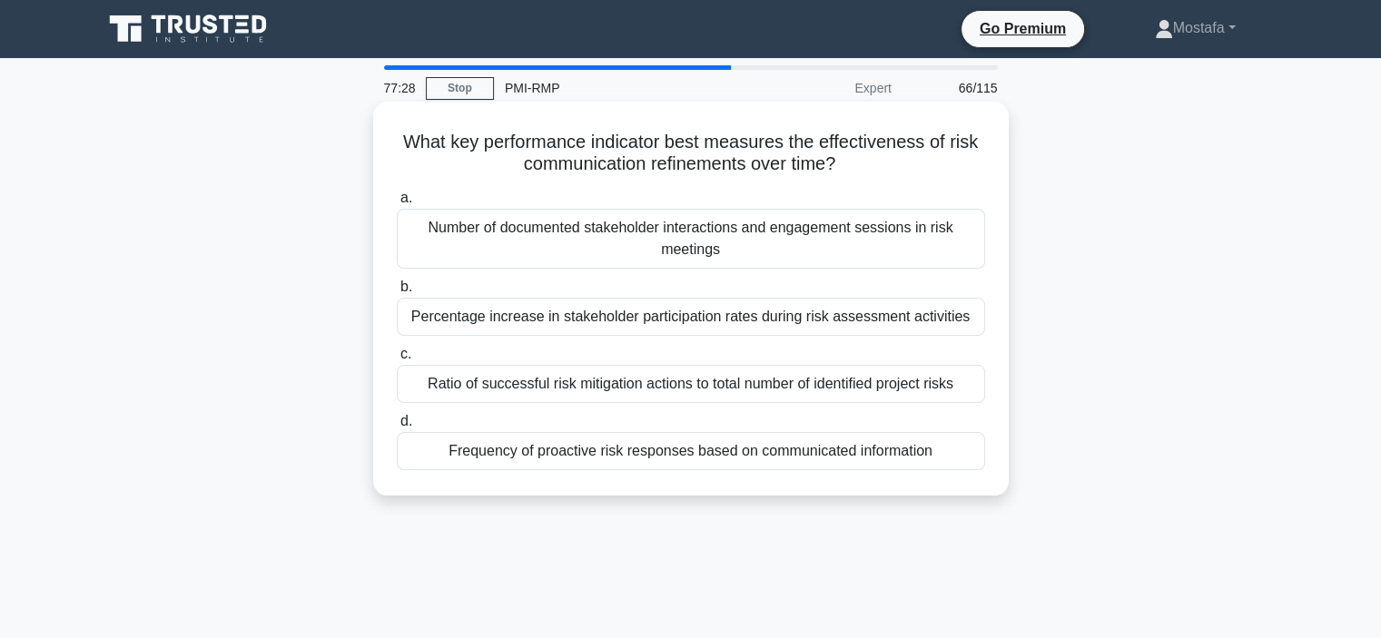
click at [963, 460] on div "Frequency of proactive risk responses based on communicated information" at bounding box center [691, 451] width 589 height 38
click at [397, 428] on input "d. Frequency of proactive risk responses based on communicated information" at bounding box center [397, 422] width 0 height 12
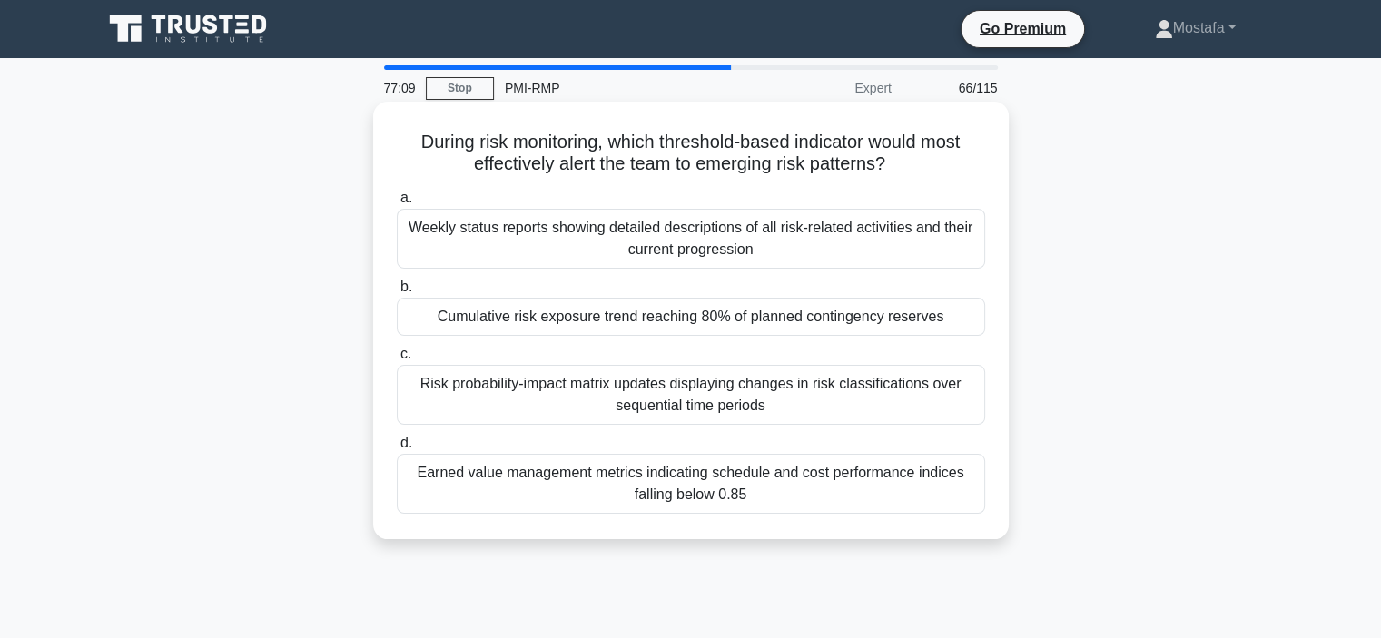
click at [946, 486] on div "Earned value management metrics indicating schedule and cost performance indice…" at bounding box center [691, 484] width 589 height 60
click at [397, 450] on input "d. Earned value management metrics indicating schedule and cost performance ind…" at bounding box center [397, 444] width 0 height 12
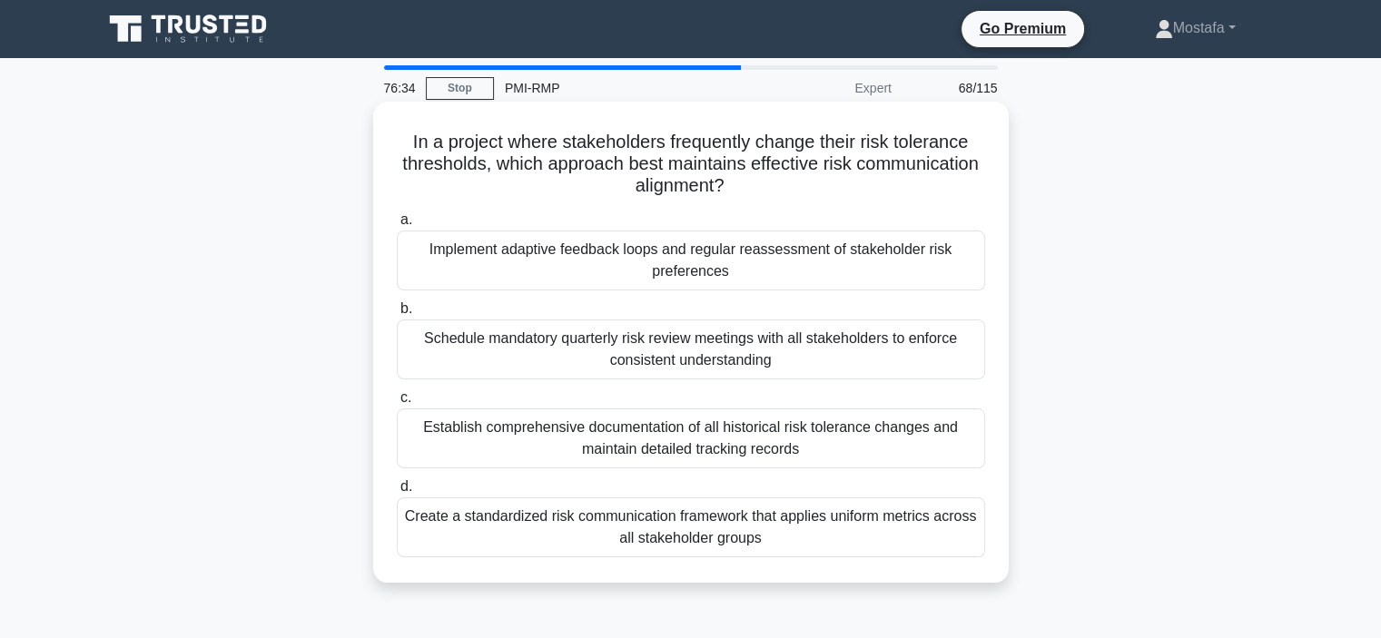
click at [854, 272] on div "Implement adaptive feedback loops and regular reassessment of stakeholder risk …" at bounding box center [691, 261] width 589 height 60
click at [397, 226] on input "a. Implement adaptive feedback loops and regular reassessment of stakeholder ri…" at bounding box center [397, 220] width 0 height 12
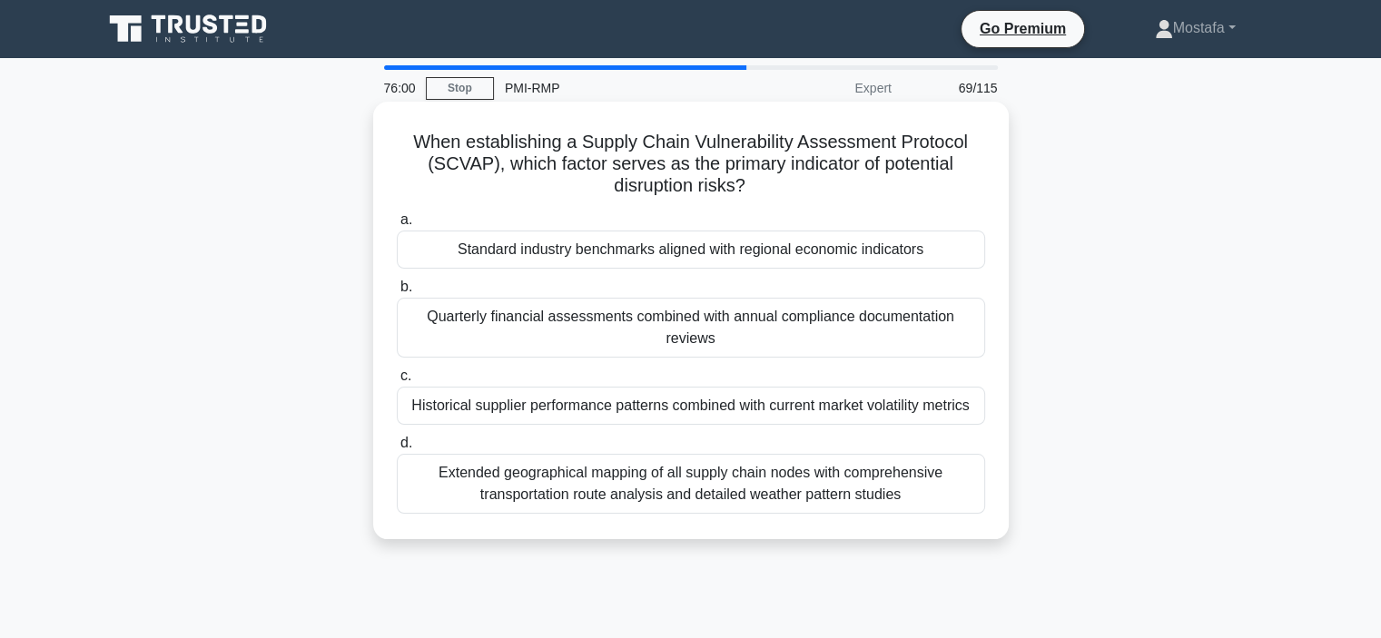
click at [945, 253] on div "Standard industry benchmarks aligned with regional economic indicators" at bounding box center [691, 250] width 589 height 38
click at [397, 226] on input "a. Standard industry benchmarks aligned with regional economic indicators" at bounding box center [397, 220] width 0 height 12
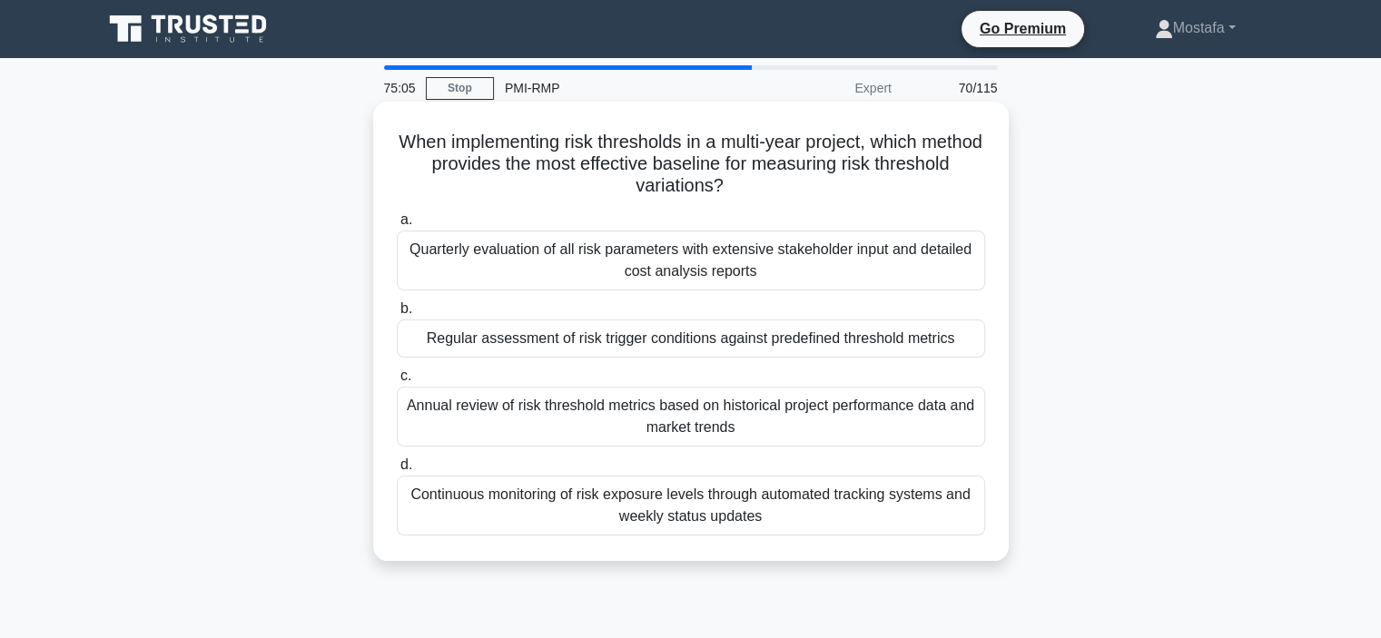
click at [965, 346] on div "Regular assessment of risk trigger conditions against predefined threshold metr…" at bounding box center [691, 339] width 589 height 38
click at [397, 315] on input "b. Regular assessment of risk trigger conditions against predefined threshold m…" at bounding box center [397, 309] width 0 height 12
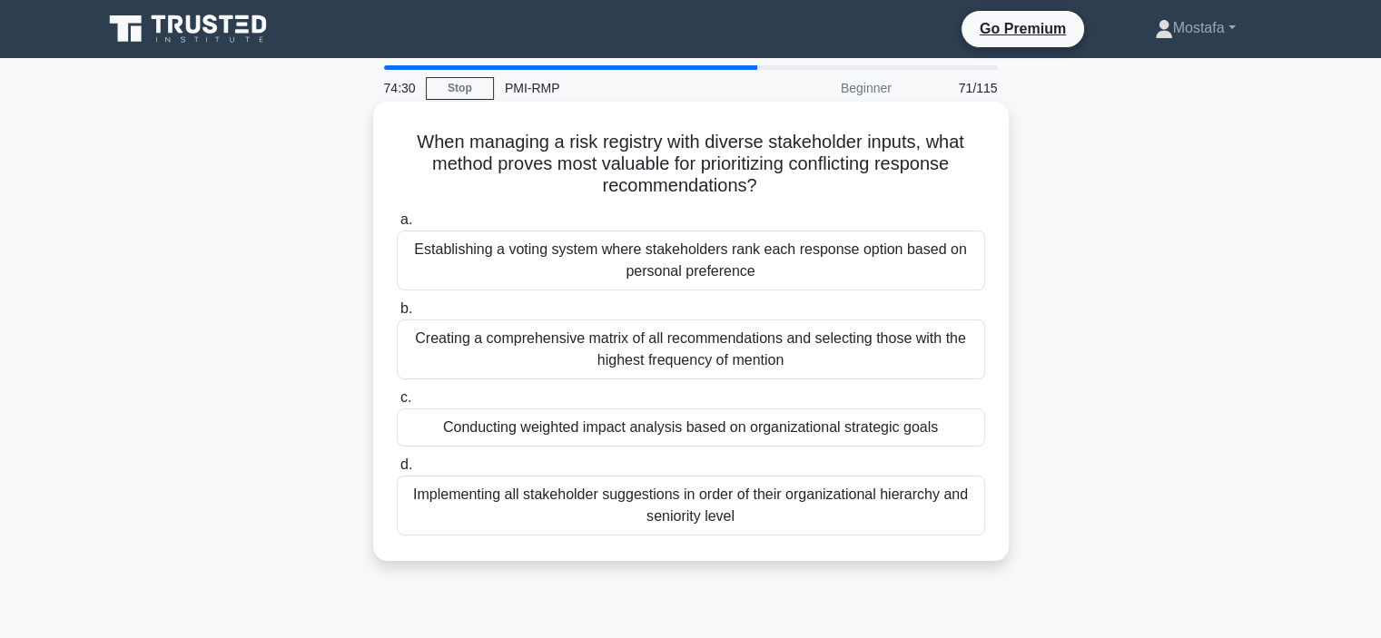
click at [953, 429] on div "Conducting weighted impact analysis based on organizational strategic goals" at bounding box center [691, 428] width 589 height 38
click at [397, 404] on input "c. Conducting weighted impact analysis based on organizational strategic goals" at bounding box center [397, 398] width 0 height 12
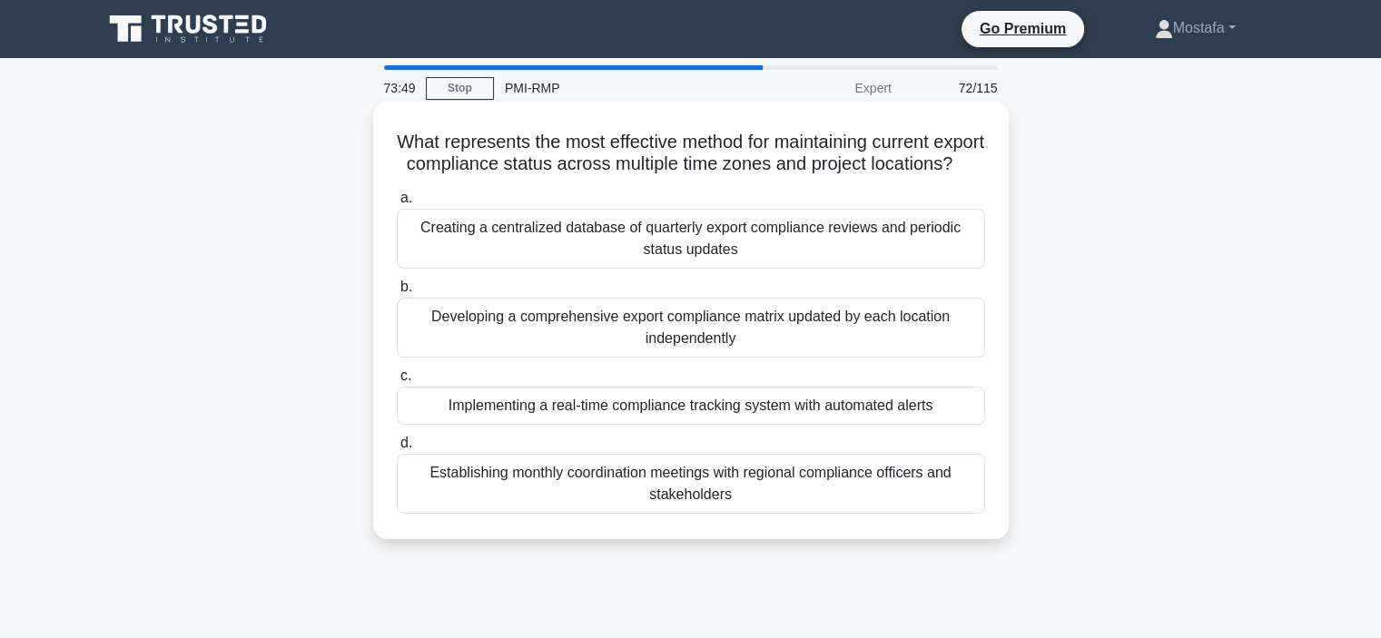
click at [957, 425] on div "Implementing a real-time compliance tracking system with automated alerts" at bounding box center [691, 406] width 589 height 38
click at [397, 382] on input "c. Implementing a real-time compliance tracking system with automated alerts" at bounding box center [397, 377] width 0 height 12
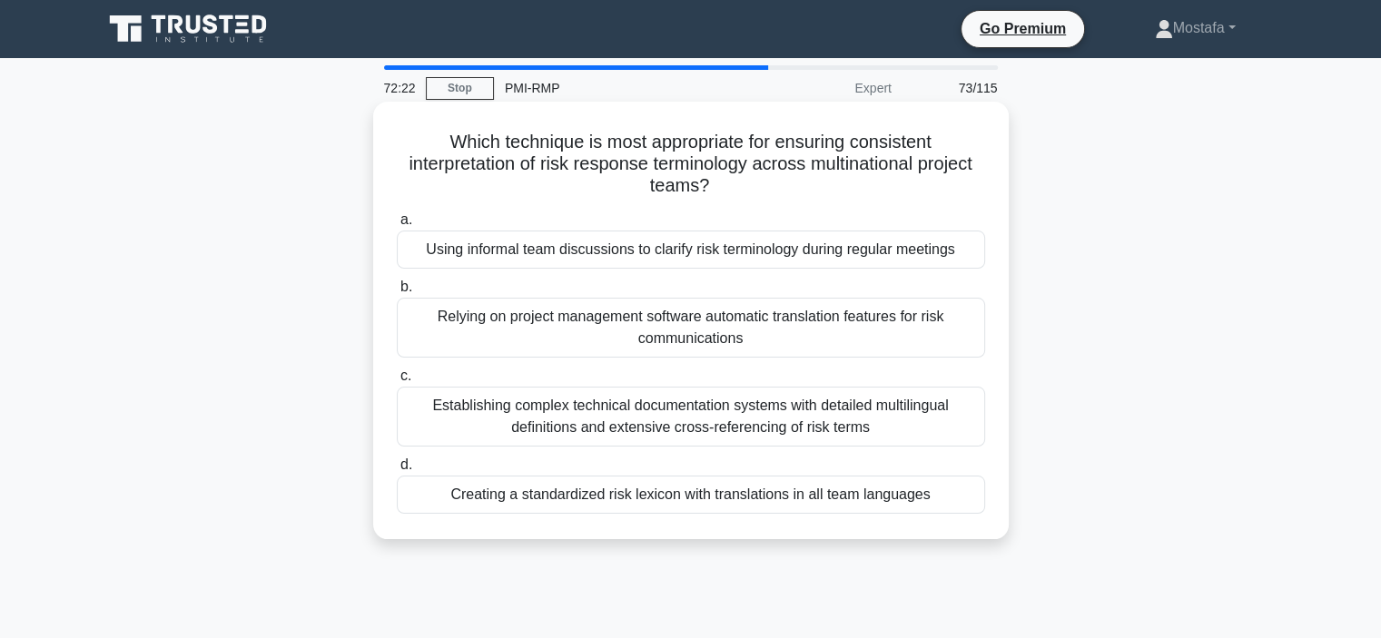
click at [949, 500] on div "Creating a standardized risk lexicon with translations in all team languages" at bounding box center [691, 495] width 589 height 38
click at [397, 471] on input "d. Creating a standardized risk lexicon with translations in all team languages" at bounding box center [397, 466] width 0 height 12
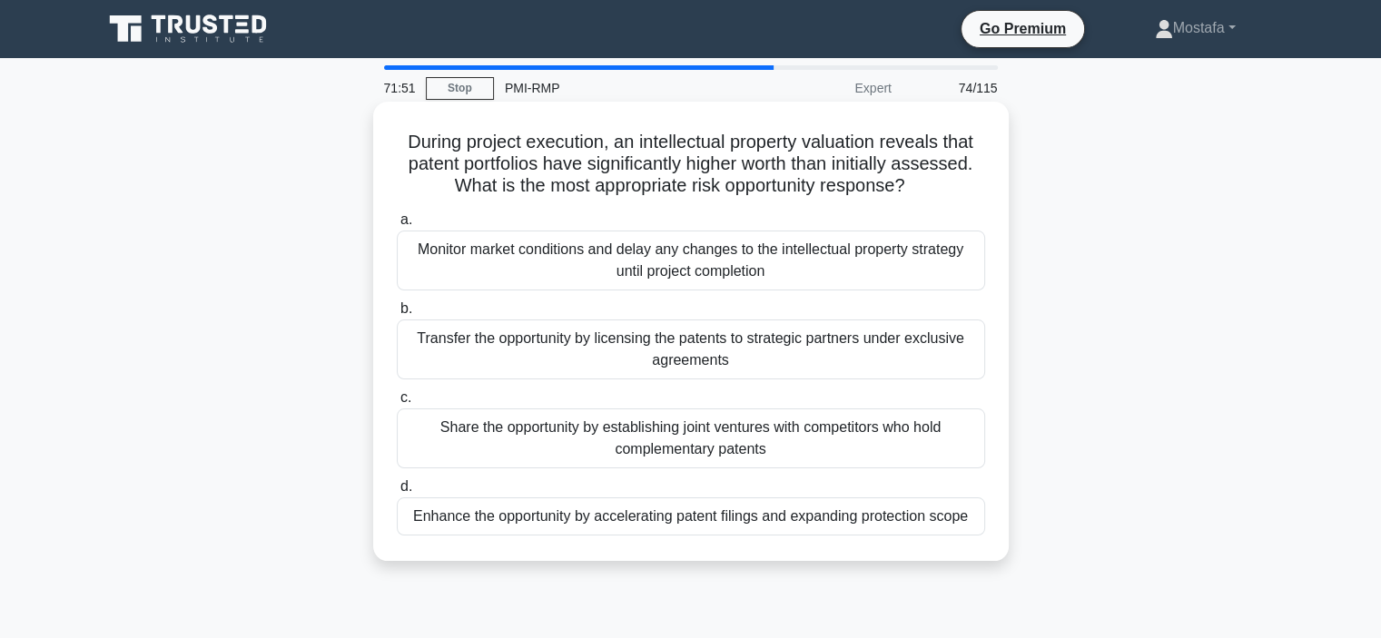
click at [930, 360] on div "Transfer the opportunity by licensing the patents to strategic partners under e…" at bounding box center [691, 350] width 589 height 60
click at [397, 315] on input "b. Transfer the opportunity by licensing the patents to strategic partners unde…" at bounding box center [397, 309] width 0 height 12
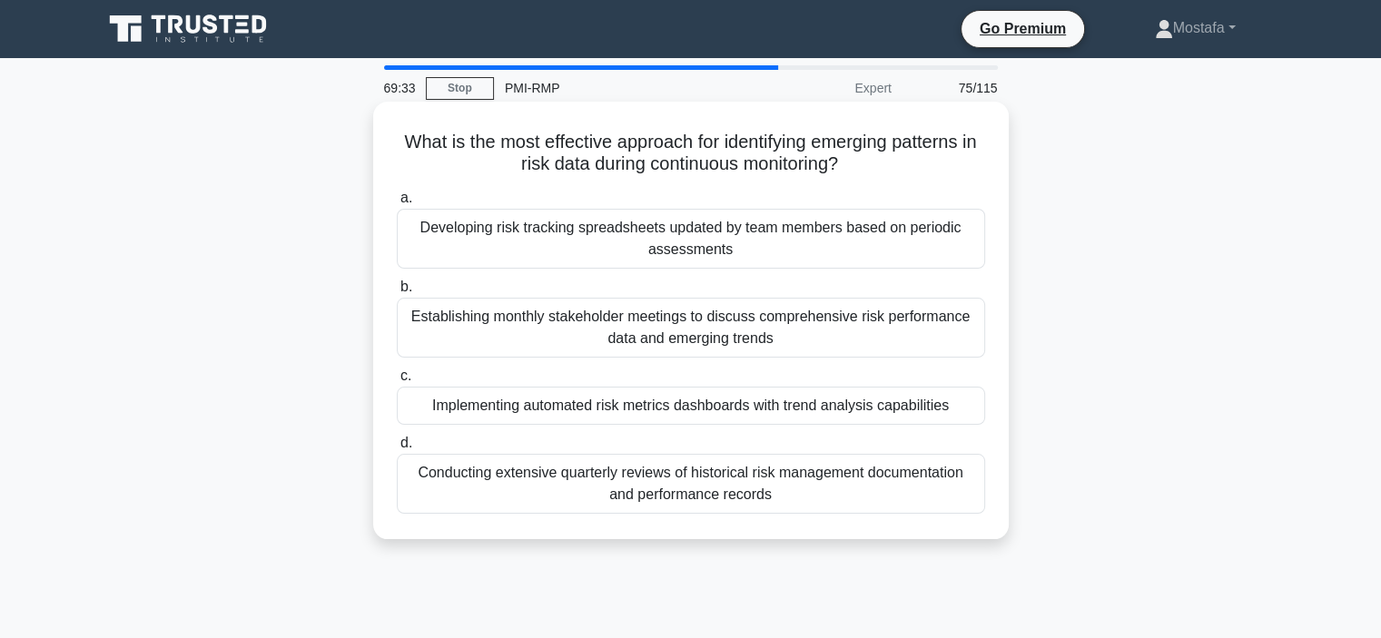
click at [757, 406] on div "Implementing automated risk metrics dashboards with trend analysis capabilities" at bounding box center [691, 406] width 589 height 38
click at [397, 382] on input "c. Implementing automated risk metrics dashboards with trend analysis capabilit…" at bounding box center [397, 377] width 0 height 12
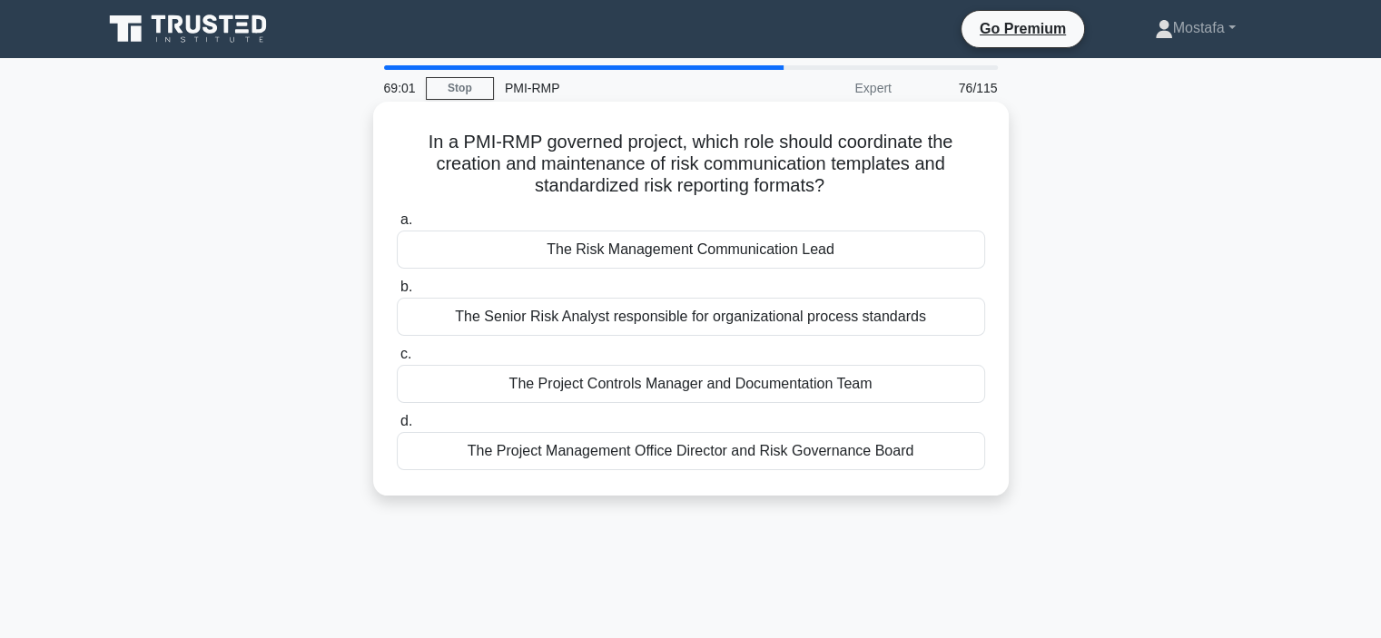
click at [880, 253] on div "The Risk Management Communication Lead" at bounding box center [691, 250] width 589 height 38
click at [397, 226] on input "a. The Risk Management Communication Lead" at bounding box center [397, 220] width 0 height 12
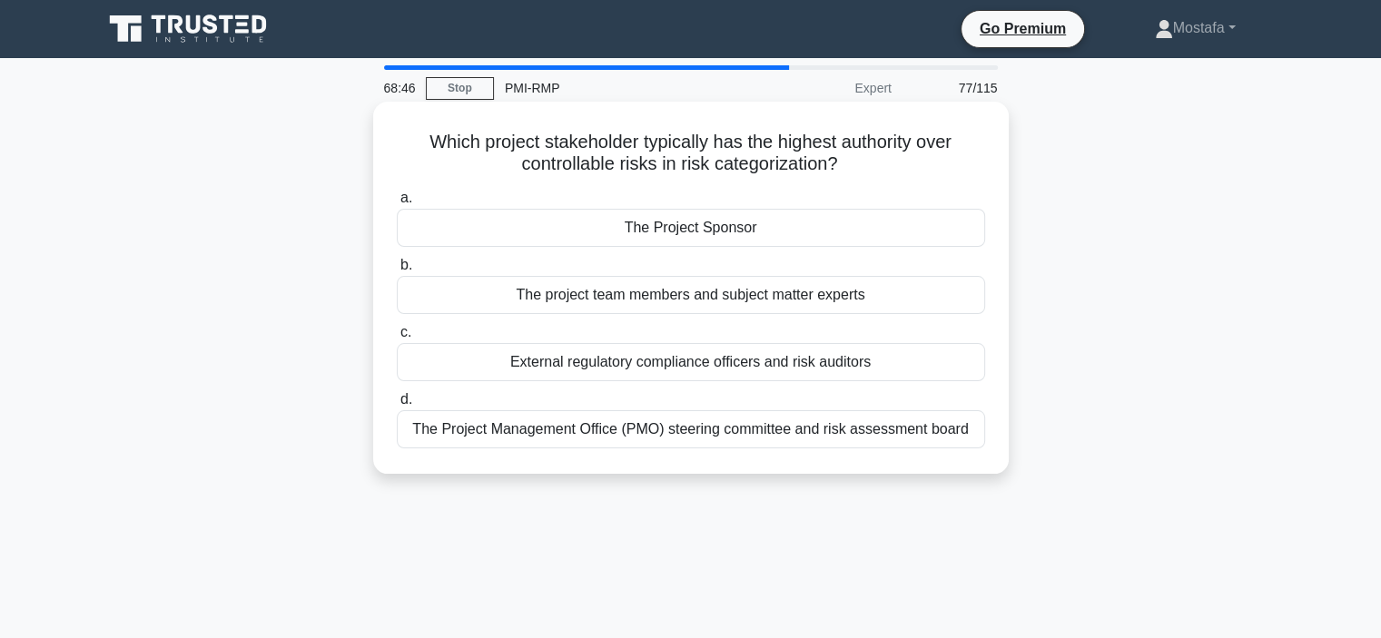
click at [817, 232] on div "The Project Sponsor" at bounding box center [691, 228] width 589 height 38
click at [397, 204] on input "a. The Project Sponsor" at bounding box center [397, 199] width 0 height 12
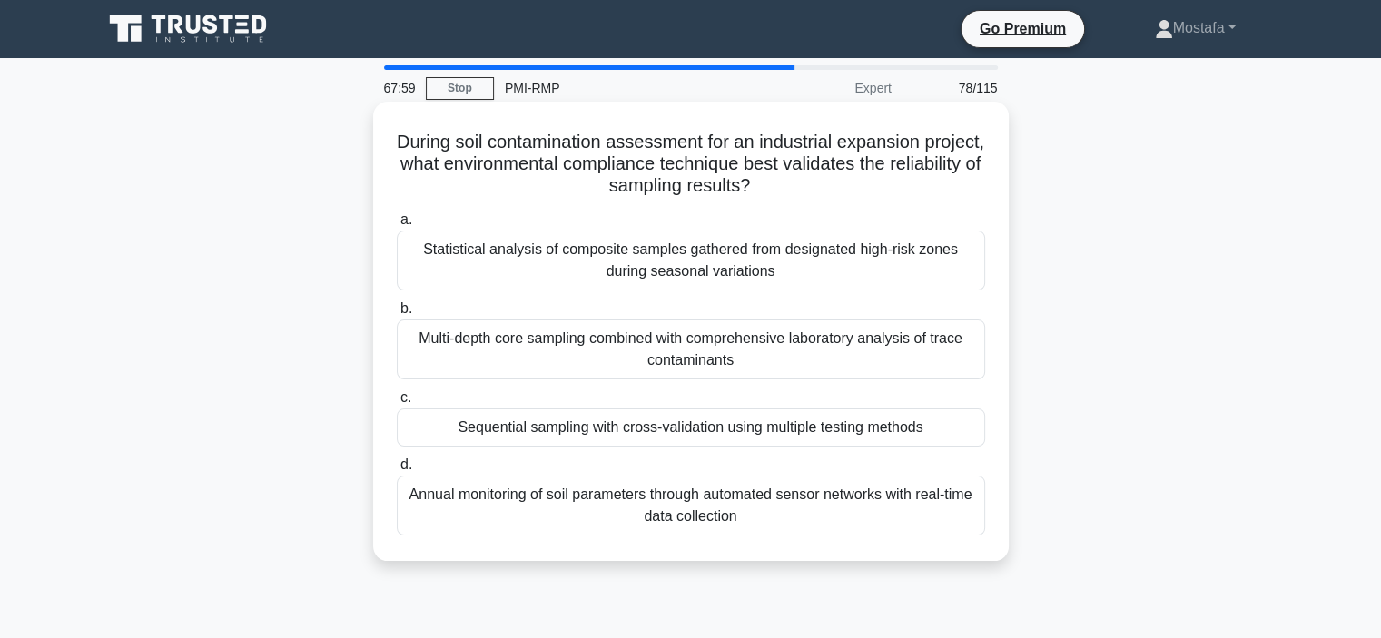
click at [908, 515] on div "Annual monitoring of soil parameters through automated sensor networks with rea…" at bounding box center [691, 506] width 589 height 60
click at [397, 471] on input "d. Annual monitoring of soil parameters through automated sensor networks with …" at bounding box center [397, 466] width 0 height 12
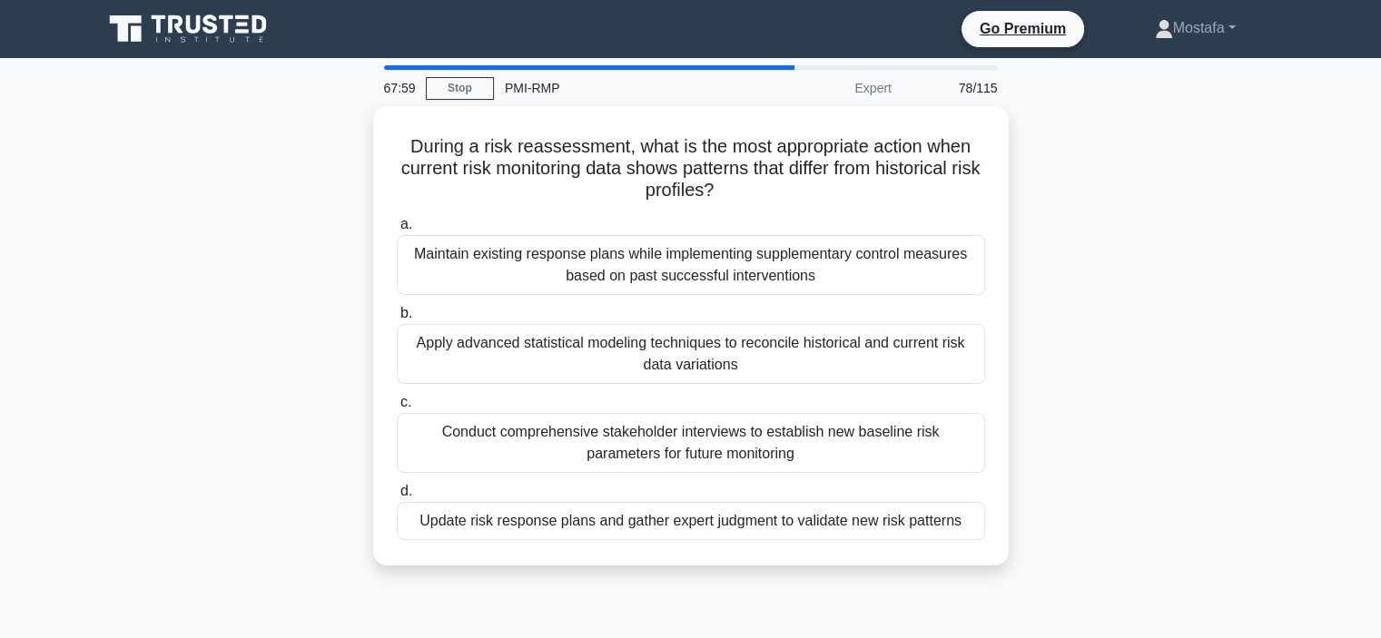
click at [908, 515] on div "Update risk response plans and gather expert judgment to validate new risk patt…" at bounding box center [691, 521] width 589 height 38
click at [397, 498] on input "d. Update risk response plans and gather expert judgment to validate new risk p…" at bounding box center [397, 492] width 0 height 12
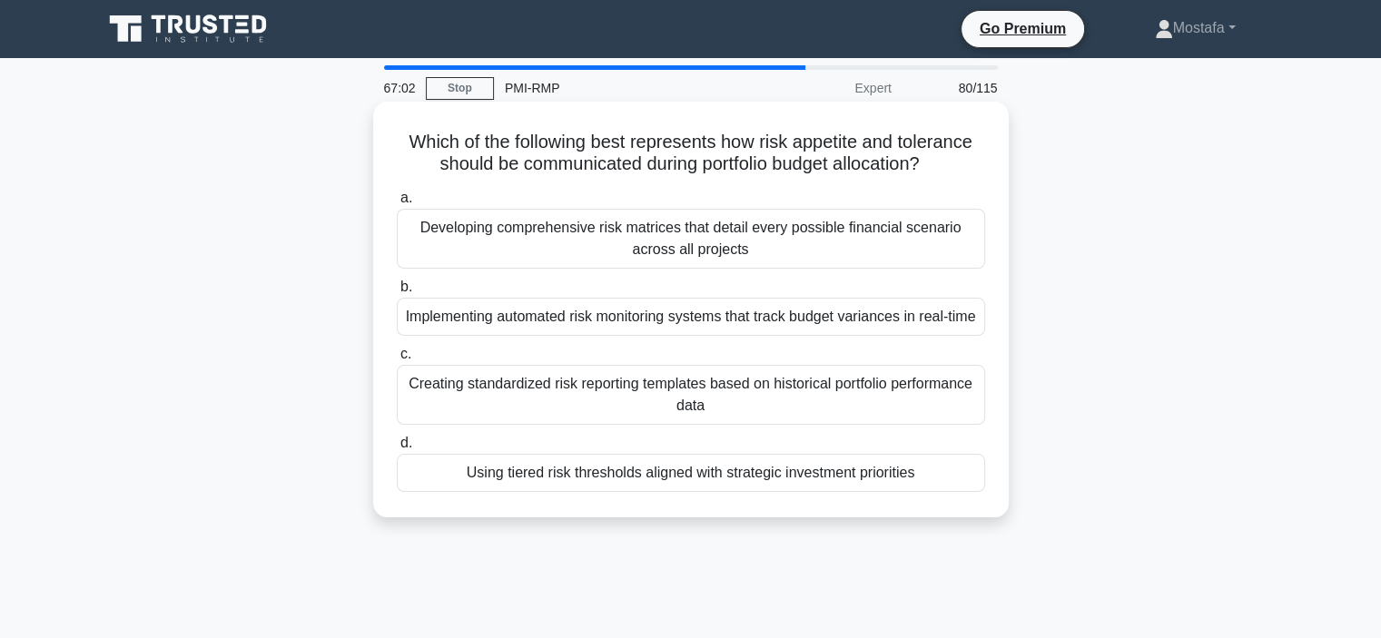
click at [812, 425] on div "Creating standardized risk reporting templates based on historical portfolio pe…" at bounding box center [691, 395] width 589 height 60
click at [397, 361] on input "c. Creating standardized risk reporting templates based on historical portfolio…" at bounding box center [397, 355] width 0 height 12
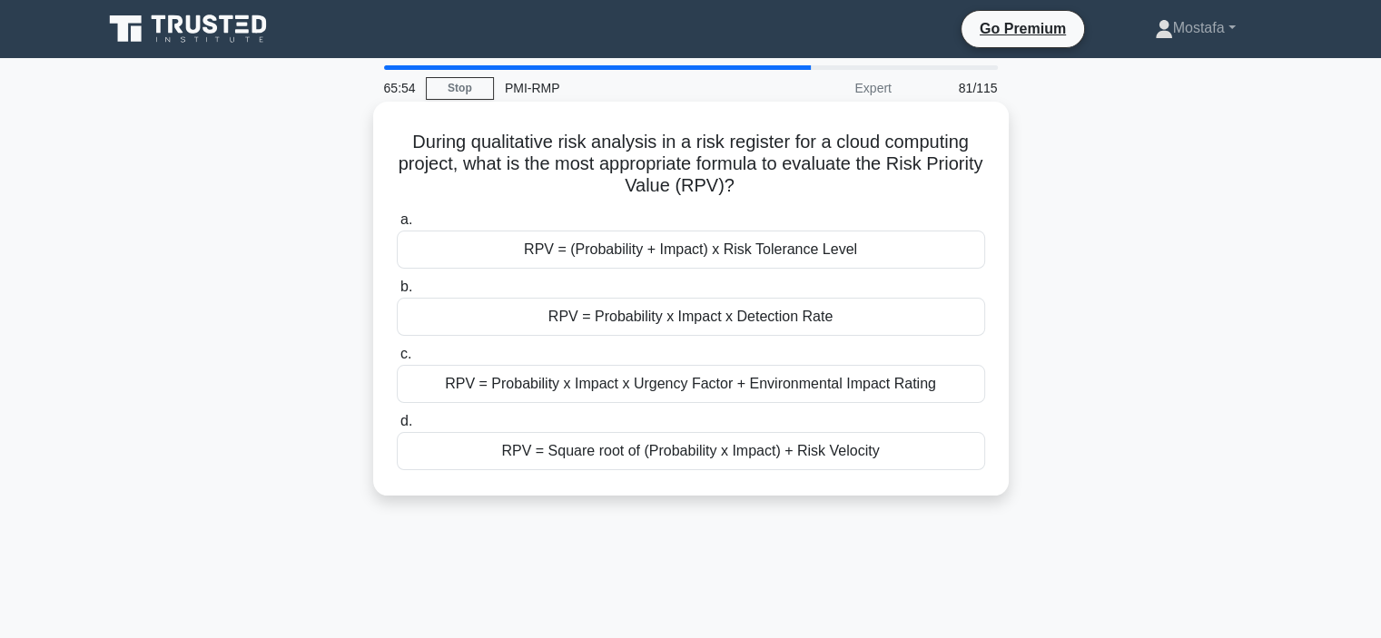
click at [918, 454] on div "RPV = Square root of (Probability x Impact) + Risk Velocity" at bounding box center [691, 451] width 589 height 38
click at [397, 428] on input "d. RPV = Square root of (Probability x Impact) + Risk Velocity" at bounding box center [397, 422] width 0 height 12
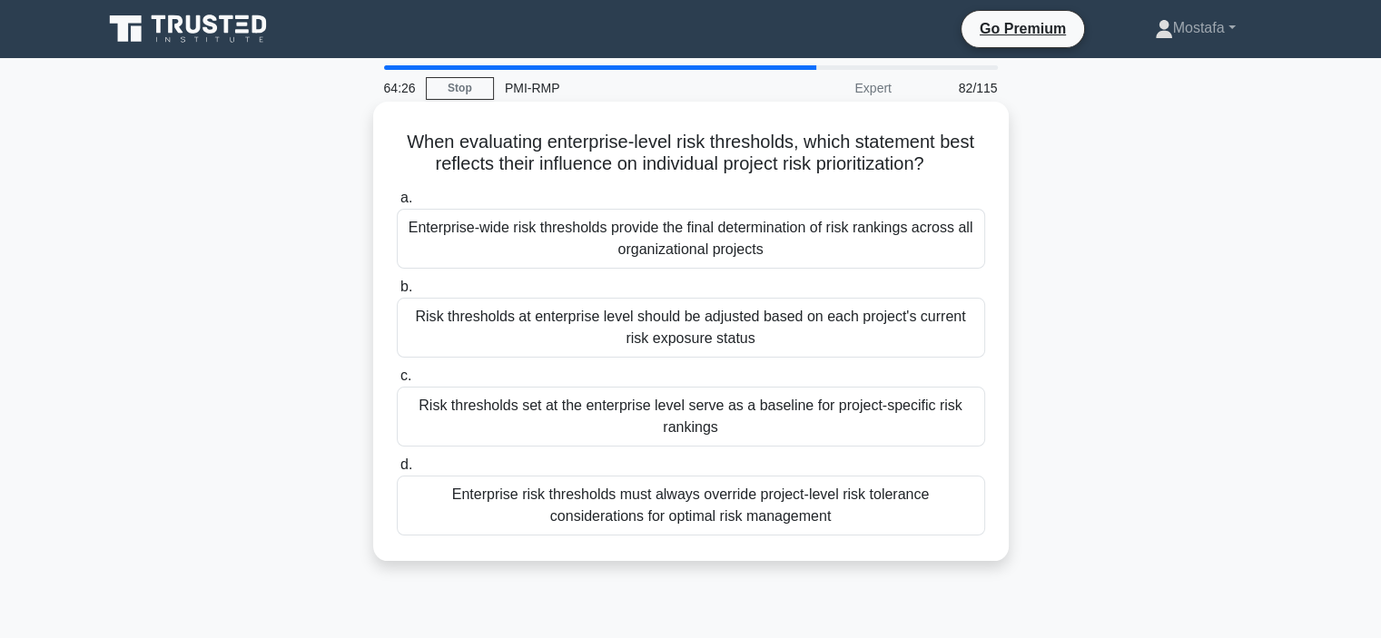
click at [876, 430] on div "Risk thresholds set at the enterprise level serve as a baseline for project-spe…" at bounding box center [691, 417] width 589 height 60
click at [397, 382] on input "c. Risk thresholds set at the enterprise level serve as a baseline for project-…" at bounding box center [397, 377] width 0 height 12
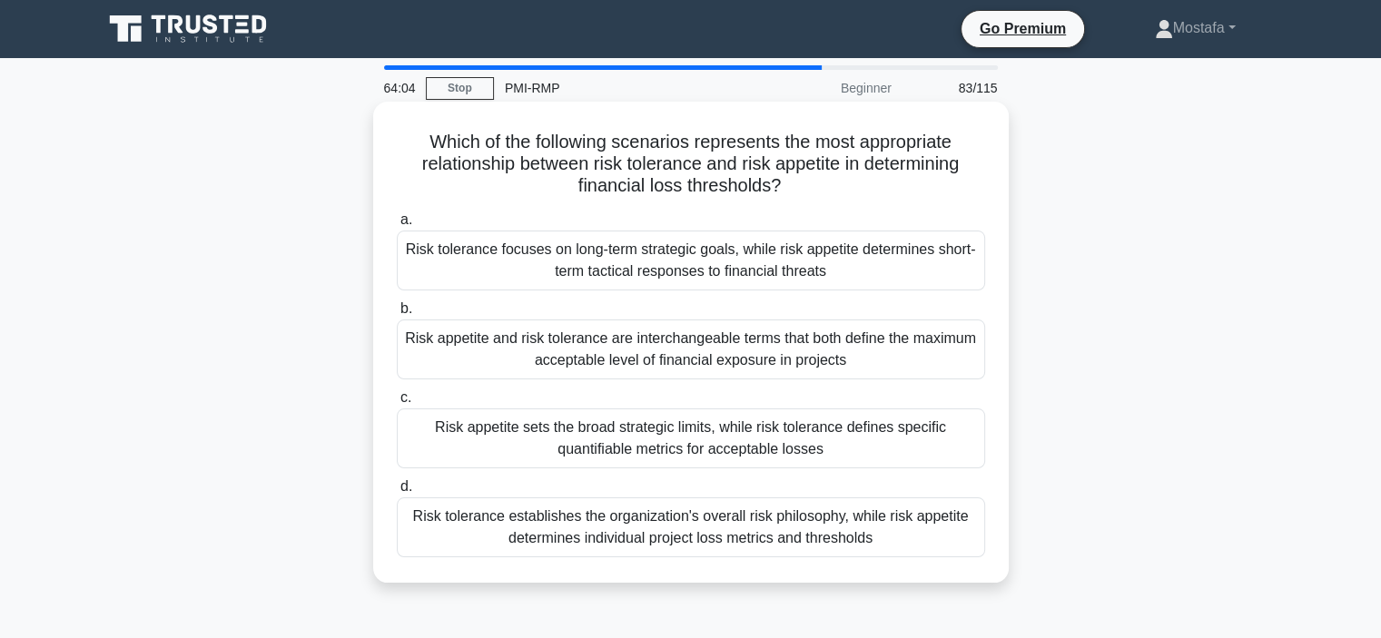
click at [950, 445] on div "Risk appetite sets the broad strategic limits, while risk tolerance defines spe…" at bounding box center [691, 439] width 589 height 60
click at [397, 404] on input "c. Risk appetite sets the broad strategic limits, while risk tolerance defines …" at bounding box center [397, 398] width 0 height 12
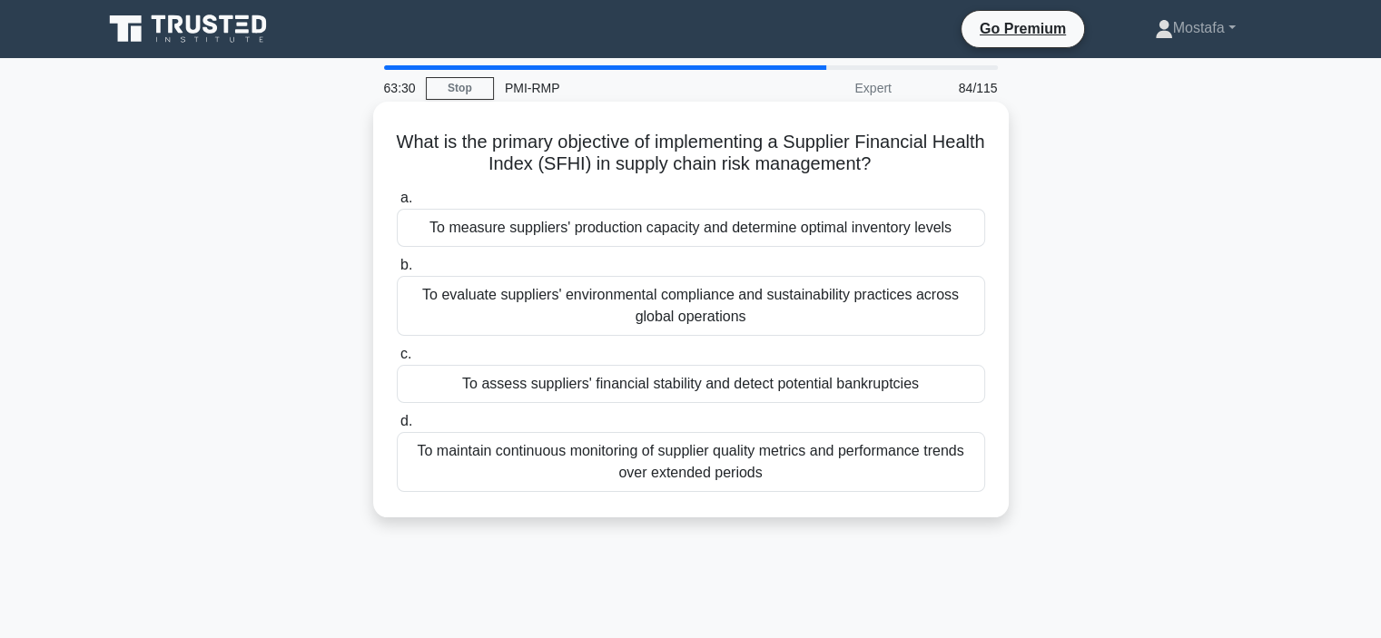
click at [954, 390] on div "To assess suppliers' financial stability and detect potential bankruptcies" at bounding box center [691, 384] width 589 height 38
click at [397, 361] on input "c. To assess suppliers' financial stability and detect potential bankruptcies" at bounding box center [397, 355] width 0 height 12
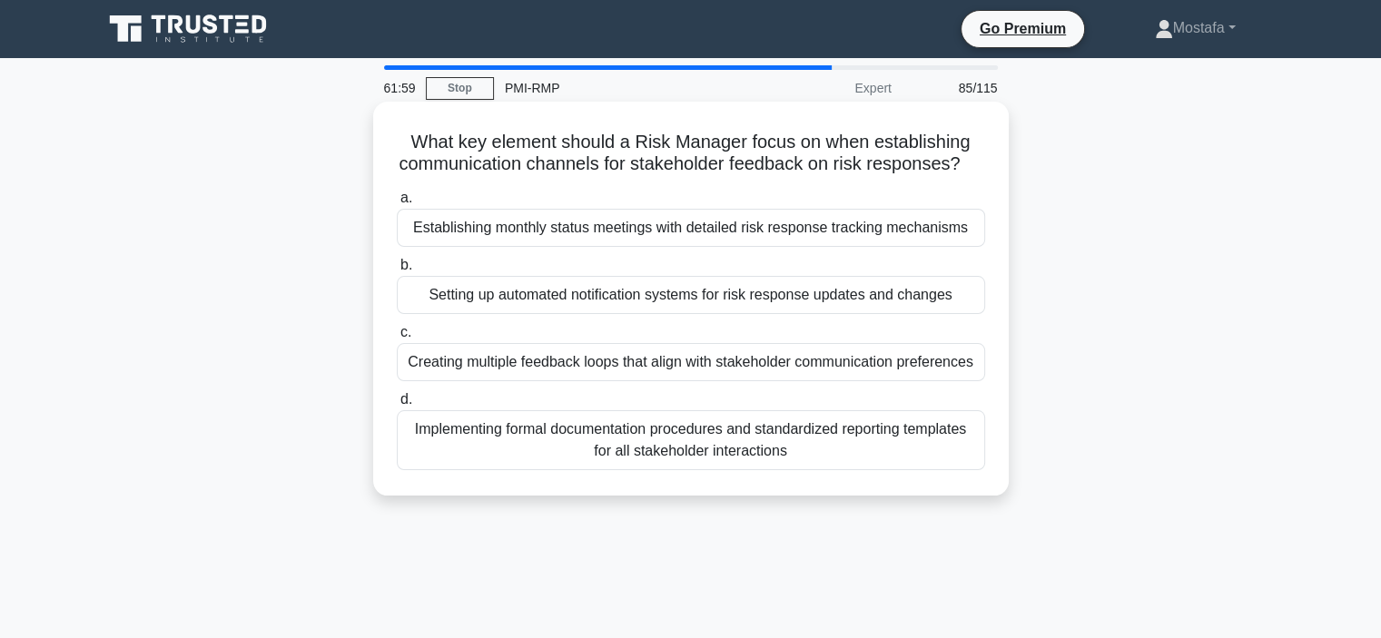
click at [915, 470] on div "Implementing formal documentation procedures and standardized reporting templat…" at bounding box center [691, 441] width 589 height 60
click at [397, 406] on input "d. Implementing formal documentation procedures and standardized reporting temp…" at bounding box center [397, 400] width 0 height 12
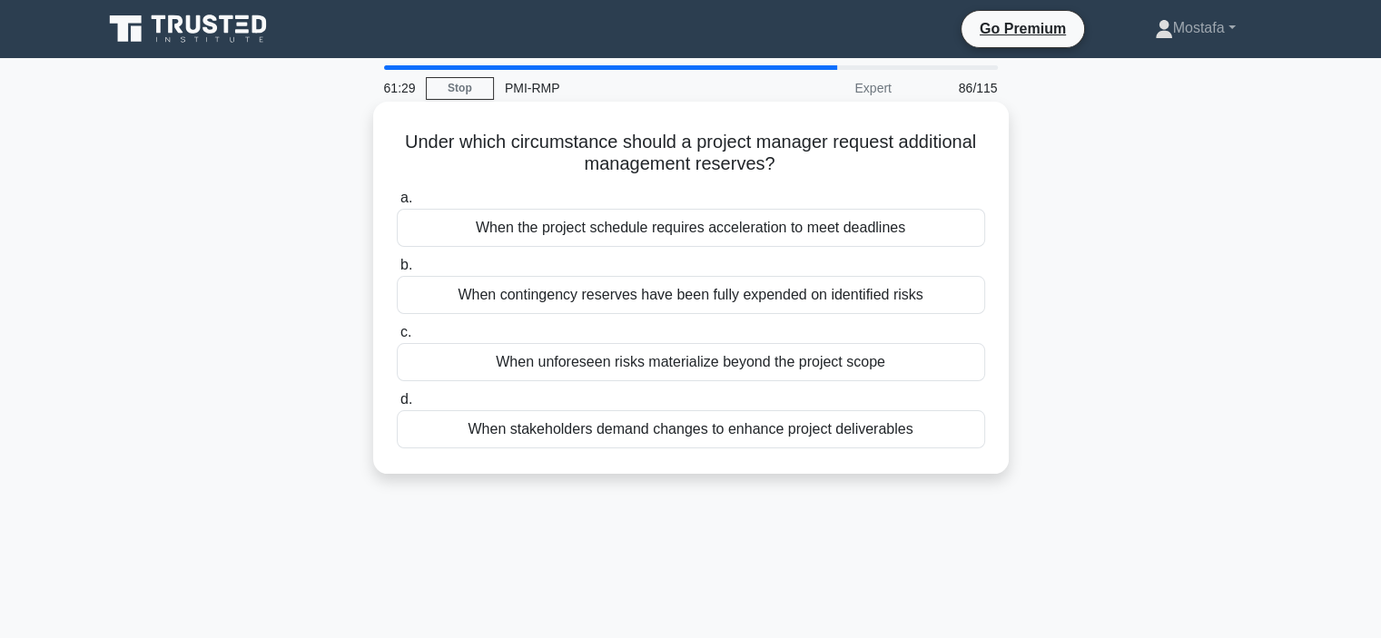
click at [918, 361] on div "When unforeseen risks materialize beyond the project scope" at bounding box center [691, 362] width 589 height 38
click at [397, 339] on input "c. When unforeseen risks materialize beyond the project scope" at bounding box center [397, 333] width 0 height 12
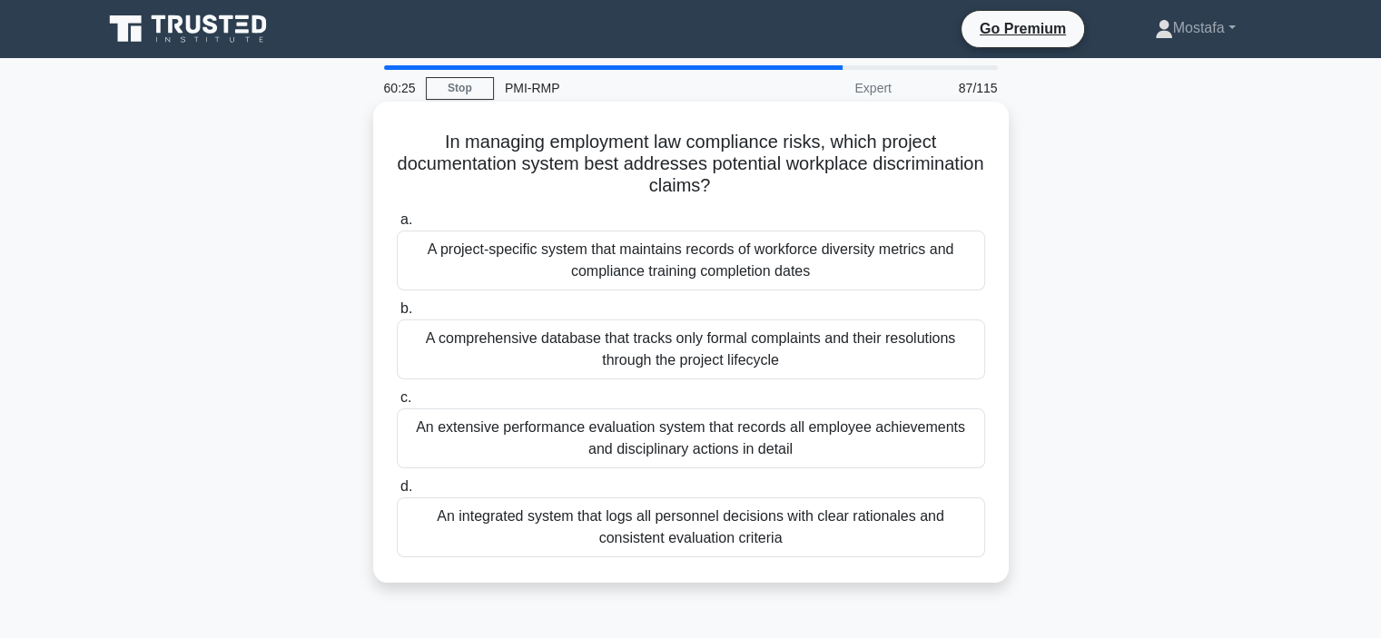
click at [884, 359] on div "A comprehensive database that tracks only formal complaints and their resolutio…" at bounding box center [691, 350] width 589 height 60
click at [397, 315] on input "b. A comprehensive database that tracks only formal complaints and their resolu…" at bounding box center [397, 309] width 0 height 12
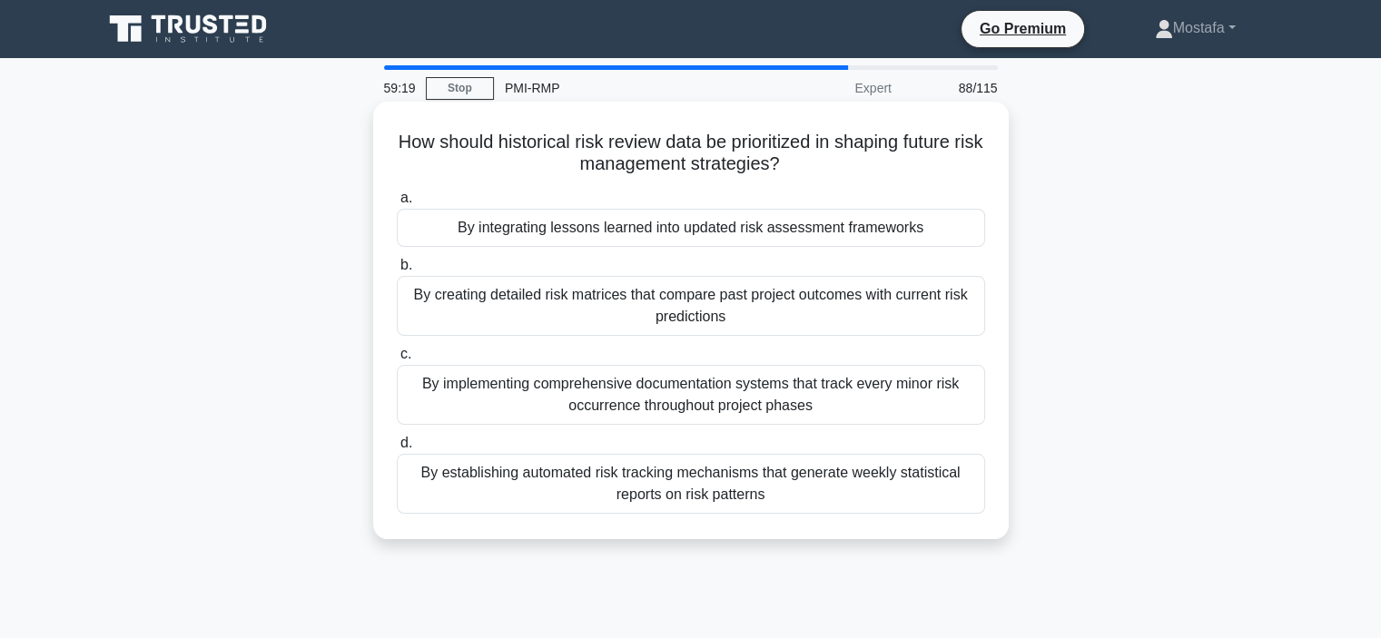
click at [966, 230] on div "By integrating lessons learned into updated risk assessment frameworks" at bounding box center [691, 228] width 589 height 38
click at [397, 204] on input "a. By integrating lessons learned into updated risk assessment frameworks" at bounding box center [397, 199] width 0 height 12
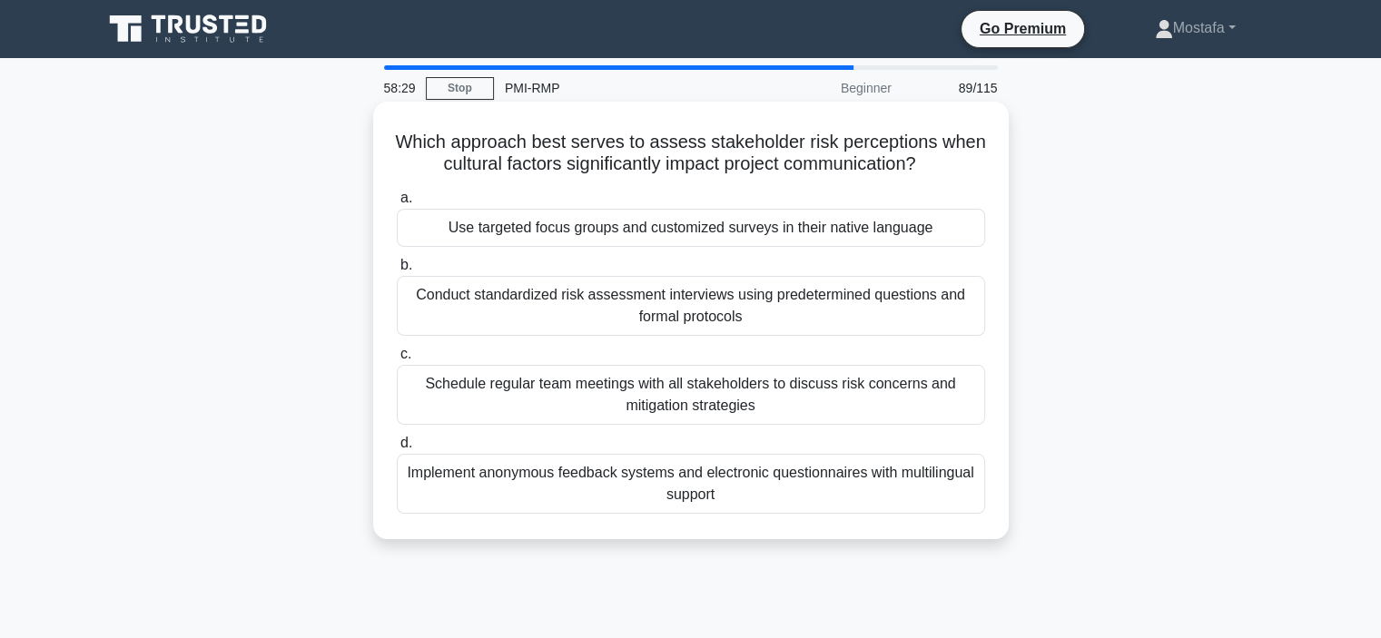
click at [878, 227] on div "Use targeted focus groups and customized surveys in their native language" at bounding box center [691, 228] width 589 height 38
click at [397, 204] on input "a. Use targeted focus groups and customized surveys in their native language" at bounding box center [397, 199] width 0 height 12
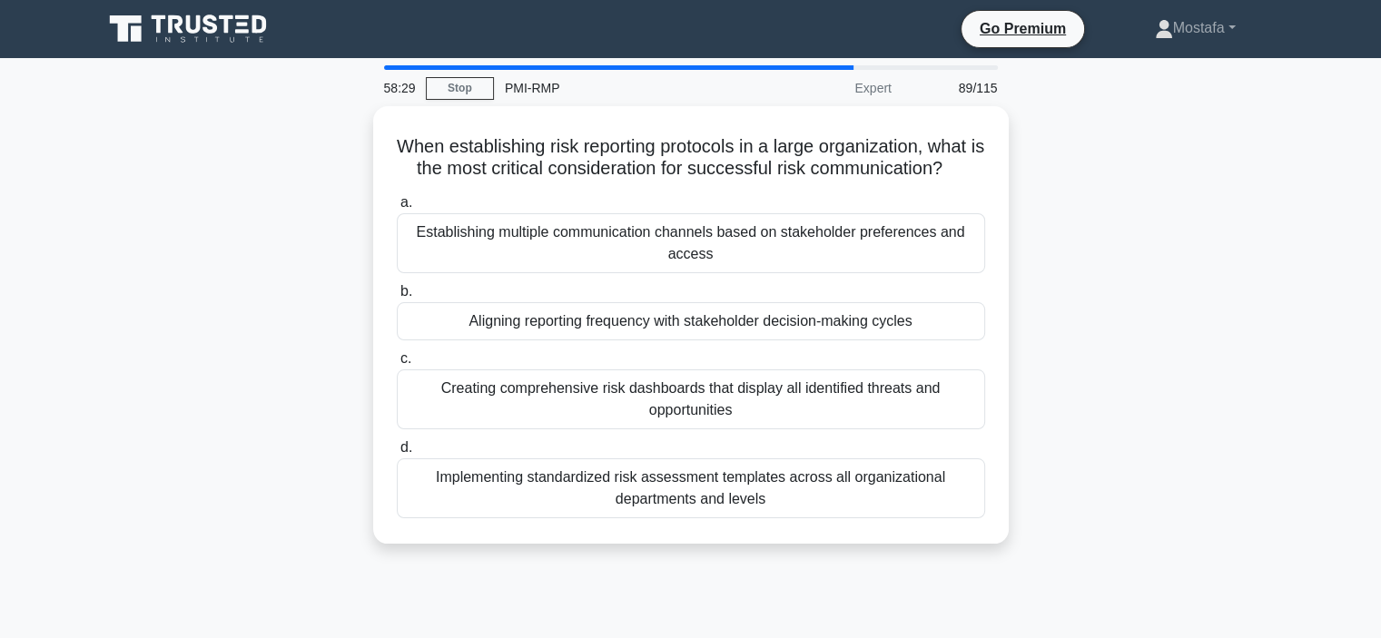
click at [878, 227] on div "Establishing multiple communication channels based on stakeholder preferences a…" at bounding box center [691, 243] width 589 height 60
click at [397, 209] on input "a. Establishing multiple communication channels based on stakeholder preference…" at bounding box center [397, 203] width 0 height 12
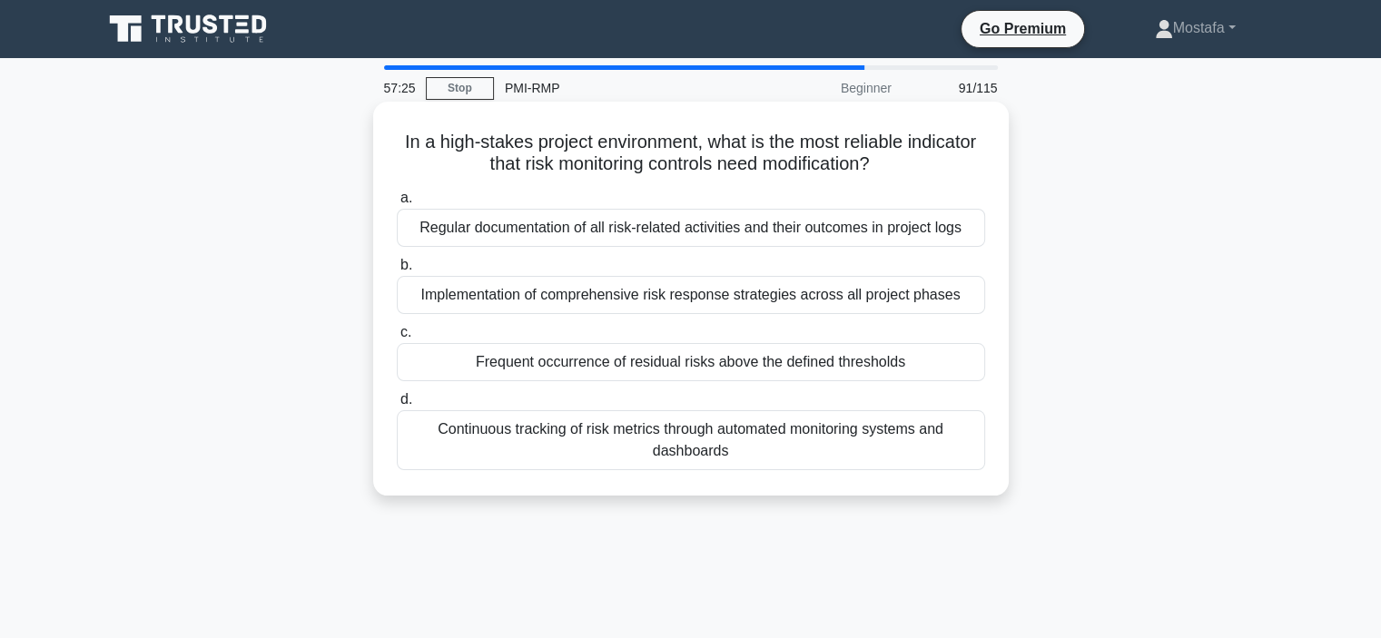
click at [952, 370] on div "Frequent occurrence of residual risks above the defined thresholds" at bounding box center [691, 362] width 589 height 38
click at [397, 339] on input "c. Frequent occurrence of residual risks above the defined thresholds" at bounding box center [397, 333] width 0 height 12
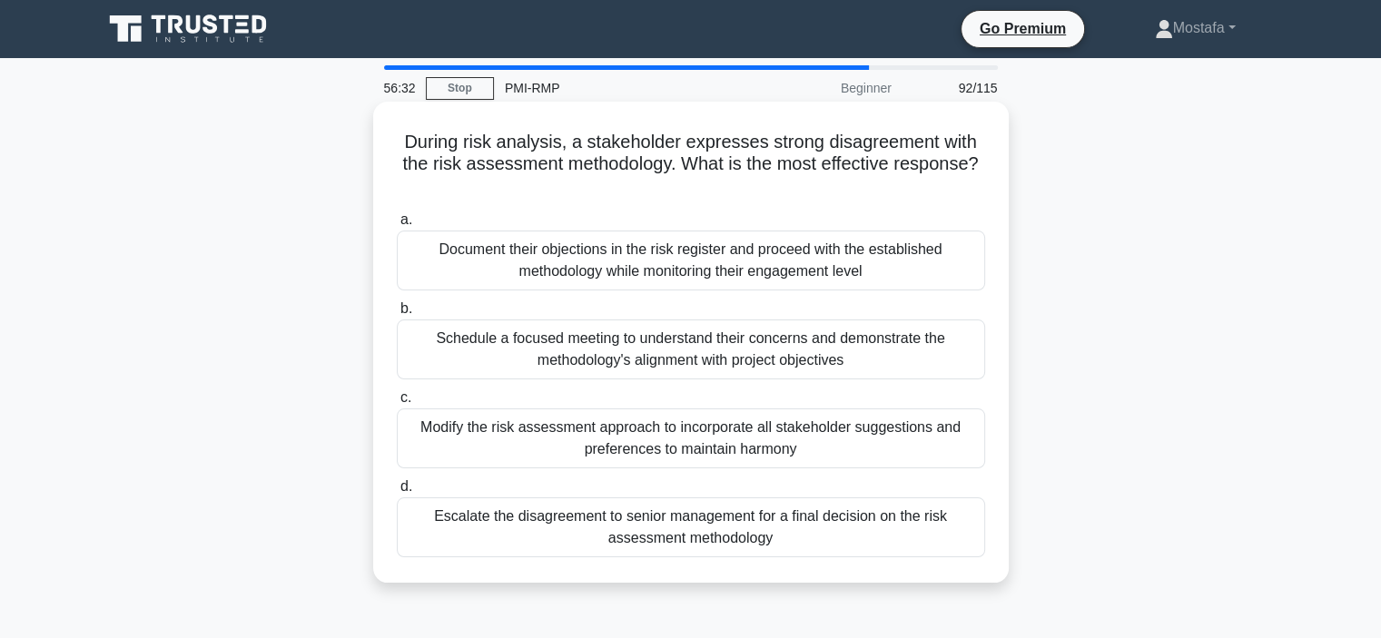
click at [960, 262] on div "Document their objections in the risk register and proceed with the established…" at bounding box center [691, 261] width 589 height 60
click at [397, 226] on input "a. Document their objections in the risk register and proceed with the establis…" at bounding box center [397, 220] width 0 height 12
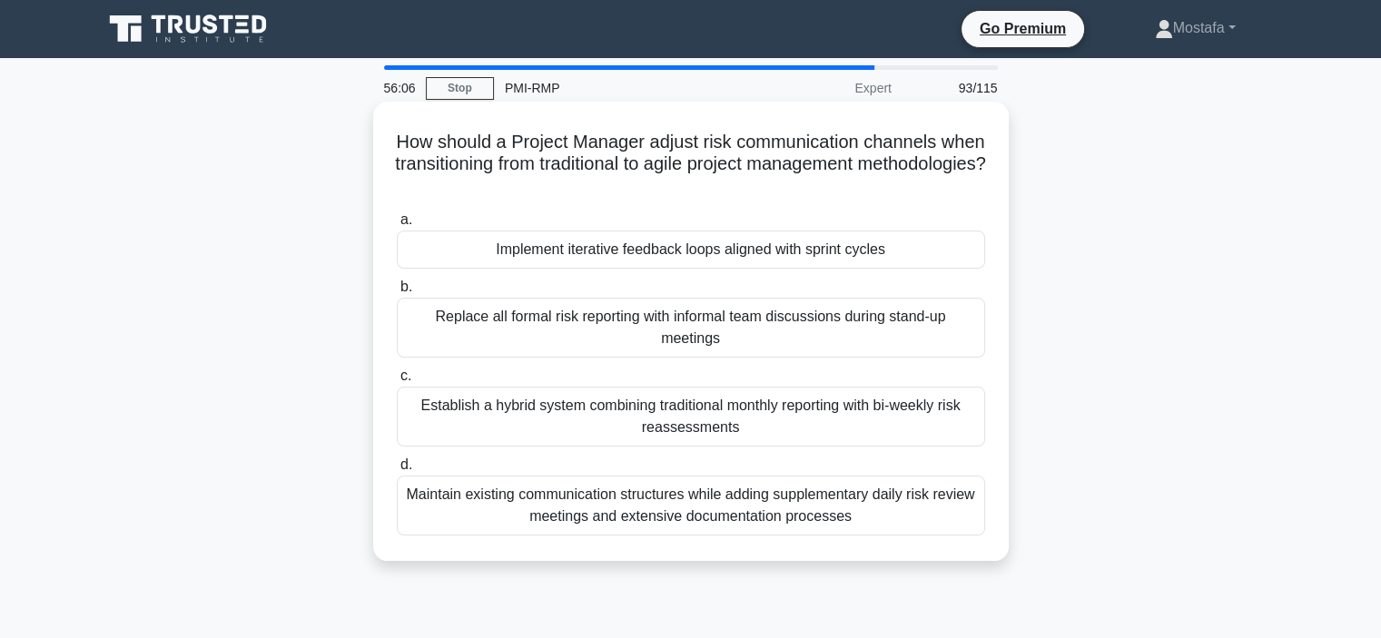
click at [964, 253] on div "Implement iterative feedback loops aligned with sprint cycles" at bounding box center [691, 250] width 589 height 38
click at [397, 226] on input "a. Implement iterative feedback loops aligned with sprint cycles" at bounding box center [397, 220] width 0 height 12
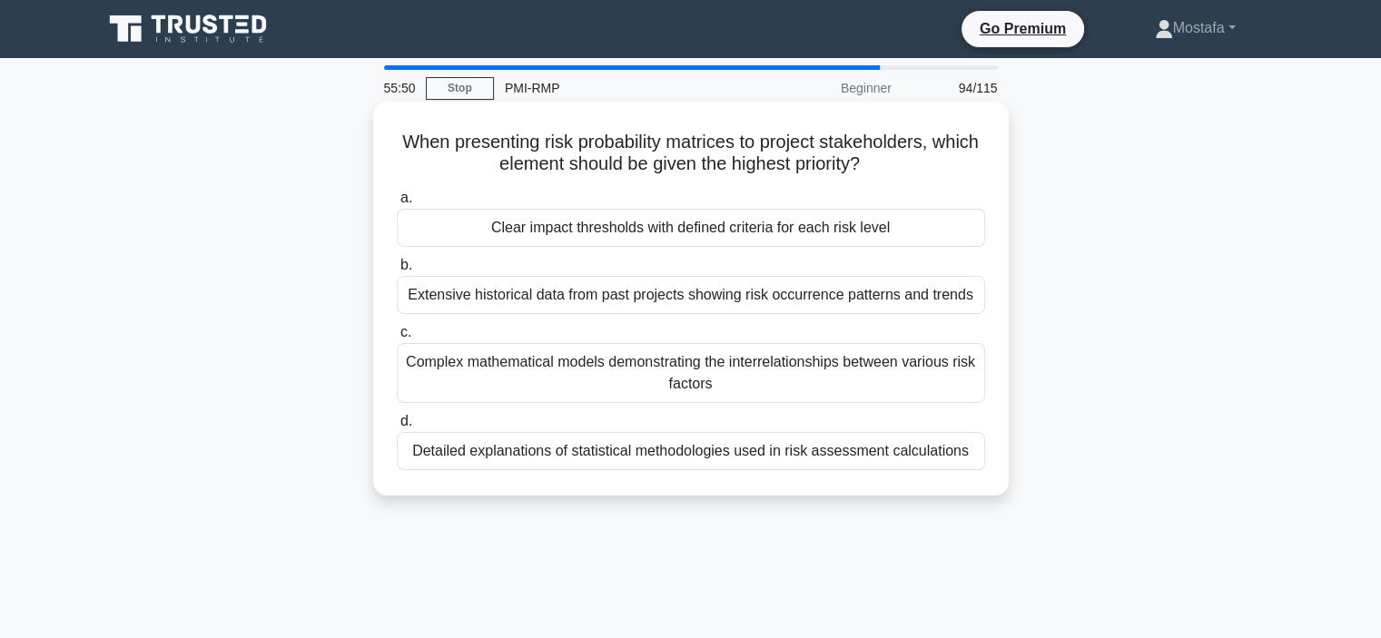
click at [965, 226] on div "Clear impact thresholds with defined criteria for each risk level" at bounding box center [691, 228] width 589 height 38
click at [397, 204] on input "a. Clear impact thresholds with defined criteria for each risk level" at bounding box center [397, 199] width 0 height 12
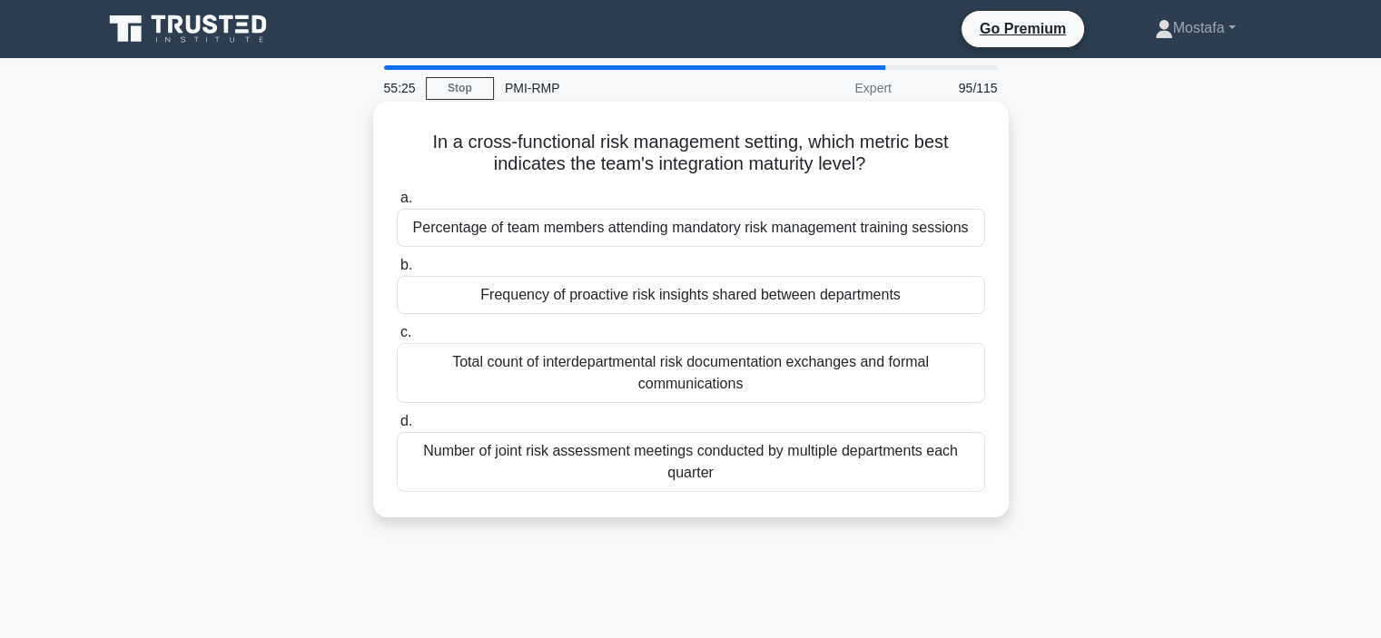
click at [959, 299] on div "Frequency of proactive risk insights shared between departments" at bounding box center [691, 295] width 589 height 38
click at [397, 272] on input "b. Frequency of proactive risk insights shared between departments" at bounding box center [397, 266] width 0 height 12
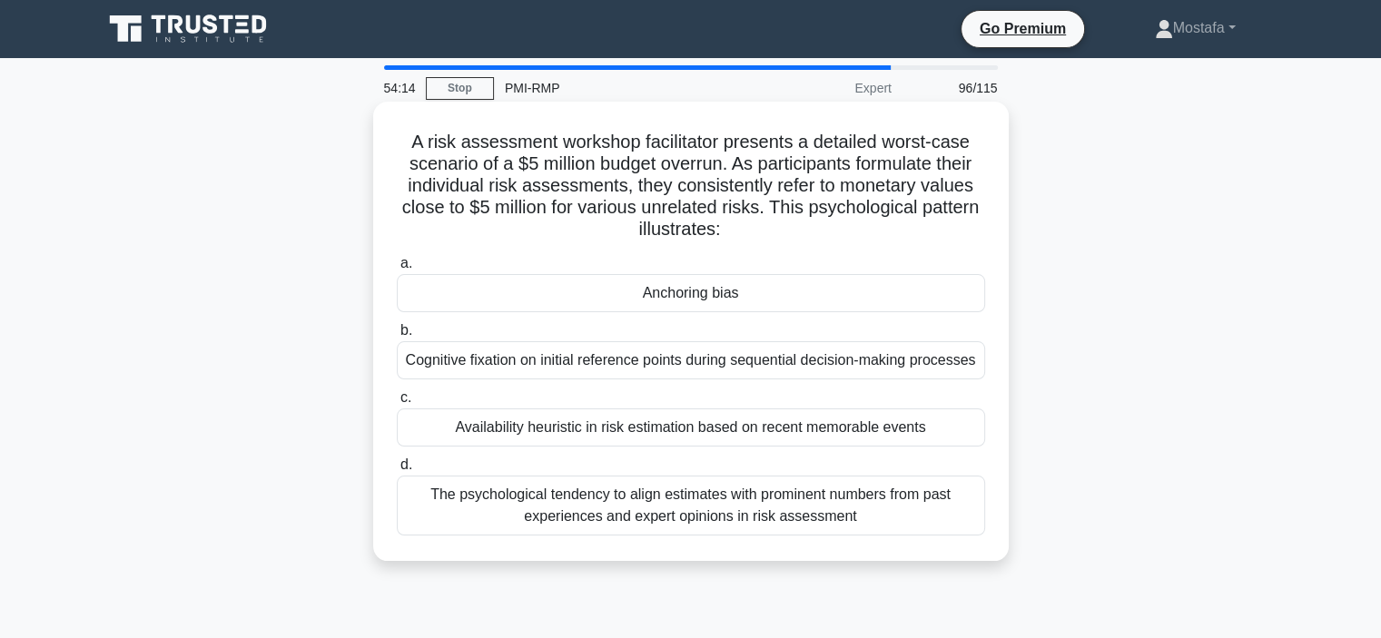
click at [943, 519] on div "The psychological tendency to align estimates with prominent numbers from past …" at bounding box center [691, 506] width 589 height 60
click at [397, 471] on input "d. The psychological tendency to align estimates with prominent numbers from pa…" at bounding box center [397, 466] width 0 height 12
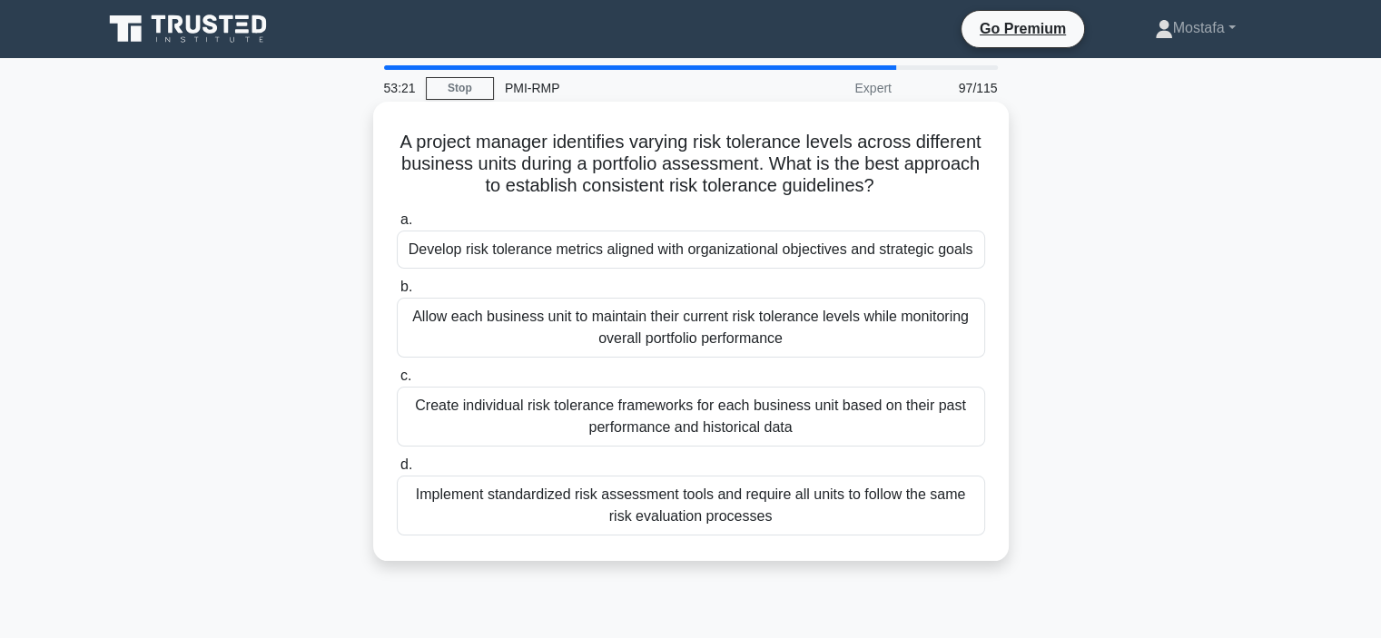
click at [901, 341] on div "Allow each business unit to maintain their current risk tolerance levels while …" at bounding box center [691, 328] width 589 height 60
click at [397, 293] on input "b. Allow each business unit to maintain their current risk tolerance levels whi…" at bounding box center [397, 288] width 0 height 12
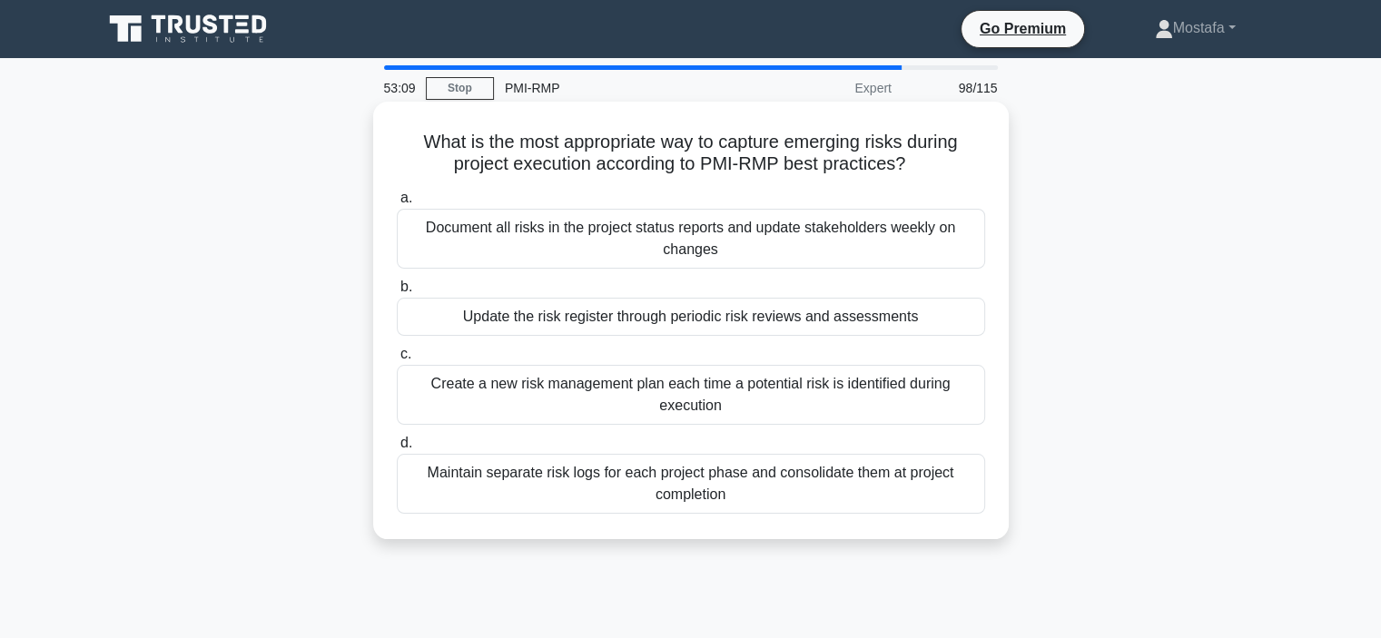
click at [967, 322] on div "Update the risk register through periodic risk reviews and assessments" at bounding box center [691, 317] width 589 height 38
click at [397, 293] on input "b. Update the risk register through periodic risk reviews and assessments" at bounding box center [397, 288] width 0 height 12
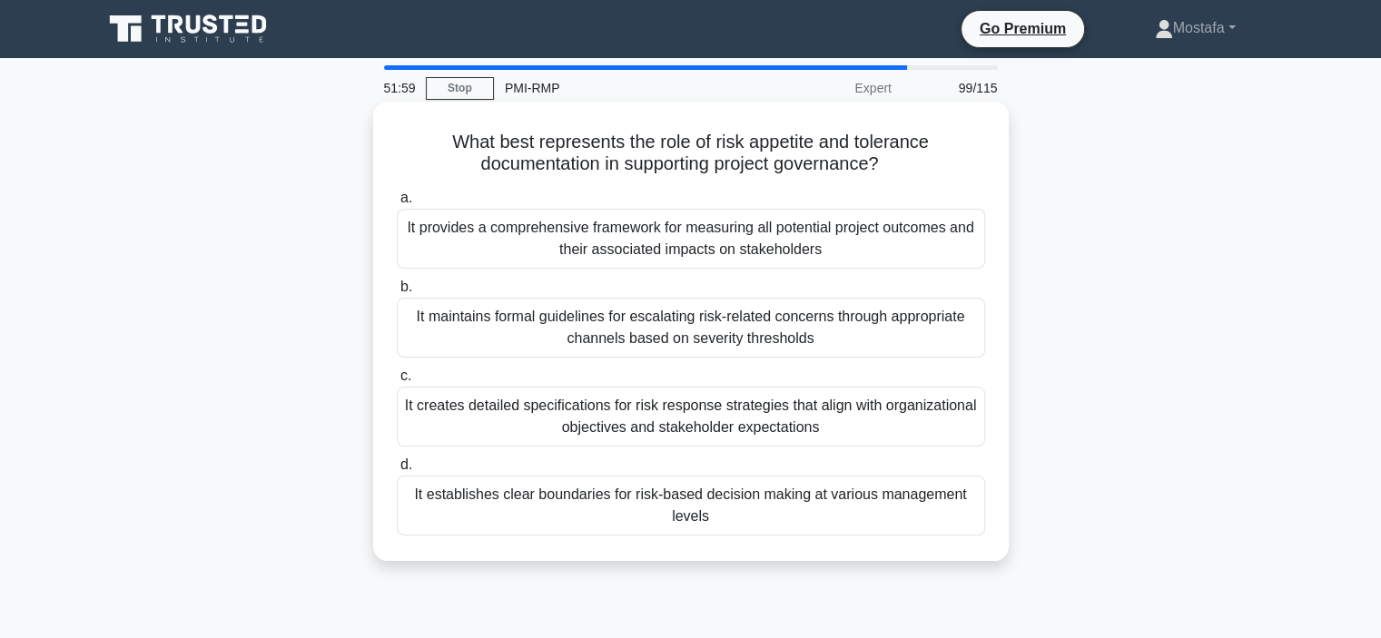
click at [895, 426] on div "It creates detailed specifications for risk response strategies that align with…" at bounding box center [691, 417] width 589 height 60
click at [397, 382] on input "c. It creates detailed specifications for risk response strategies that align w…" at bounding box center [397, 377] width 0 height 12
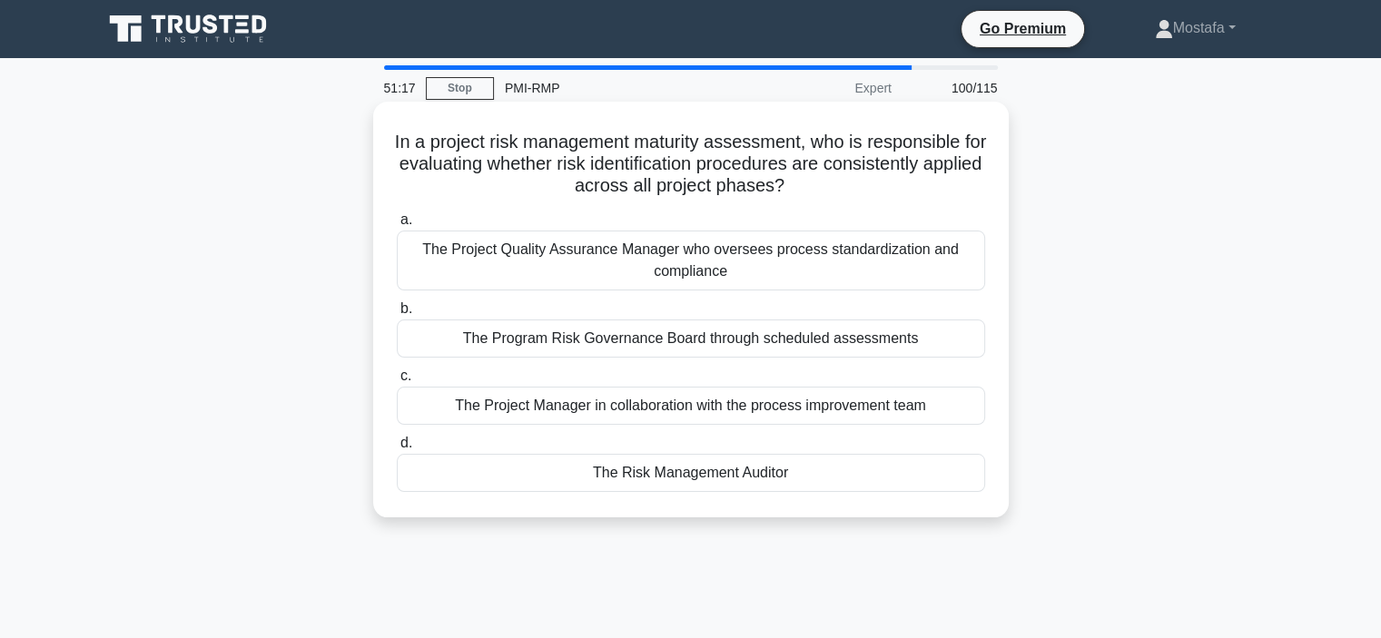
click at [818, 482] on div "The Risk Management Auditor" at bounding box center [691, 473] width 589 height 38
click at [397, 450] on input "d. The Risk Management Auditor" at bounding box center [397, 444] width 0 height 12
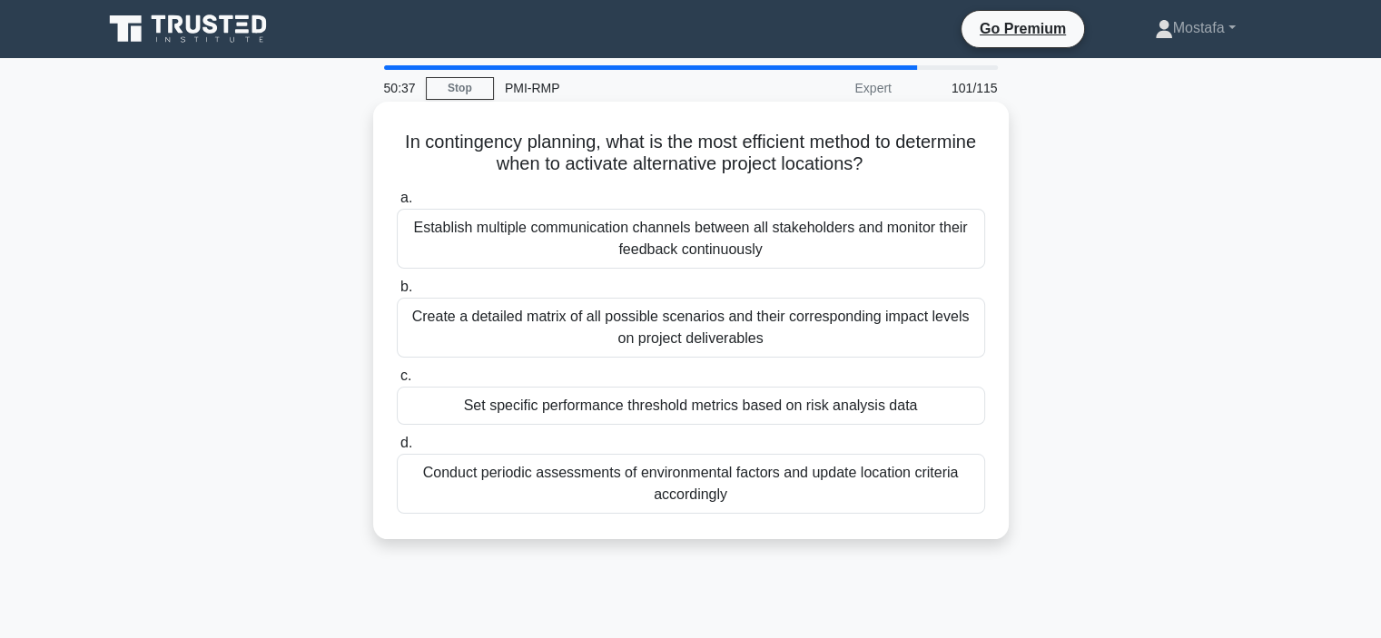
click at [958, 411] on div "Set specific performance threshold metrics based on risk analysis data" at bounding box center [691, 406] width 589 height 38
click at [397, 382] on input "c. Set specific performance threshold metrics based on risk analysis data" at bounding box center [397, 377] width 0 height 12
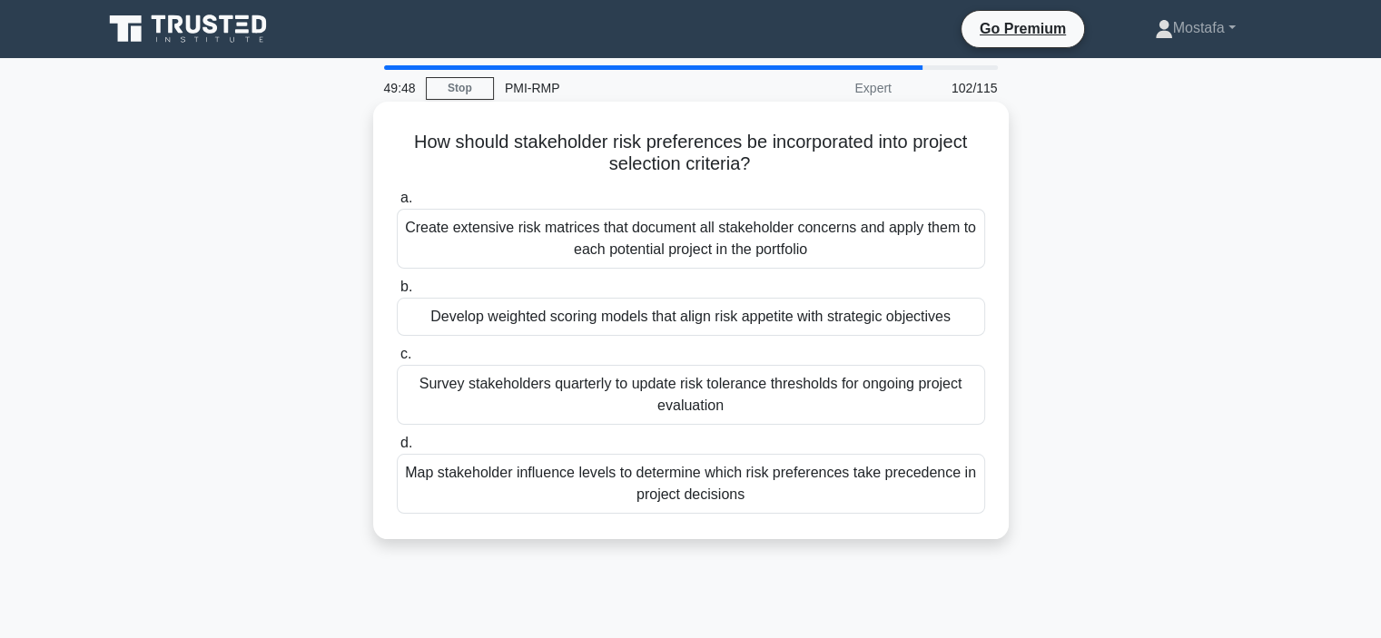
click at [965, 319] on div "Develop weighted scoring models that align risk appetite with strategic objecti…" at bounding box center [691, 317] width 589 height 38
click at [397, 293] on input "b. Develop weighted scoring models that align risk appetite with strategic obje…" at bounding box center [397, 288] width 0 height 12
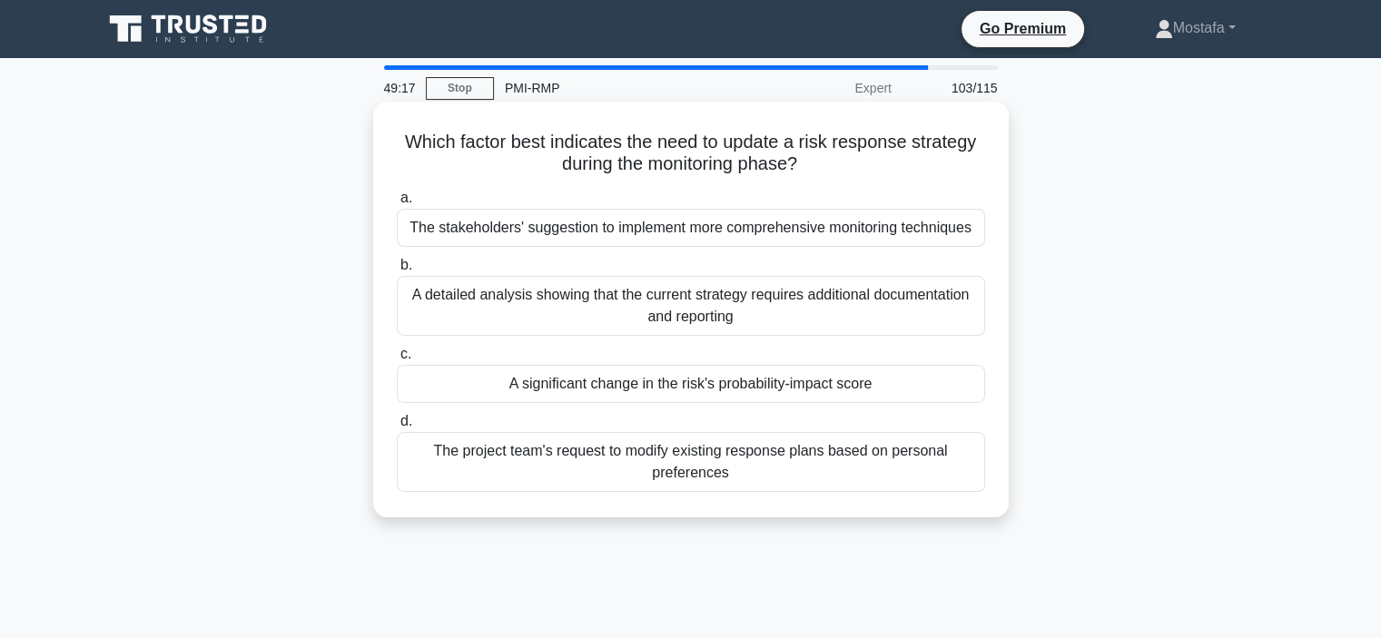
click at [959, 391] on div "A significant change in the risk's probability-impact score" at bounding box center [691, 384] width 589 height 38
click at [397, 361] on input "c. A significant change in the risk's probability-impact score" at bounding box center [397, 355] width 0 height 12
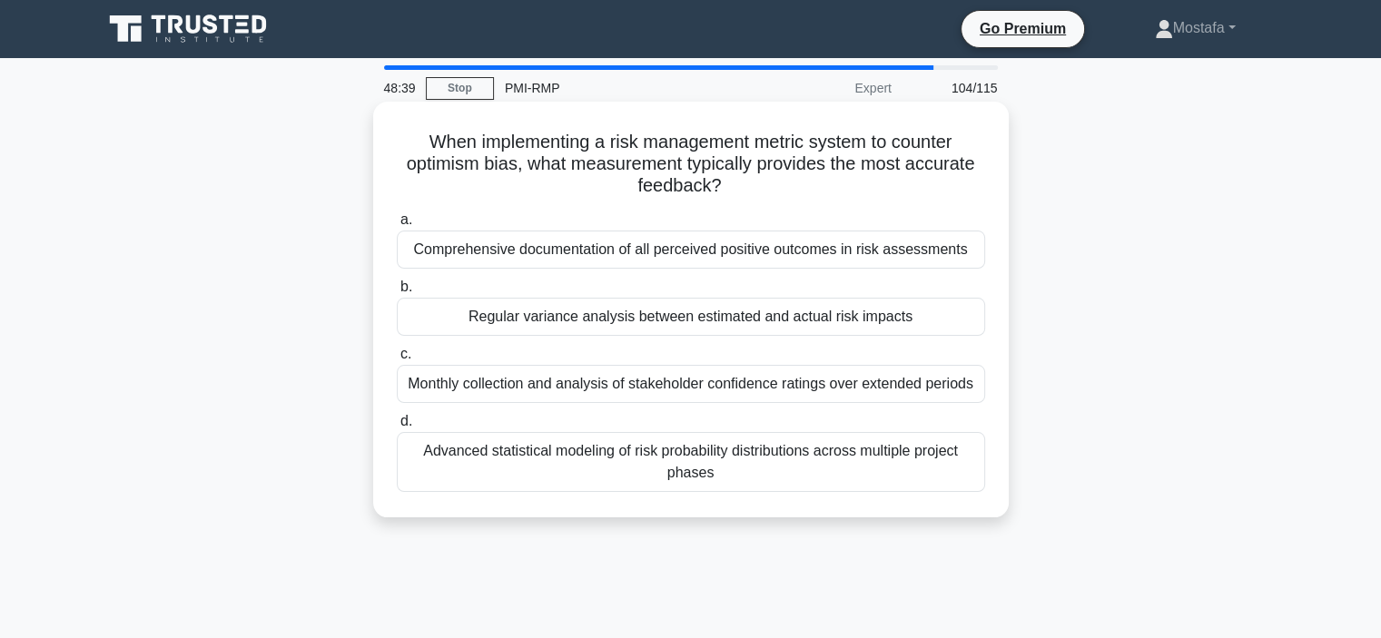
click at [947, 321] on div "Regular variance analysis between estimated and actual risk impacts" at bounding box center [691, 317] width 589 height 38
click at [397, 293] on input "b. Regular variance analysis between estimated and actual risk impacts" at bounding box center [397, 288] width 0 height 12
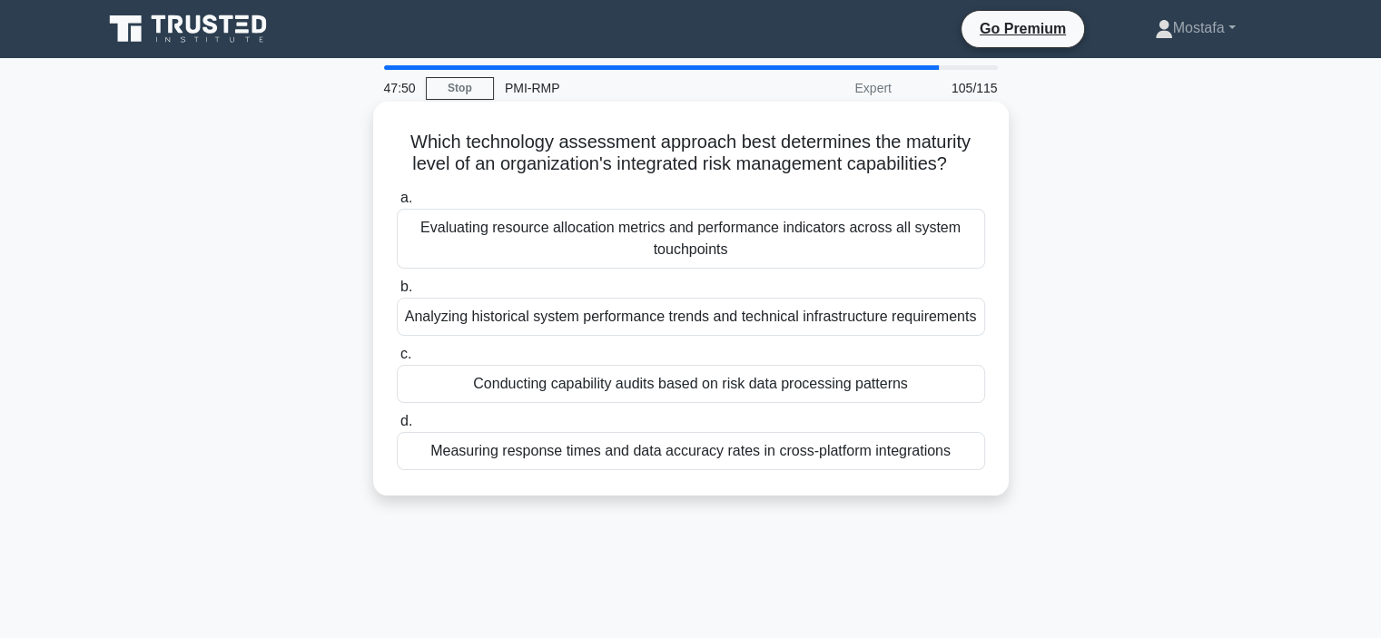
click at [964, 245] on div "Evaluating resource allocation metrics and performance indicators across all sy…" at bounding box center [691, 239] width 589 height 60
click at [397, 204] on input "a. Evaluating resource allocation metrics and performance indicators across all…" at bounding box center [397, 199] width 0 height 12
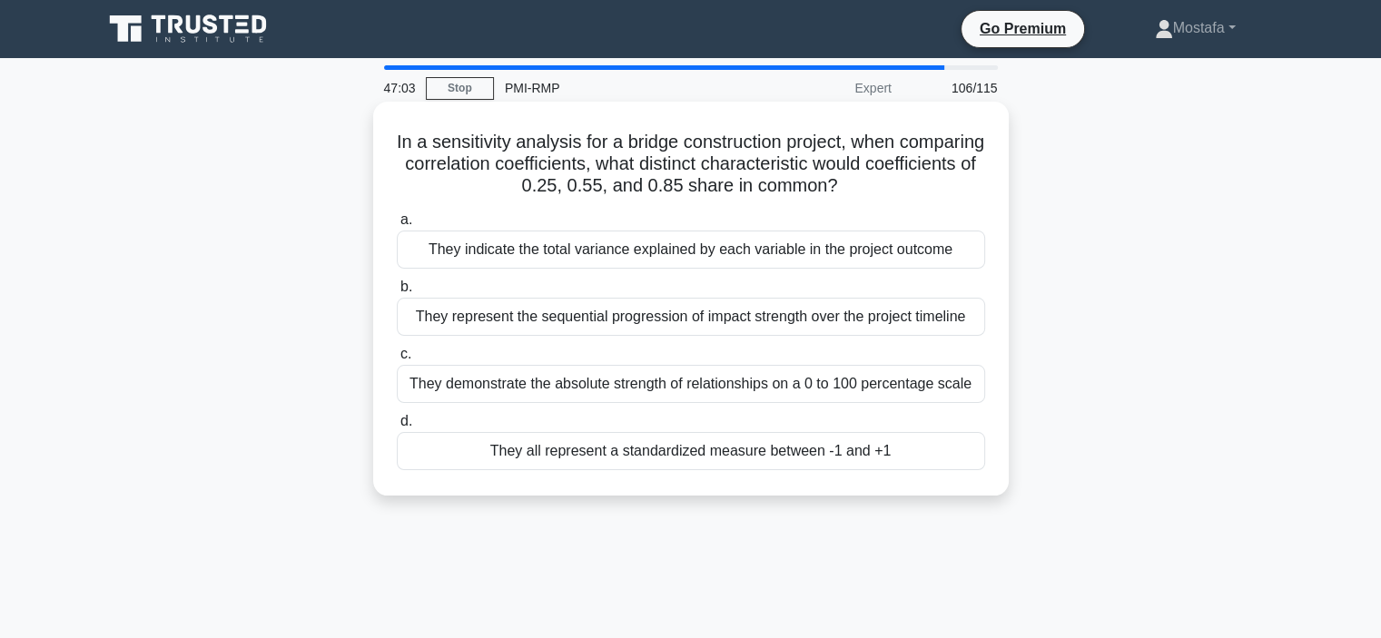
click at [944, 455] on div "They all represent a standardized measure between -1 and +1" at bounding box center [691, 451] width 589 height 38
click at [397, 428] on input "d. They all represent a standardized measure between -1 and +1" at bounding box center [397, 422] width 0 height 12
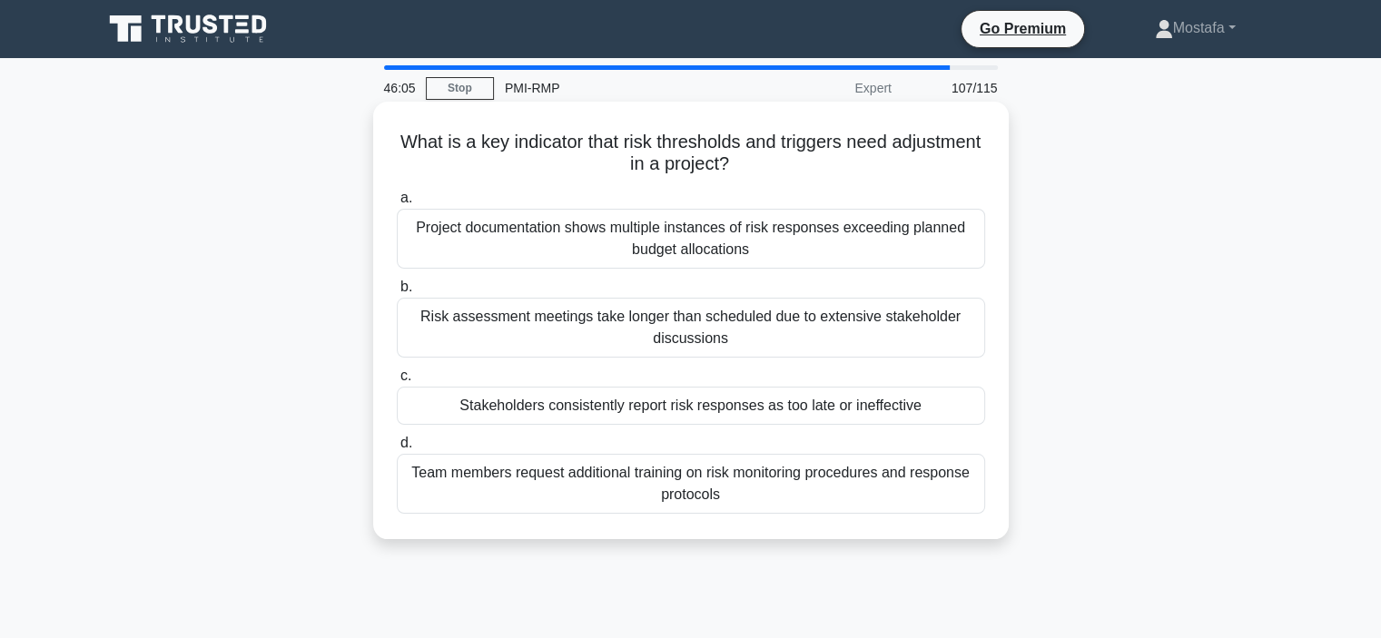
click at [960, 250] on div "Project documentation shows multiple instances of risk responses exceeding plan…" at bounding box center [691, 239] width 589 height 60
click at [397, 204] on input "a. Project documentation shows multiple instances of risk responses exceeding p…" at bounding box center [397, 199] width 0 height 12
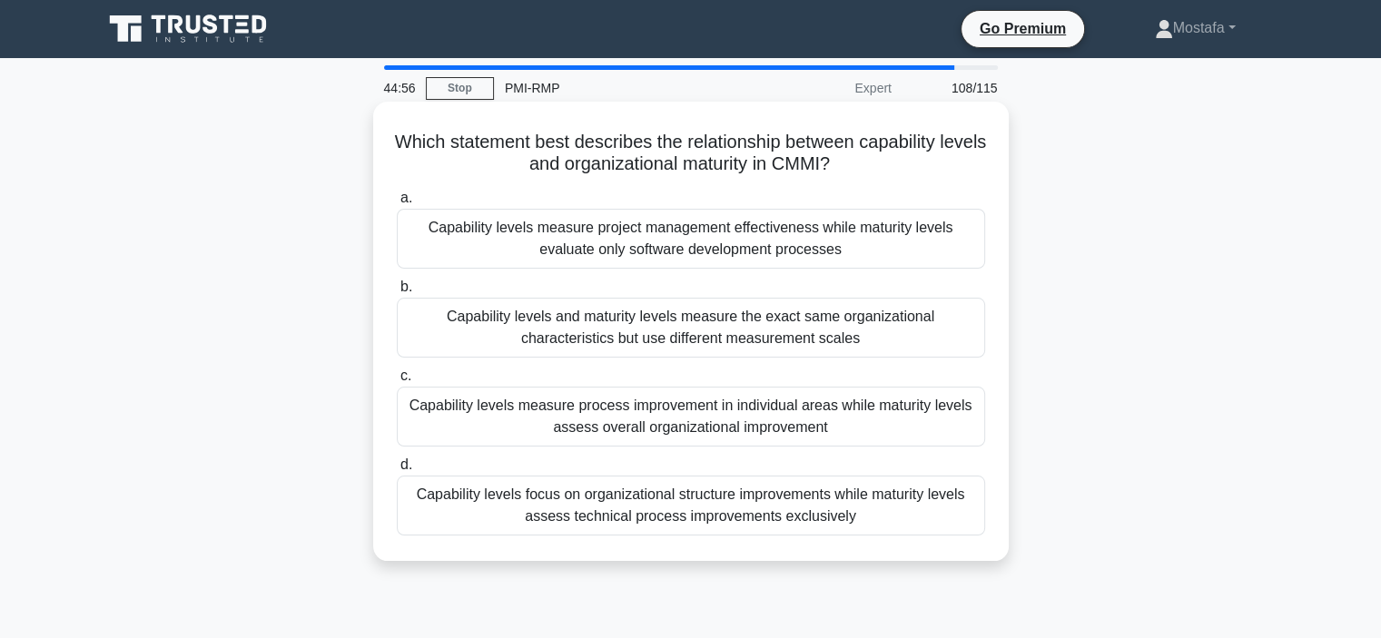
click at [916, 515] on div "Capability levels focus on organizational structure improvements while maturity…" at bounding box center [691, 506] width 589 height 60
click at [397, 471] on input "d. Capability levels focus on organizational structure improvements while matur…" at bounding box center [397, 466] width 0 height 12
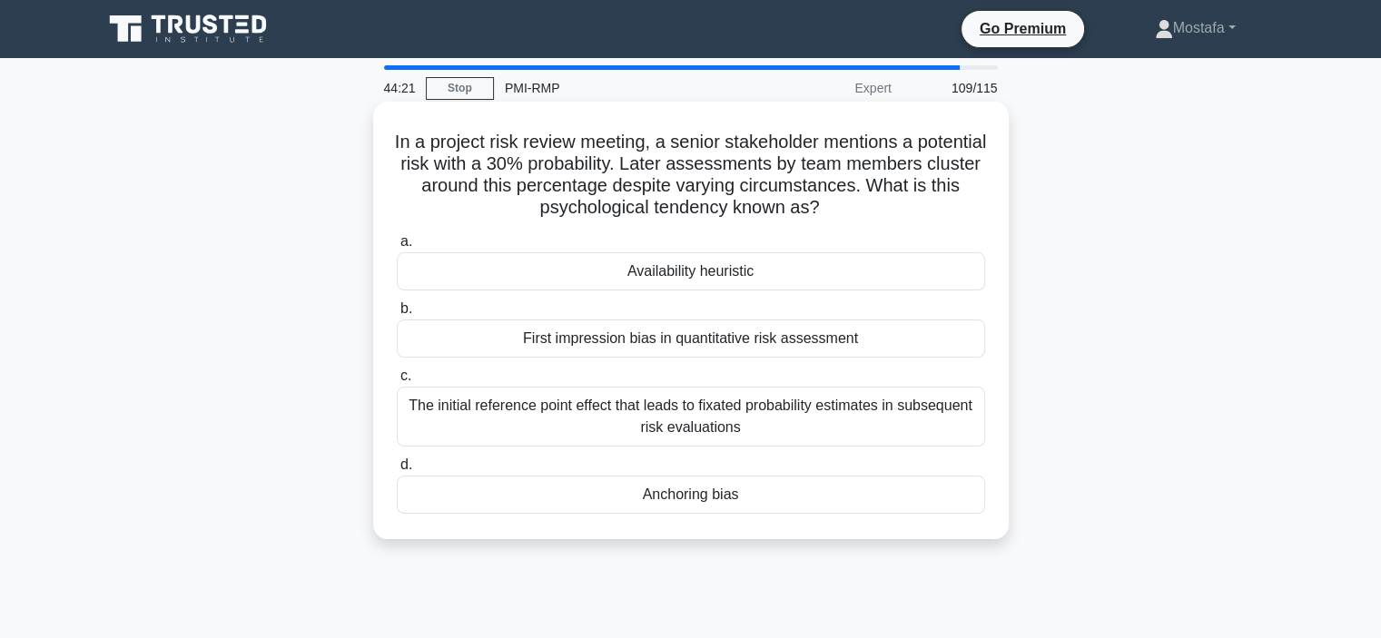
click at [771, 500] on div "Anchoring bias" at bounding box center [691, 495] width 589 height 38
click at [397, 471] on input "d. Anchoring bias" at bounding box center [397, 466] width 0 height 12
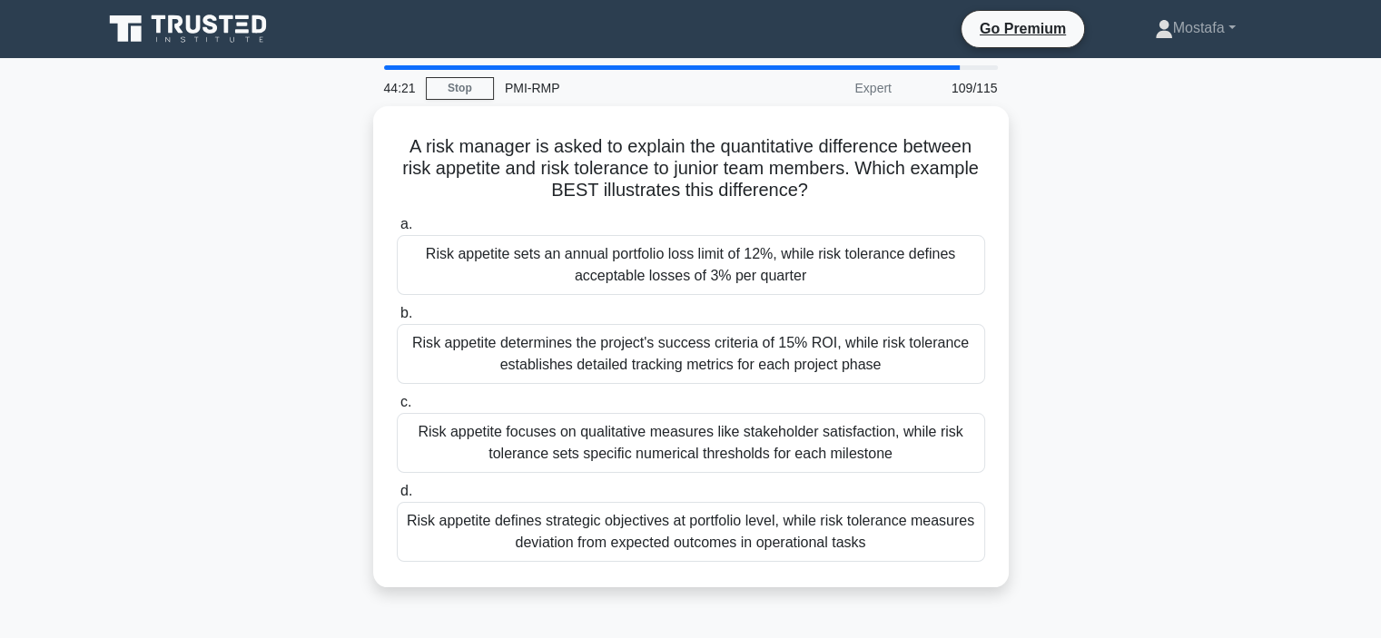
click at [771, 500] on label "d. Risk appetite defines strategic objectives at portfolio level, while risk to…" at bounding box center [691, 521] width 589 height 82
click at [397, 498] on input "d. Risk appetite defines strategic objectives at portfolio level, while risk to…" at bounding box center [397, 492] width 0 height 12
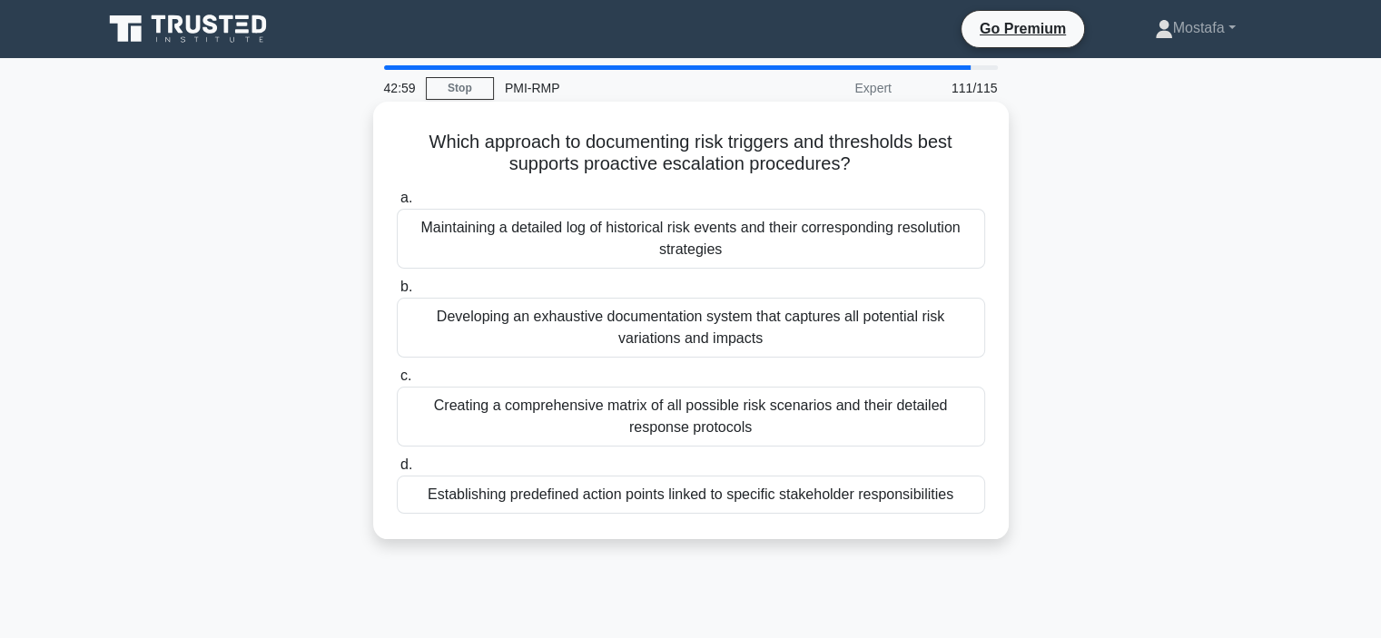
click at [879, 243] on div "Maintaining a detailed log of historical risk events and their corresponding re…" at bounding box center [691, 239] width 589 height 60
click at [397, 204] on input "a. Maintaining a detailed log of historical risk events and their corresponding…" at bounding box center [397, 199] width 0 height 12
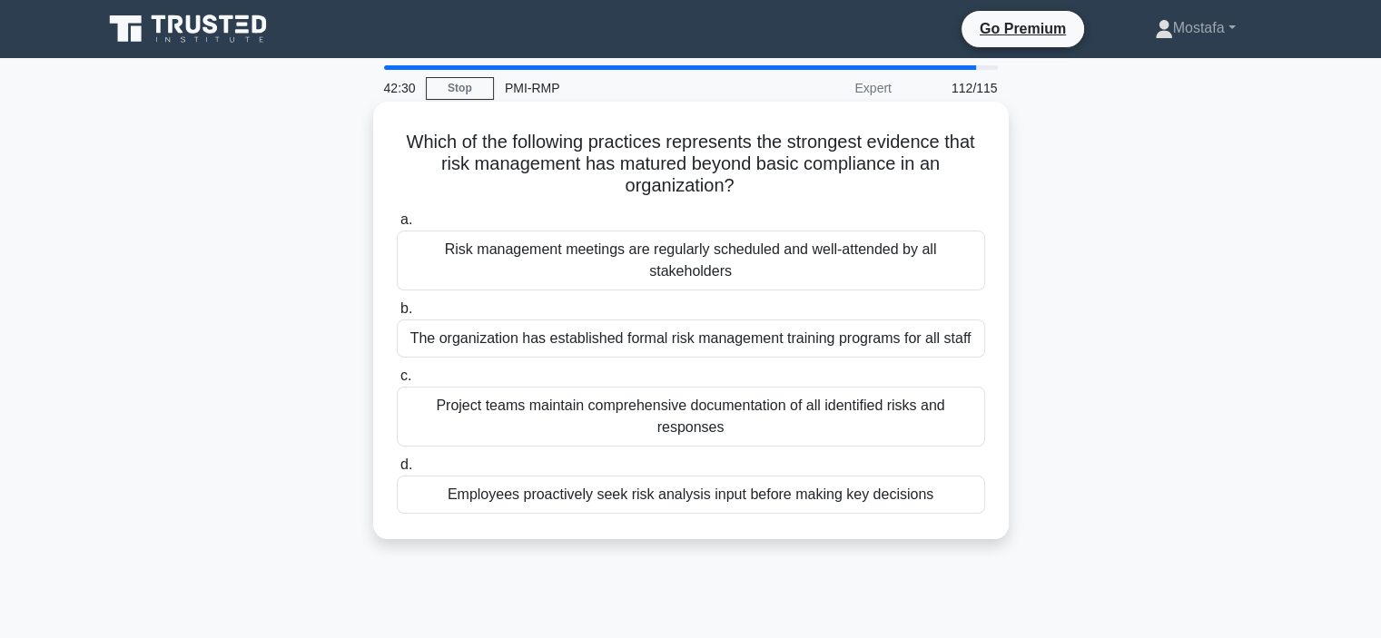
click at [959, 497] on div "Employees proactively seek risk analysis input before making key decisions" at bounding box center [691, 495] width 589 height 38
click at [397, 471] on input "d. Employees proactively seek risk analysis input before making key decisions" at bounding box center [397, 466] width 0 height 12
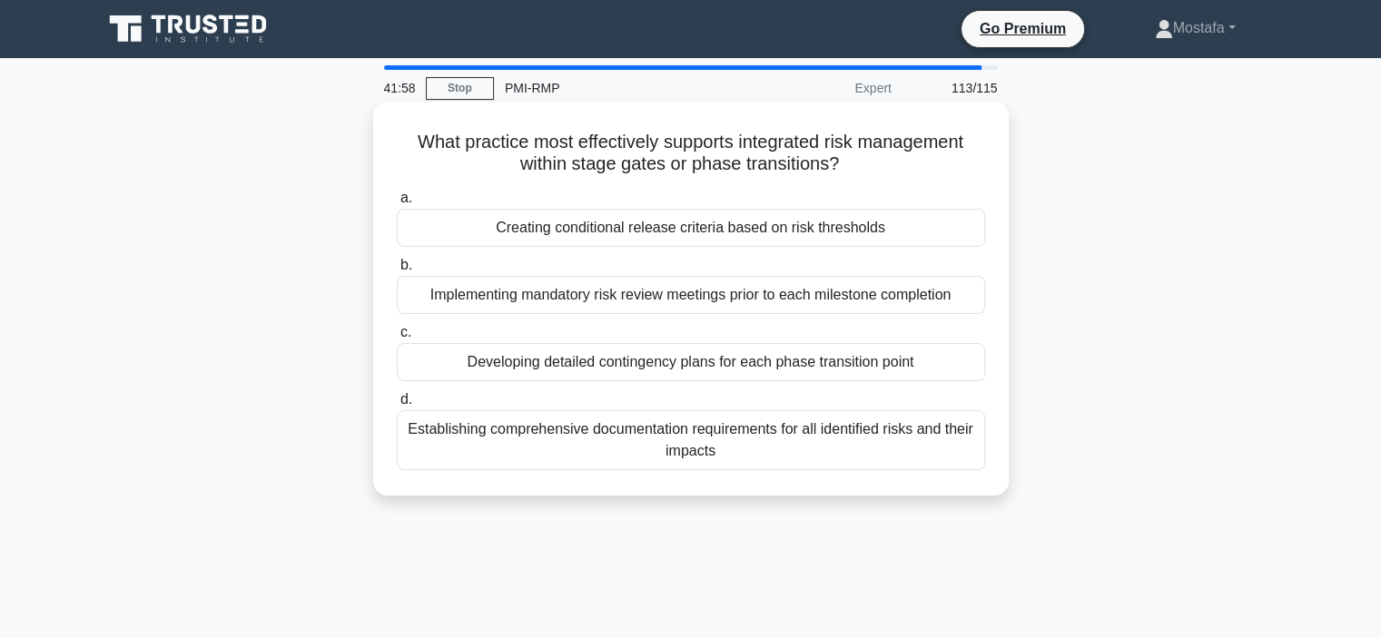
click at [929, 232] on div "Creating conditional release criteria based on risk thresholds" at bounding box center [691, 228] width 589 height 38
click at [397, 204] on input "a. Creating conditional release criteria based on risk thresholds" at bounding box center [397, 199] width 0 height 12
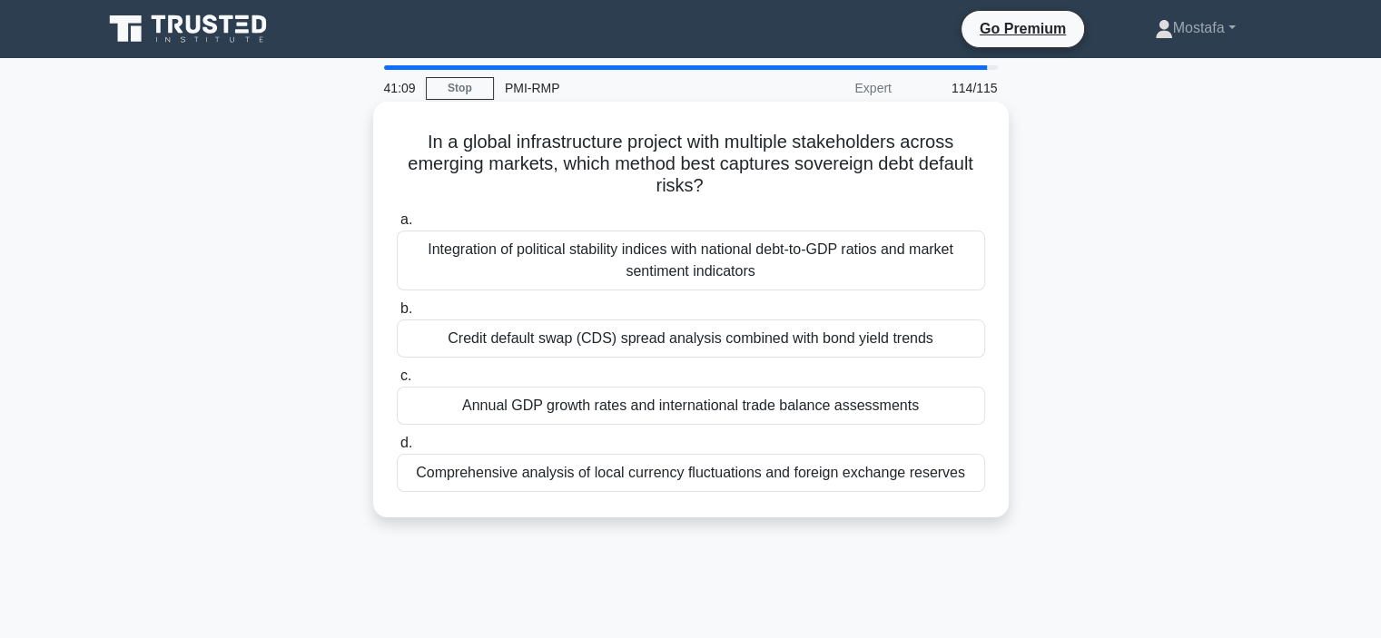
click at [934, 270] on div "Integration of political stability indices with national debt-to-GDP ratios and…" at bounding box center [691, 261] width 589 height 60
click at [397, 226] on input "a. Integration of political stability indices with national debt-to-GDP ratios …" at bounding box center [397, 220] width 0 height 12
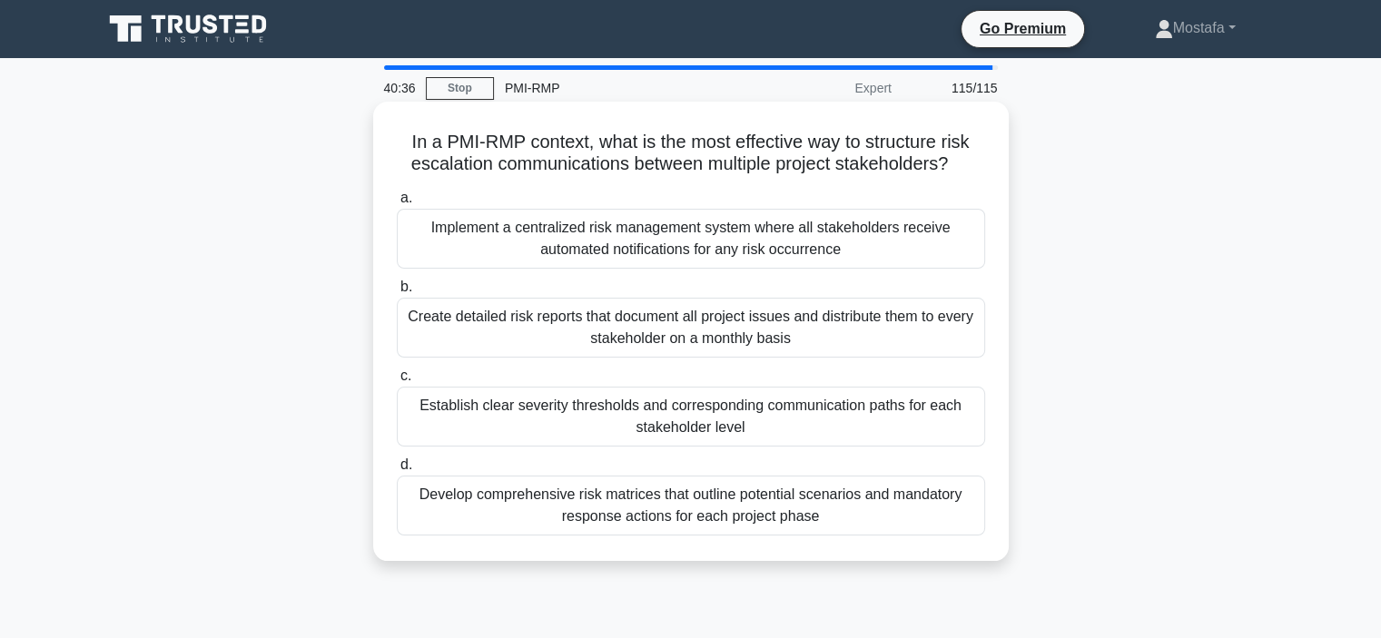
click at [966, 429] on div "Establish clear severity thresholds and corresponding communication paths for e…" at bounding box center [691, 417] width 589 height 60
click at [397, 382] on input "c. Establish clear severity thresholds and corresponding communication paths fo…" at bounding box center [397, 377] width 0 height 12
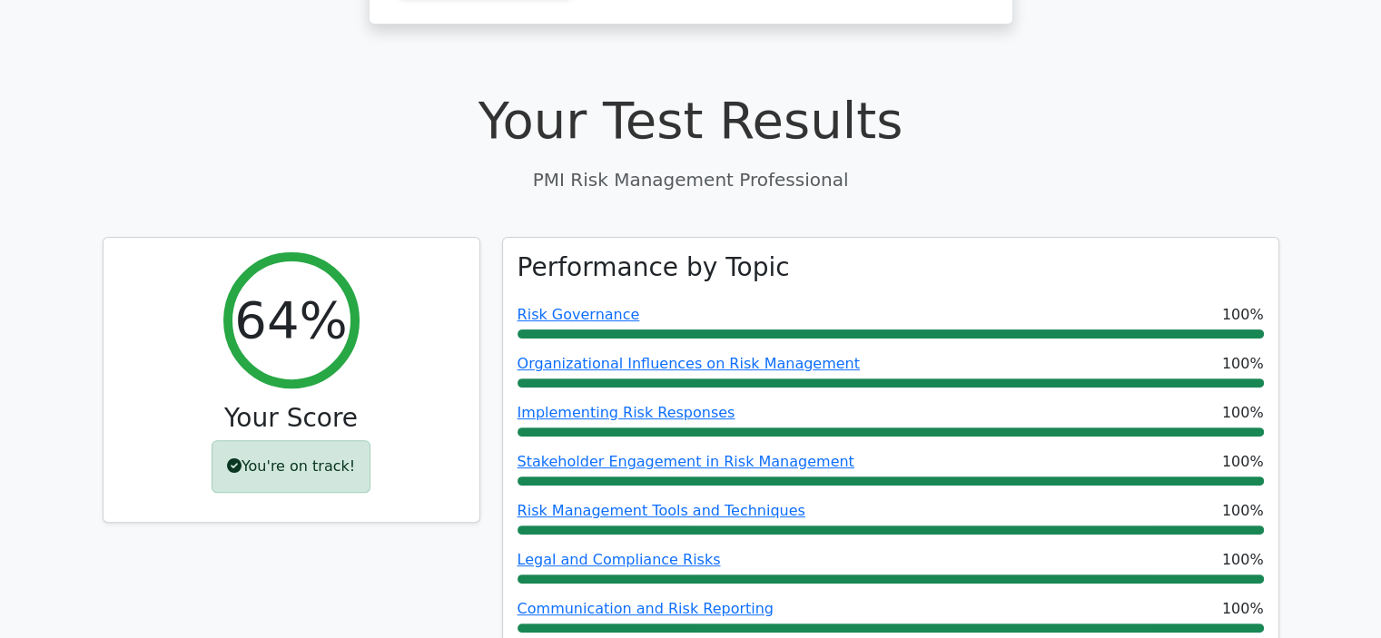
scroll to position [545, 0]
